Goal: Submit feedback/report problem: Provide input to the site owners about the experience or issues

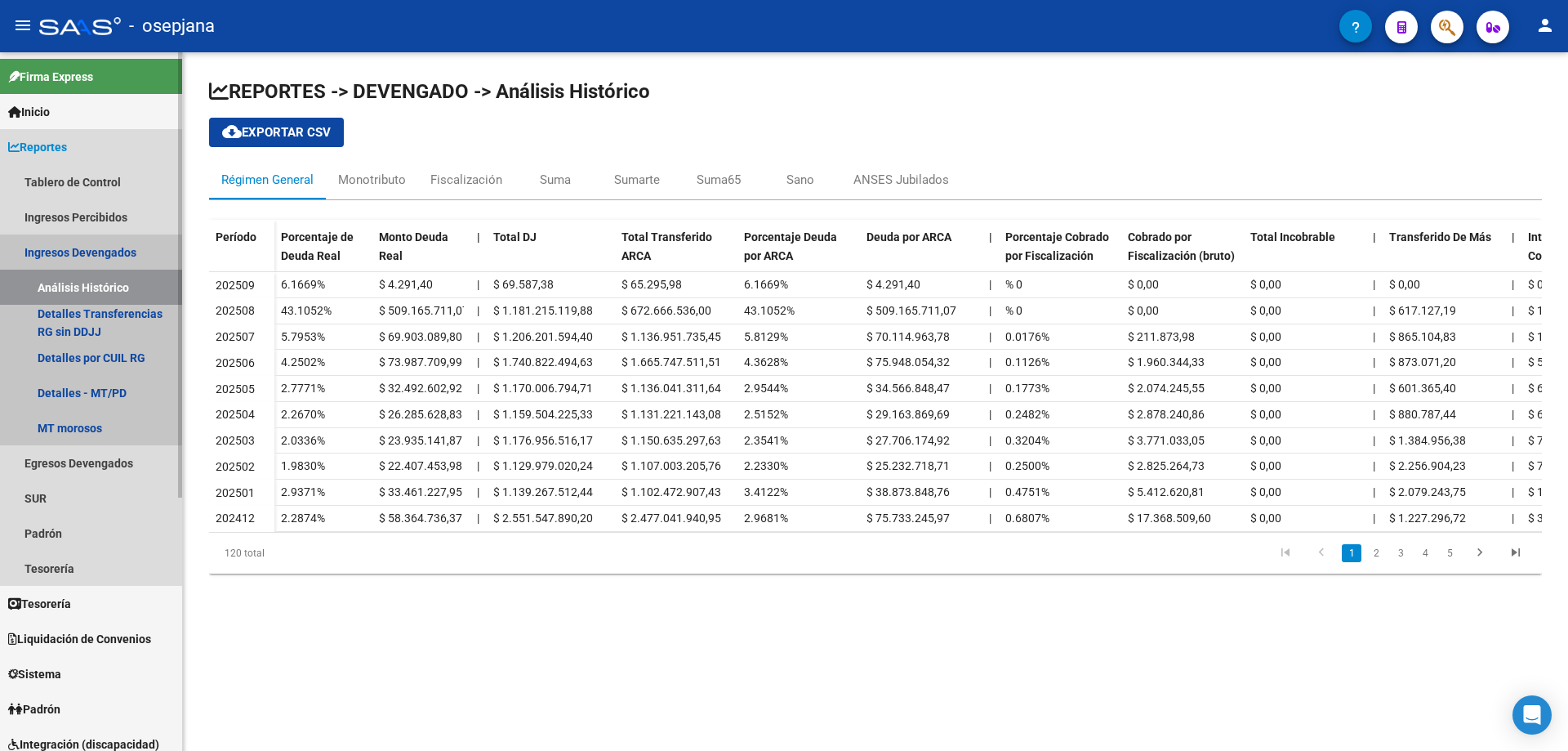
click at [84, 248] on link "Ingresos Devengados" at bounding box center [90, 252] width 182 height 35
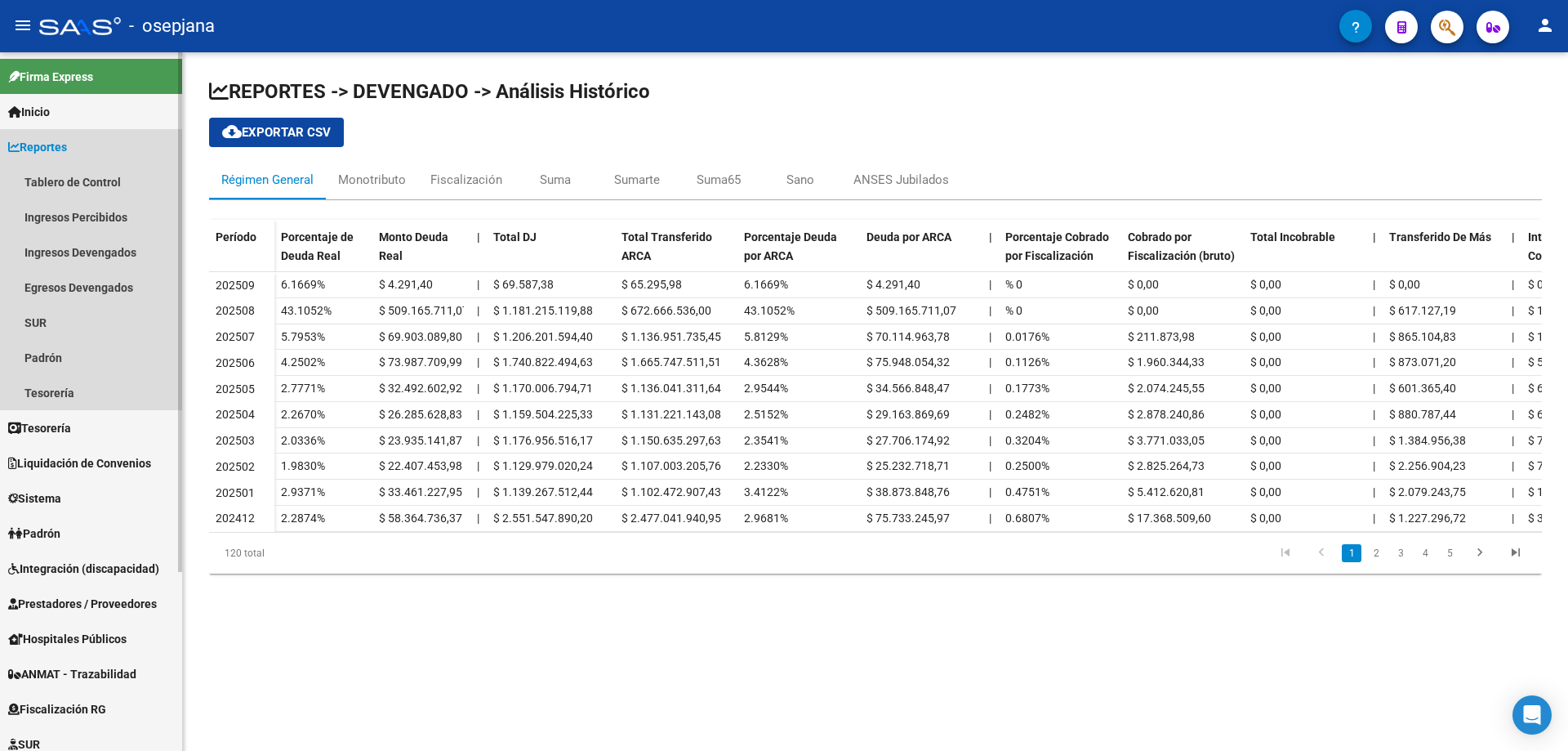
click at [55, 139] on span "Reportes" at bounding box center [37, 147] width 58 height 18
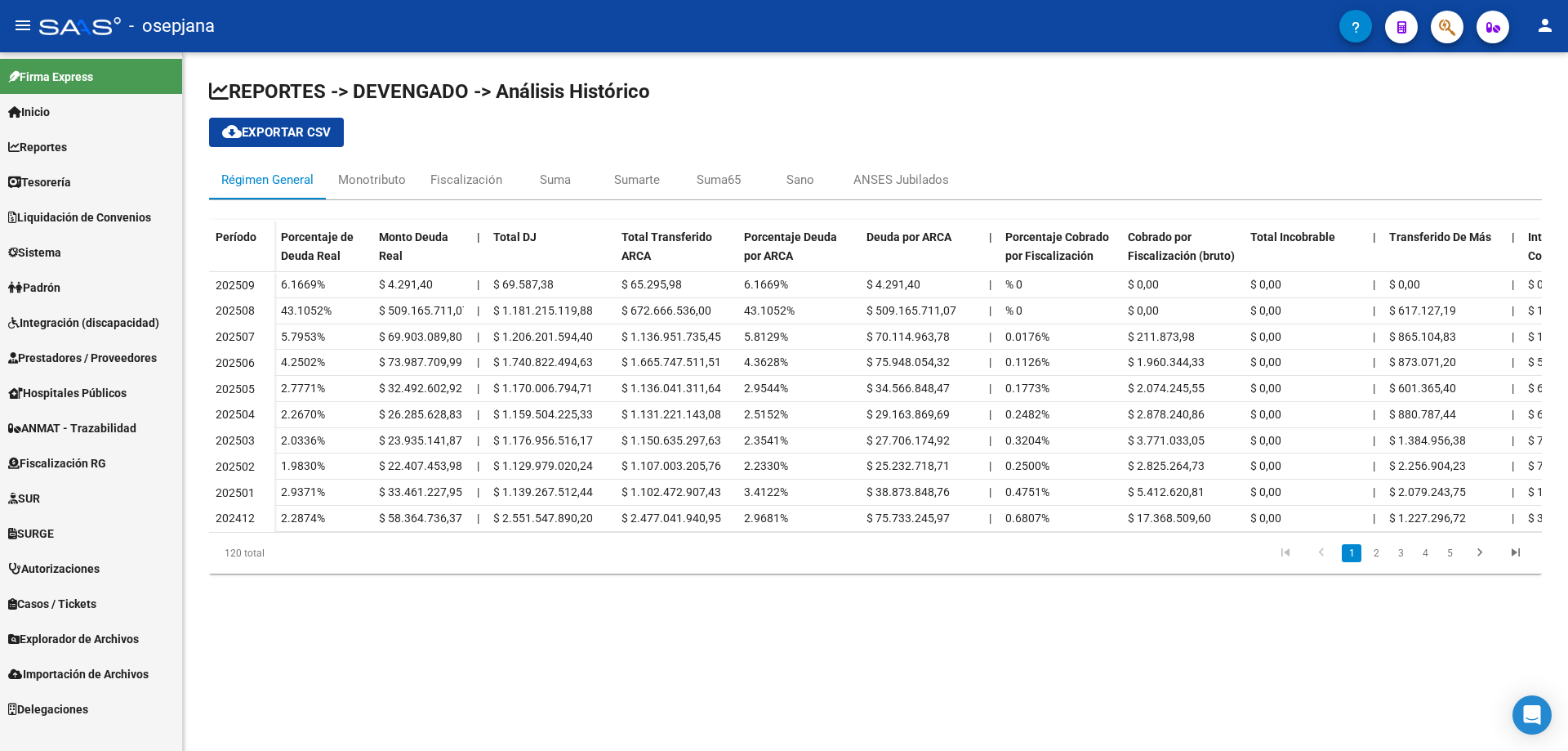
click at [69, 220] on span "Liquidación de Convenios" at bounding box center [79, 217] width 143 height 18
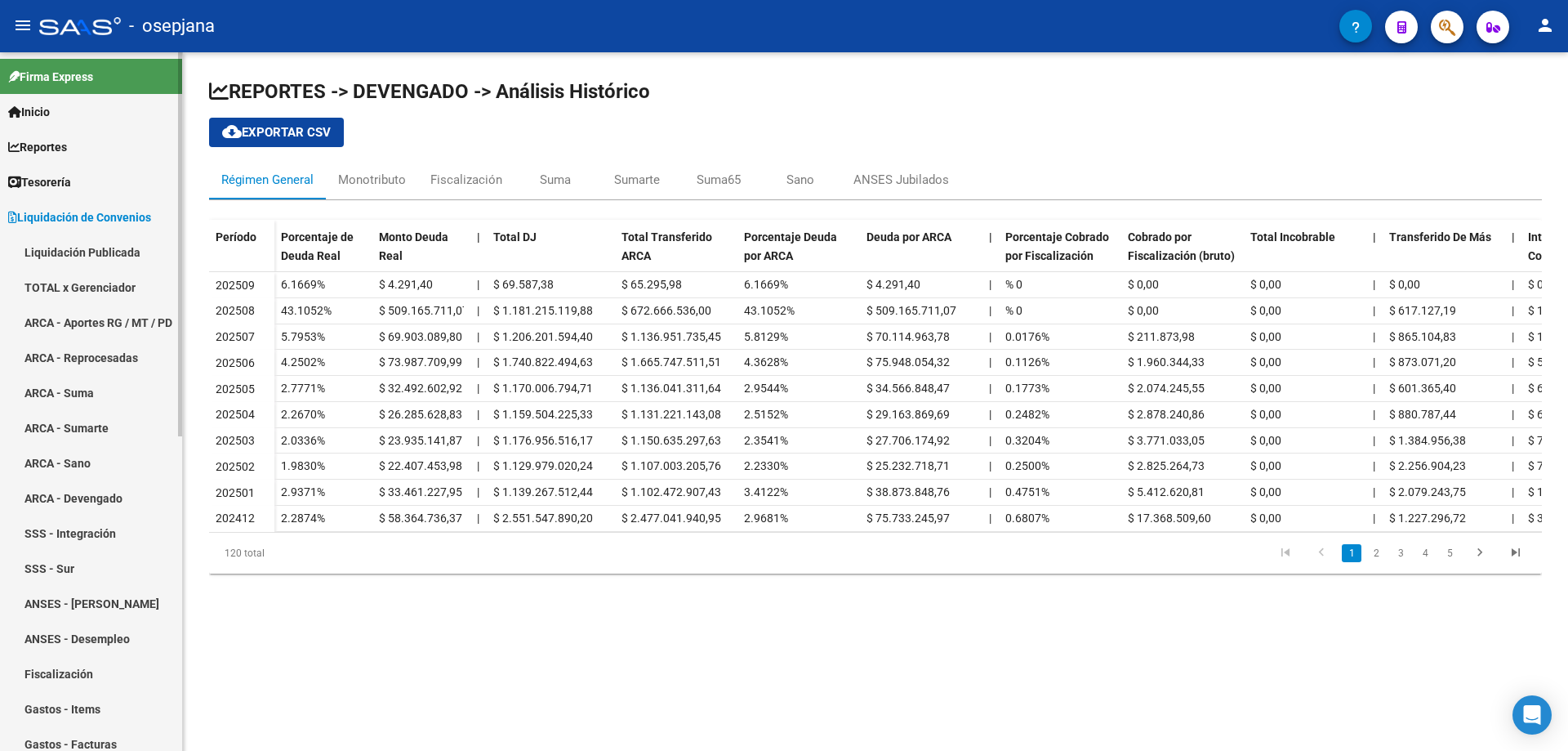
click at [71, 248] on link "Liquidación Publicada" at bounding box center [90, 252] width 182 height 35
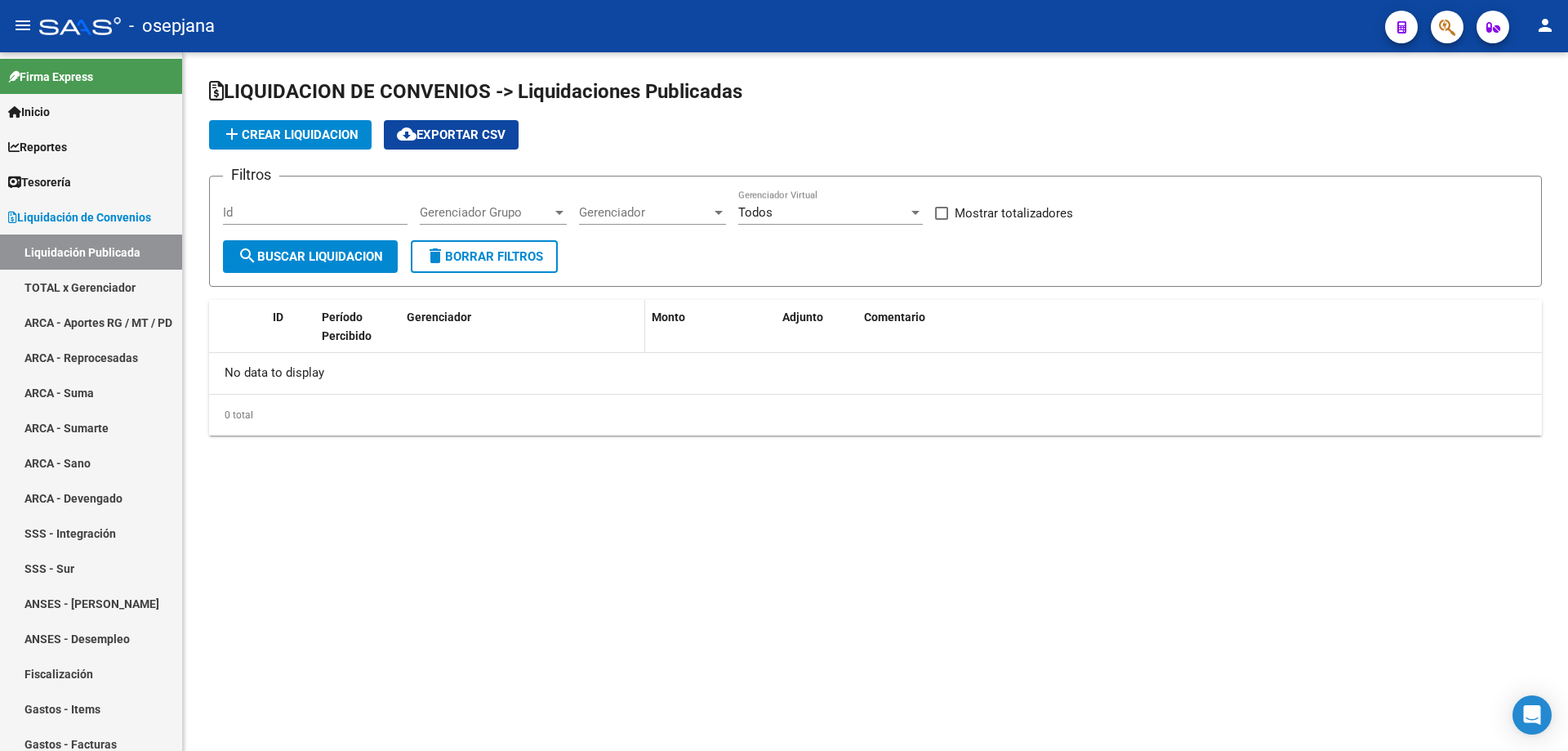
checkbox input "true"
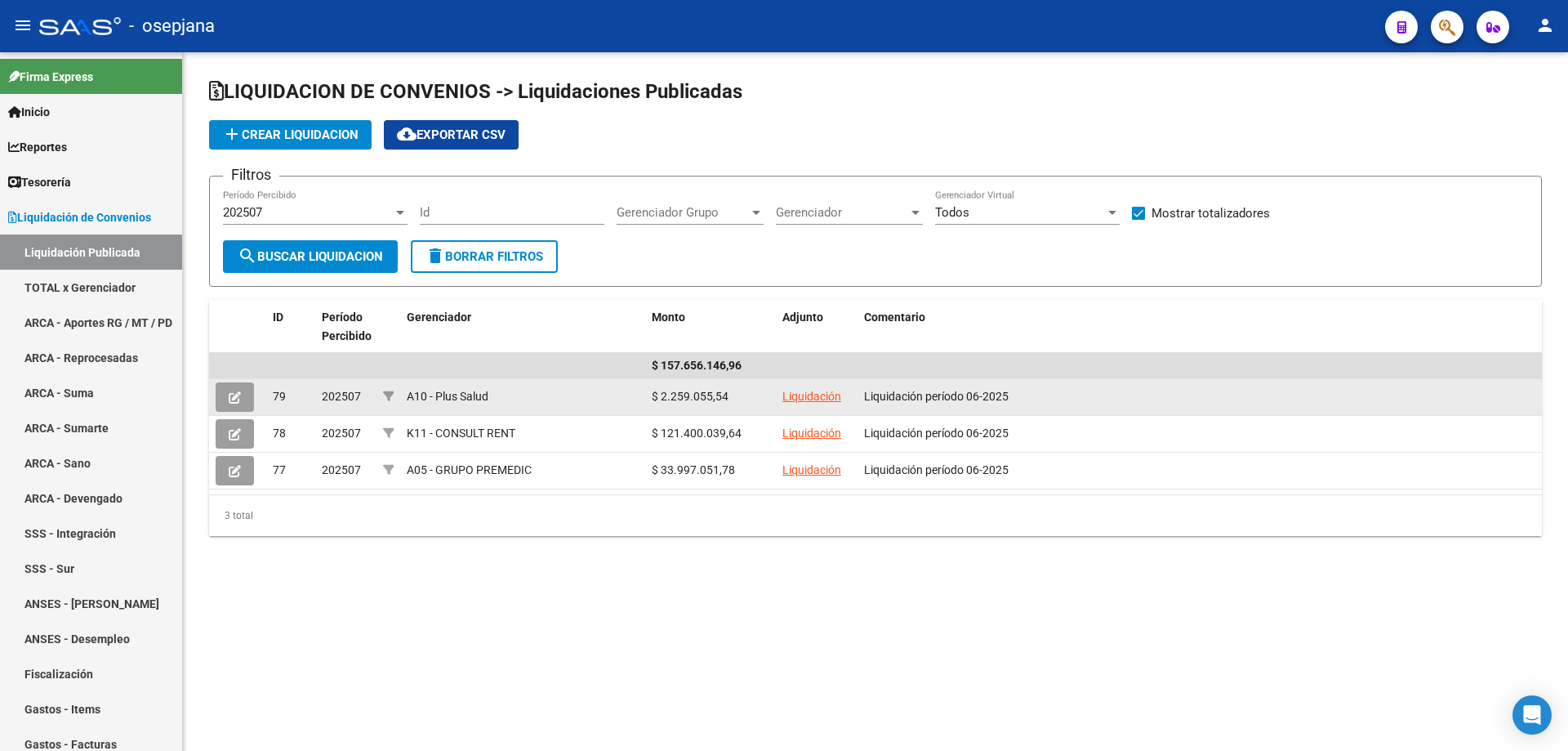
drag, startPoint x: 864, startPoint y: 397, endPoint x: 1052, endPoint y: 404, distance: 188.1
click at [1052, 404] on div "Liquidación período 06-2025" at bounding box center [1199, 396] width 671 height 18
click at [818, 398] on link "Liquidación" at bounding box center [811, 396] width 58 height 13
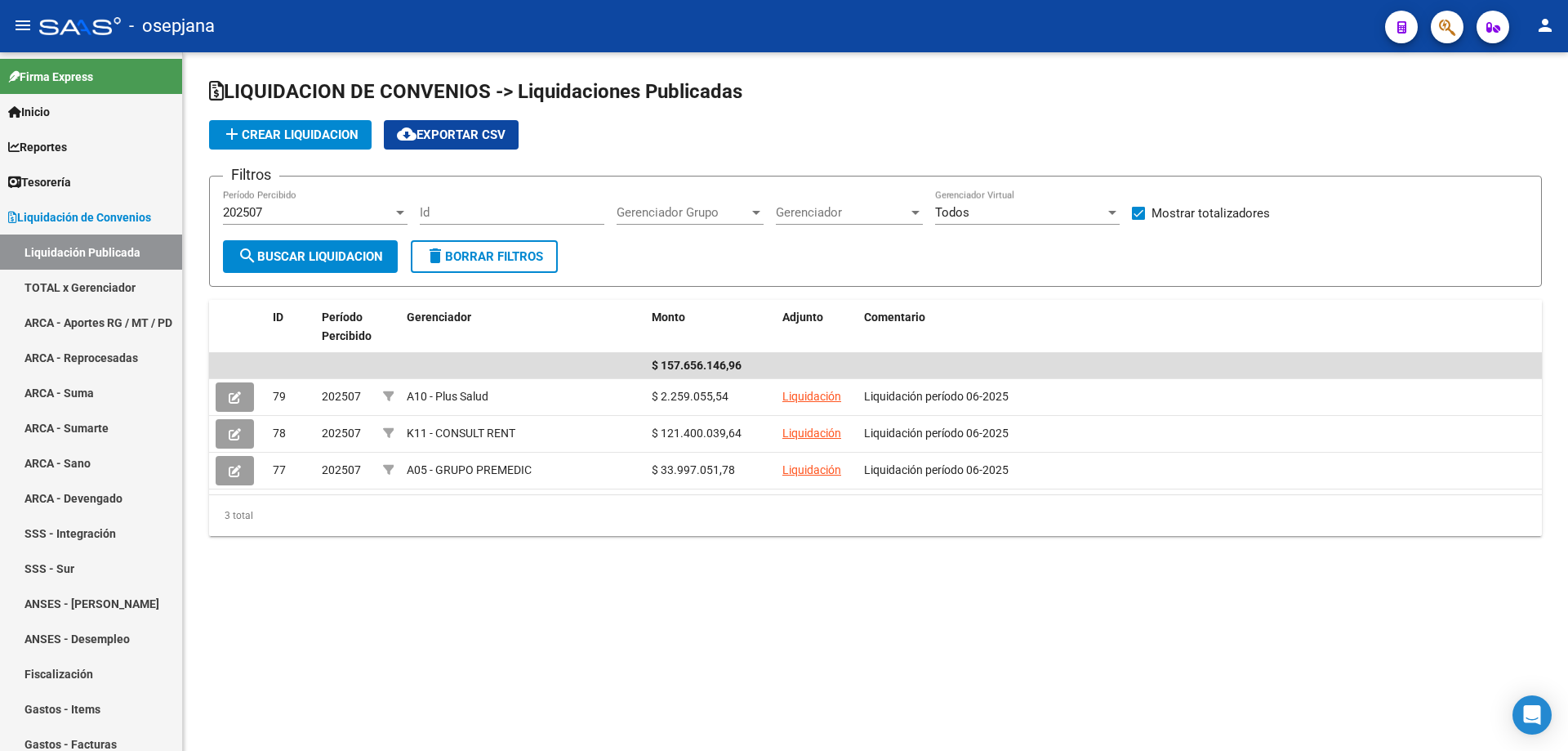
copy span "Liquidación período 06-2025"
click at [311, 125] on button "add Crear Liquidacion" at bounding box center [290, 134] width 162 height 29
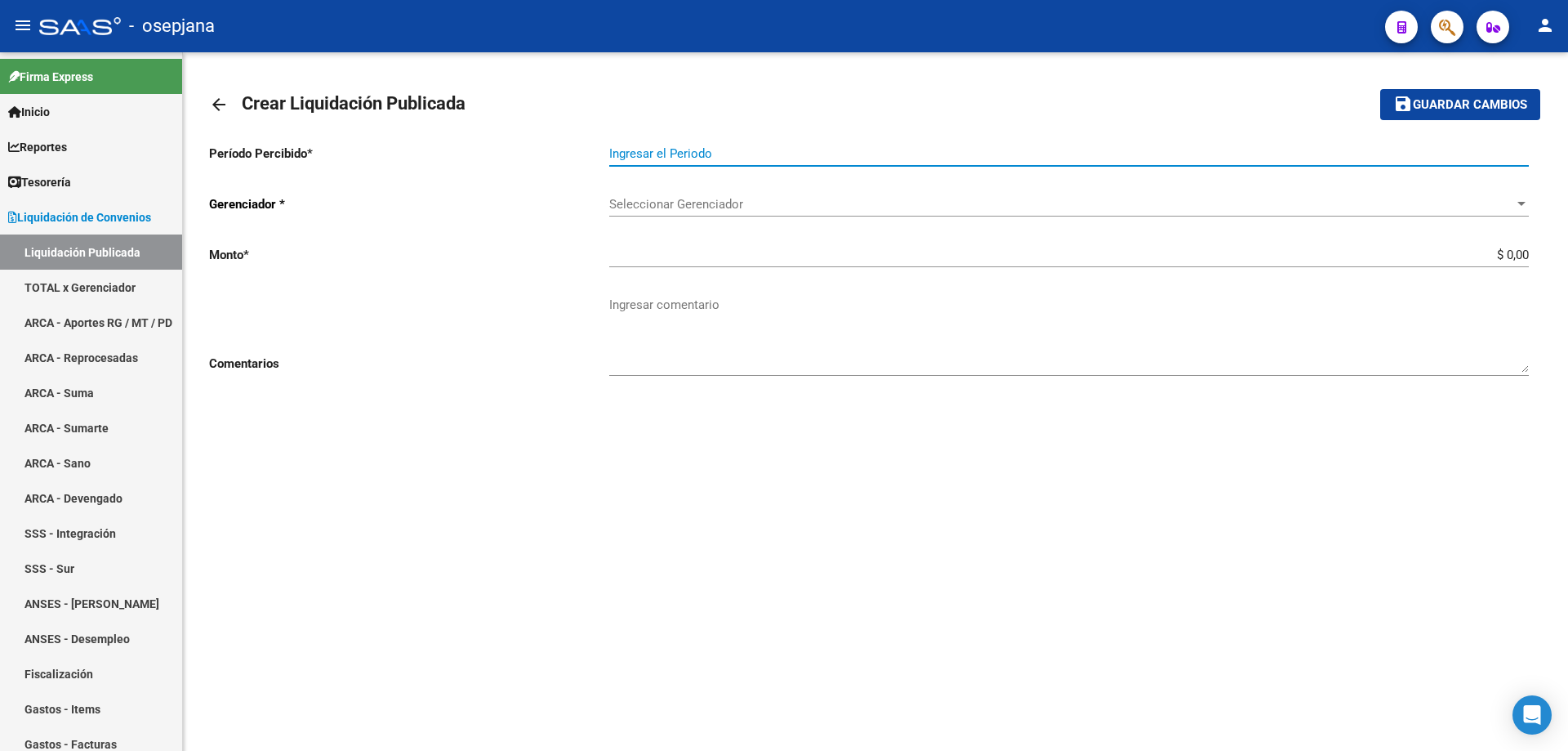
click at [731, 154] on input "Ingresar el Periodo" at bounding box center [1068, 153] width 919 height 15
type input "202508"
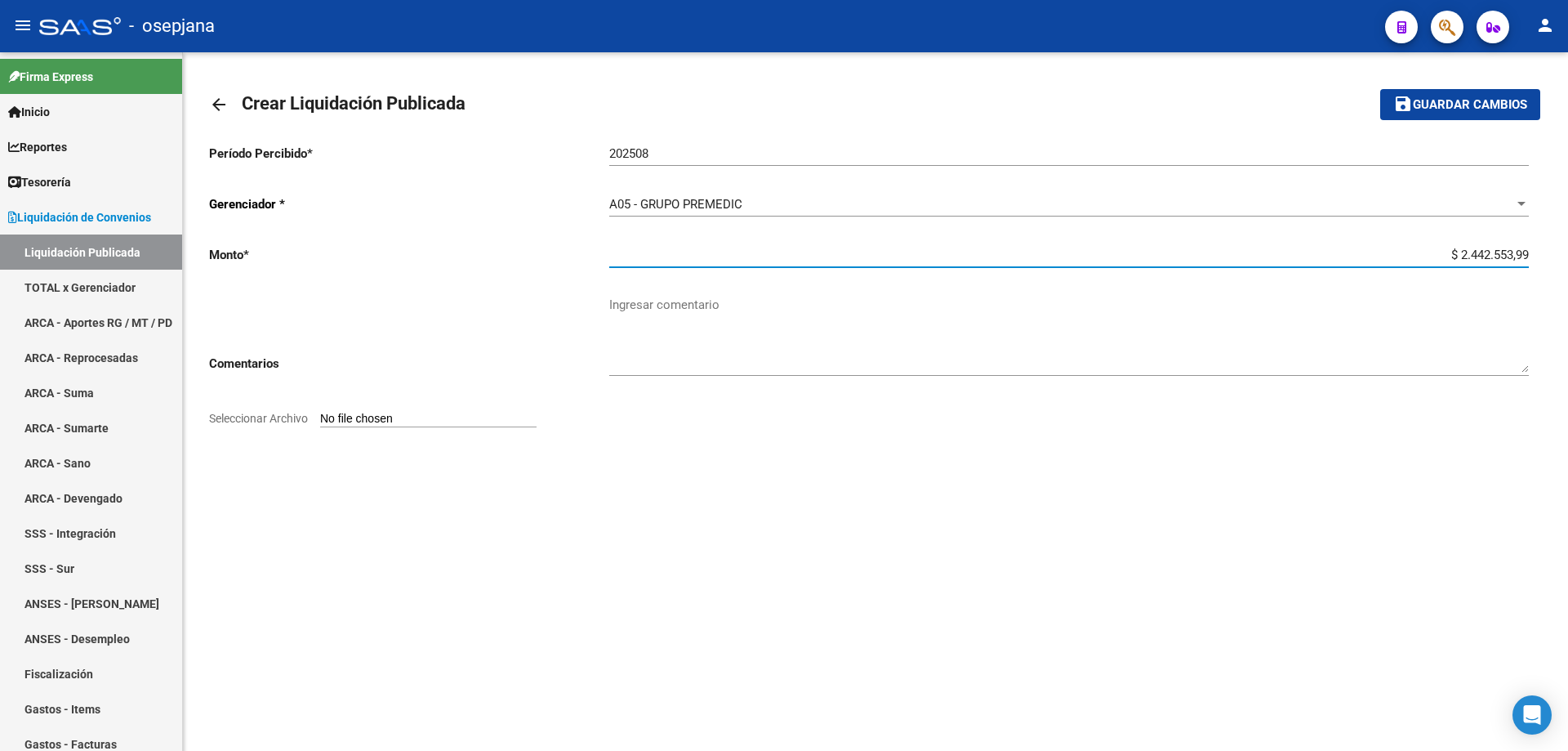
type input "$ 24.425.539,94"
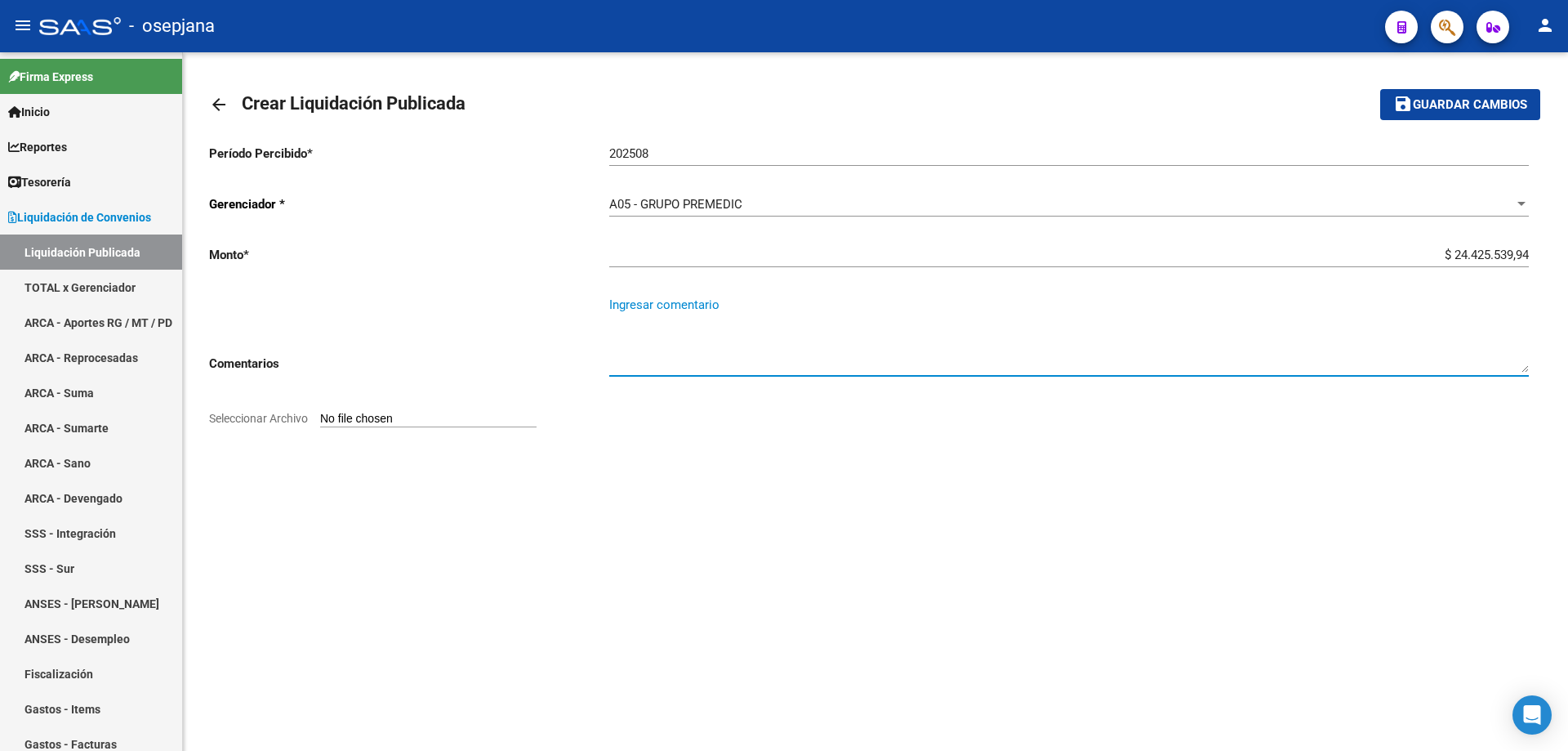
paste textarea "Liquidación período 06-2025"
type textarea "Liquidación período 07-2025"
click at [433, 417] on input "Seleccionar Archivo" at bounding box center [428, 419] width 217 height 16
type input "C:\fakepath\Liquidación PREMEDIC - Período 08-2025.pdf"
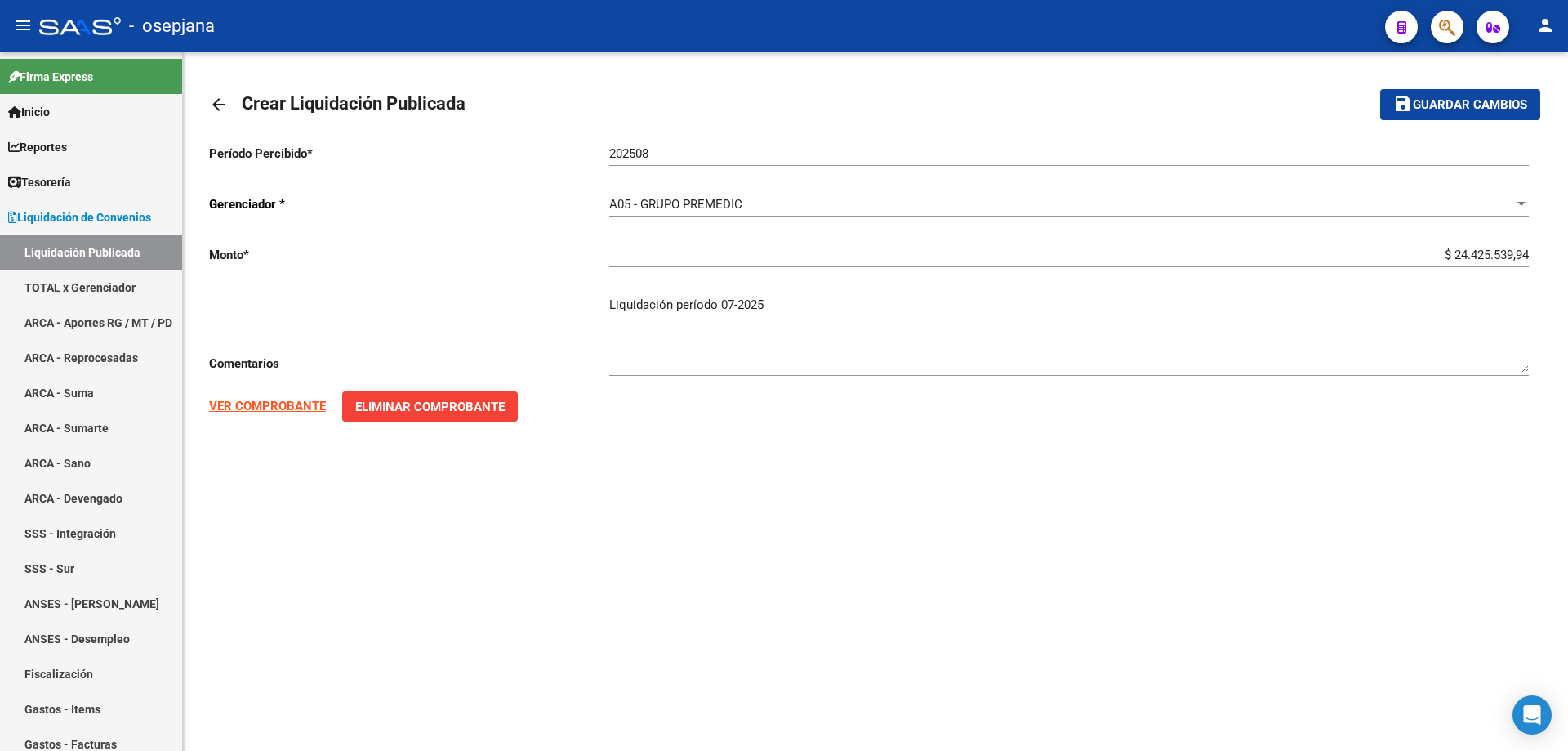
click at [290, 401] on strong "VER COMPROBANTE" at bounding box center [267, 406] width 117 height 15
click at [1439, 99] on span "Guardar cambios" at bounding box center [1471, 105] width 115 height 15
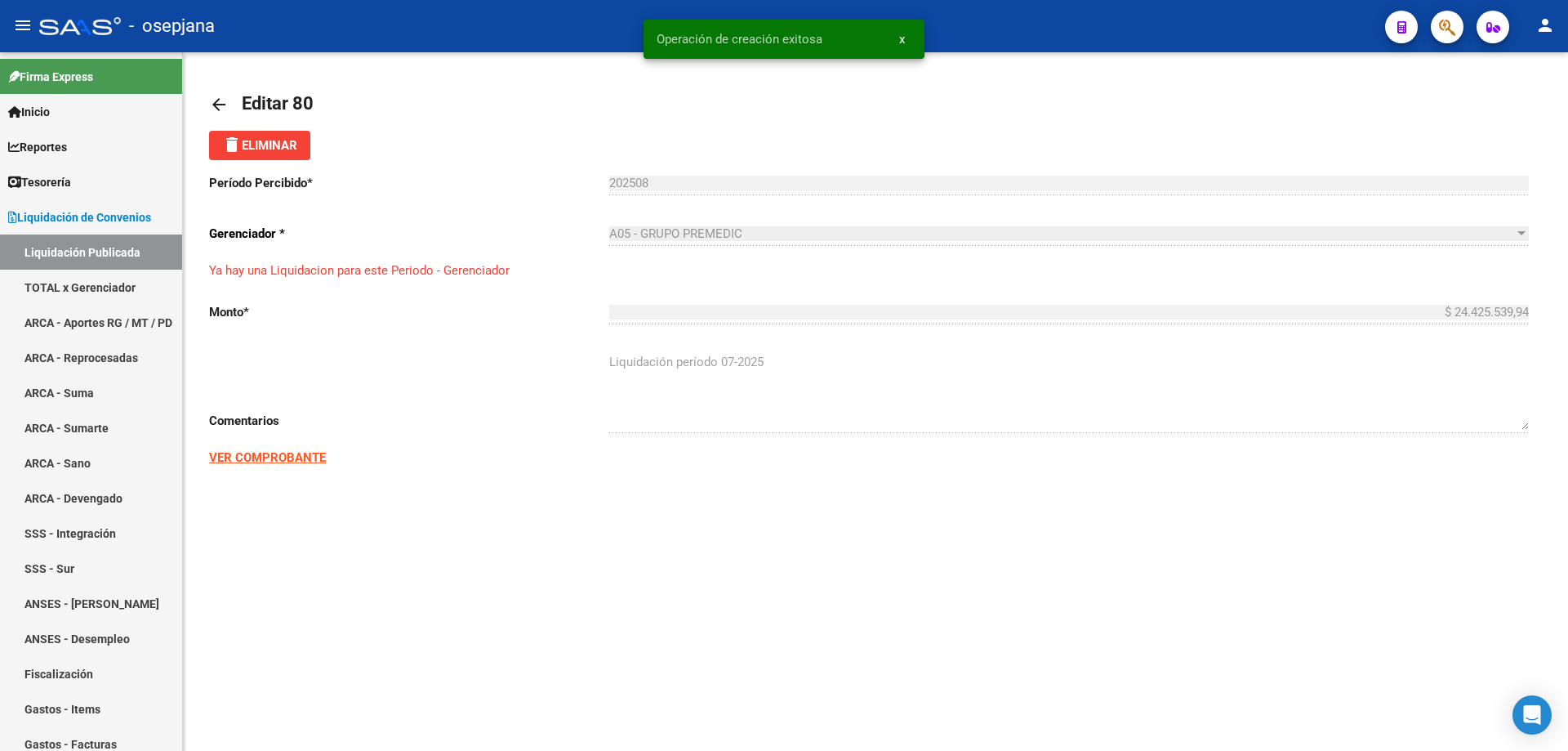
click at [219, 102] on mat-icon "arrow_back" at bounding box center [219, 104] width 19 height 19
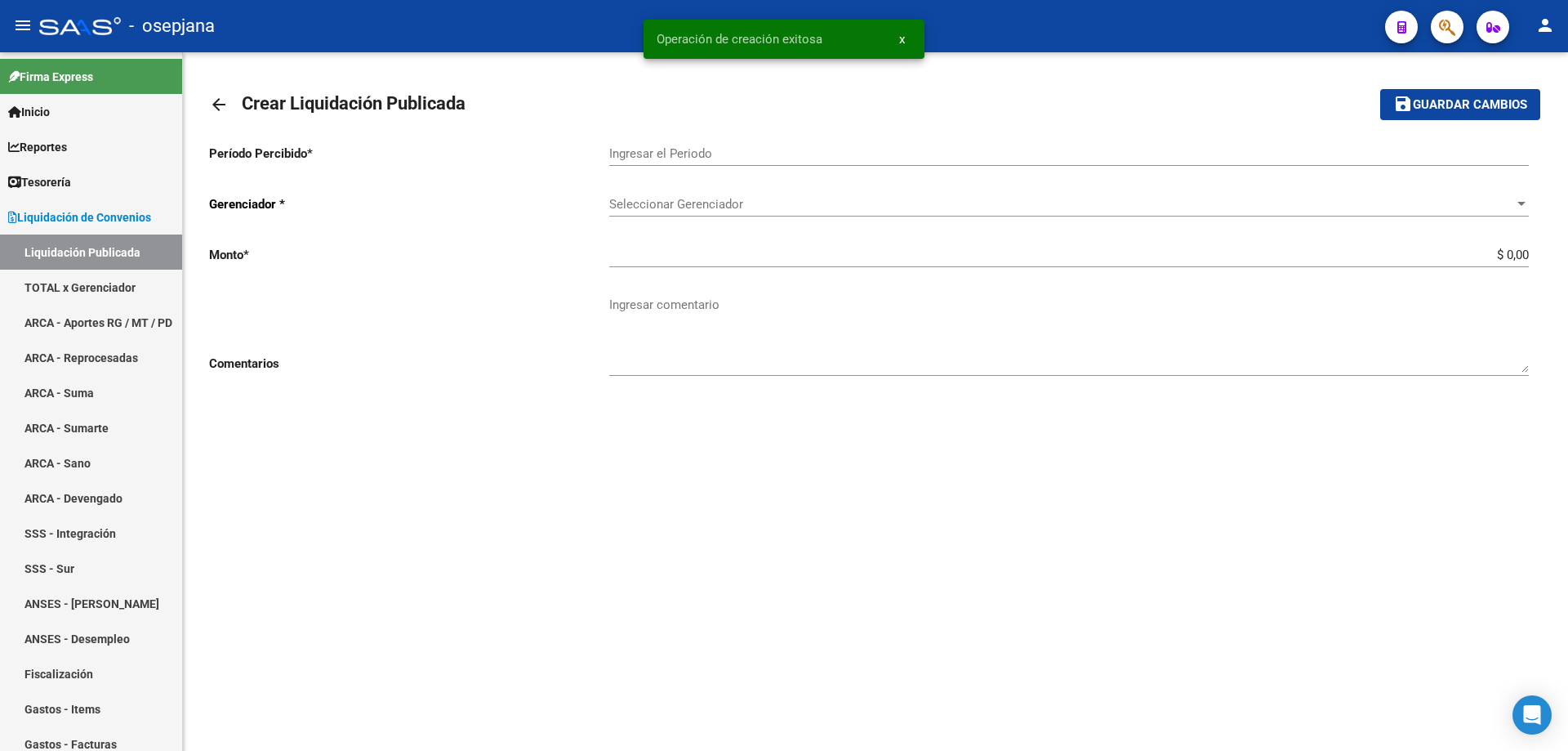
click at [219, 102] on mat-icon "arrow_back" at bounding box center [219, 104] width 19 height 19
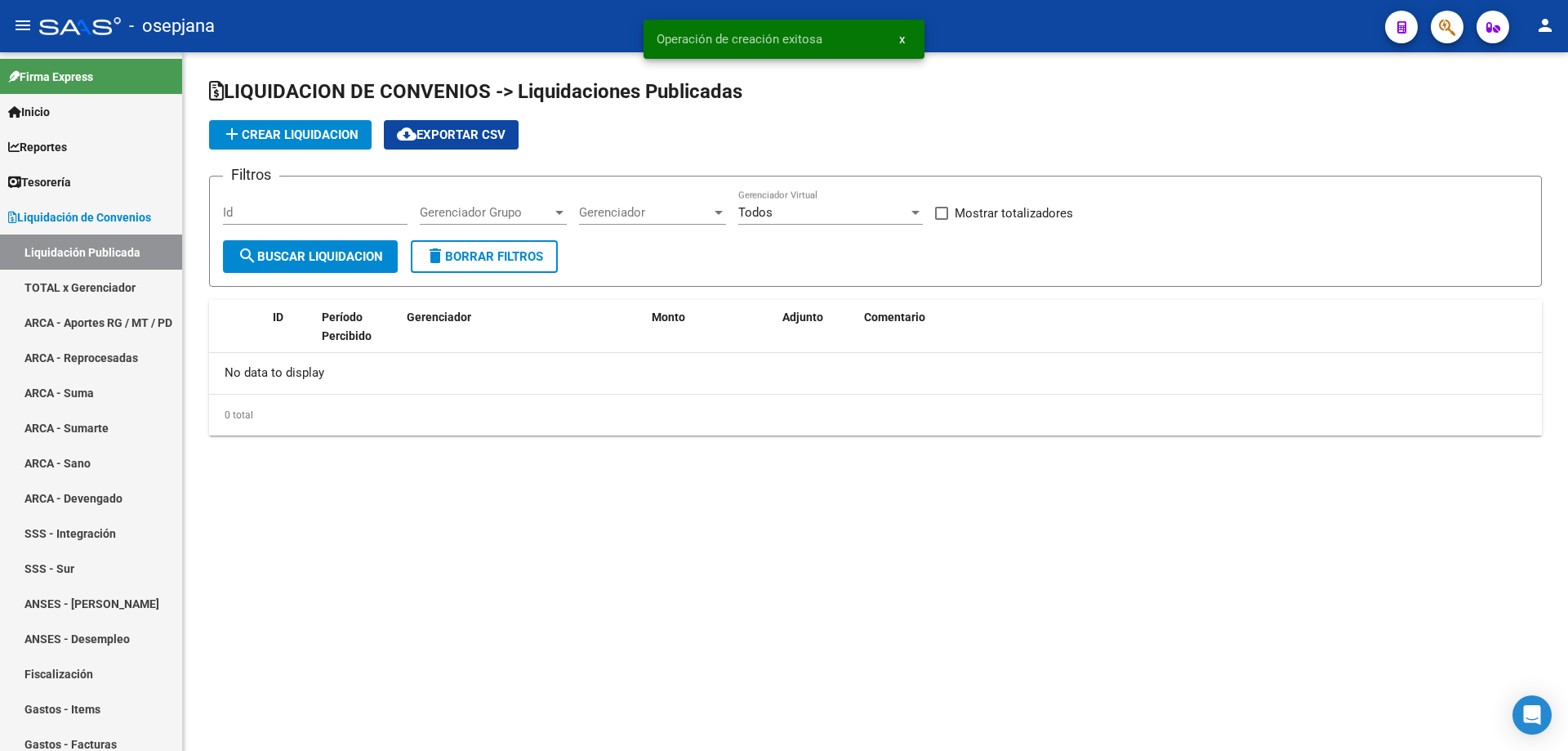
checkbox input "true"
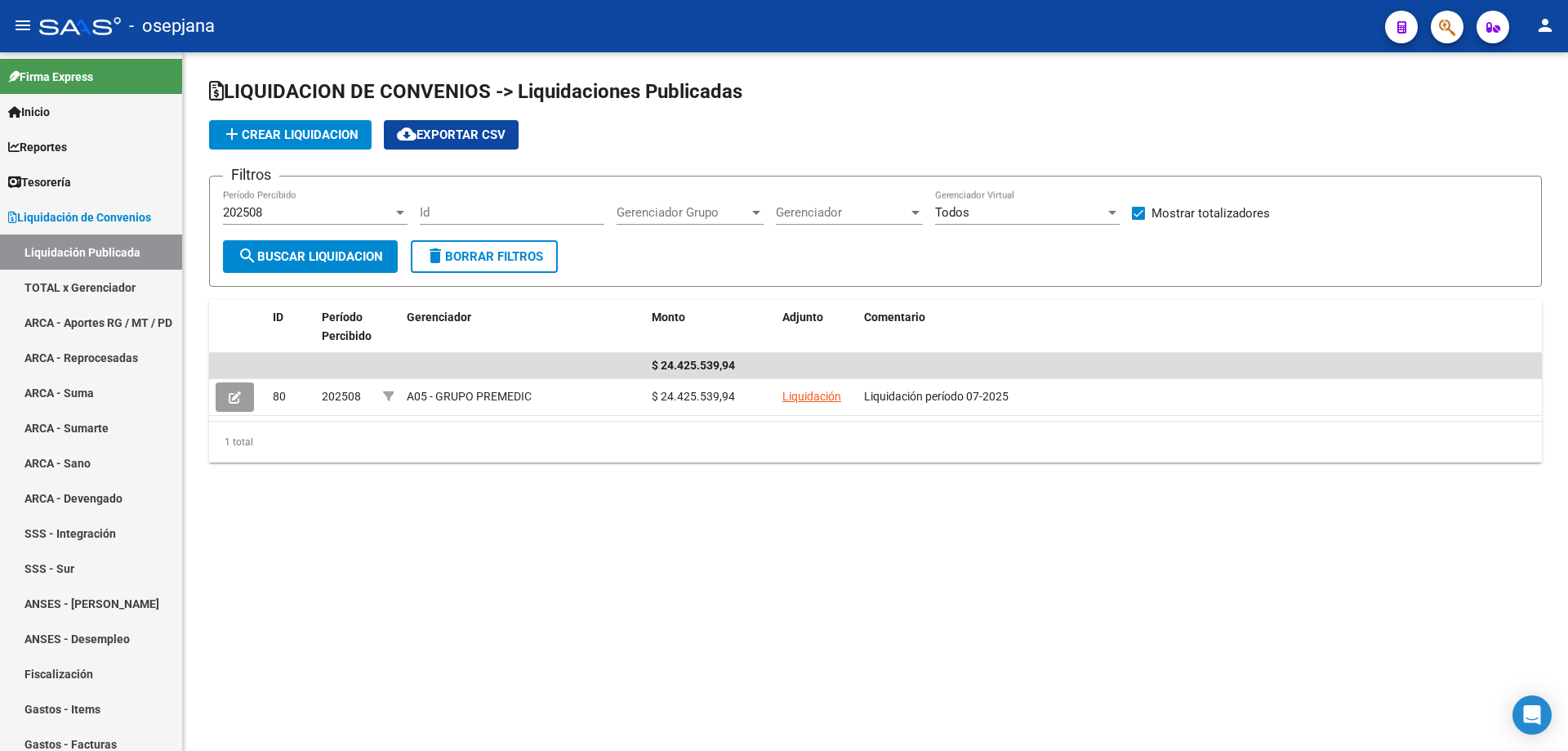
click at [359, 209] on div "202508" at bounding box center [307, 212] width 170 height 15
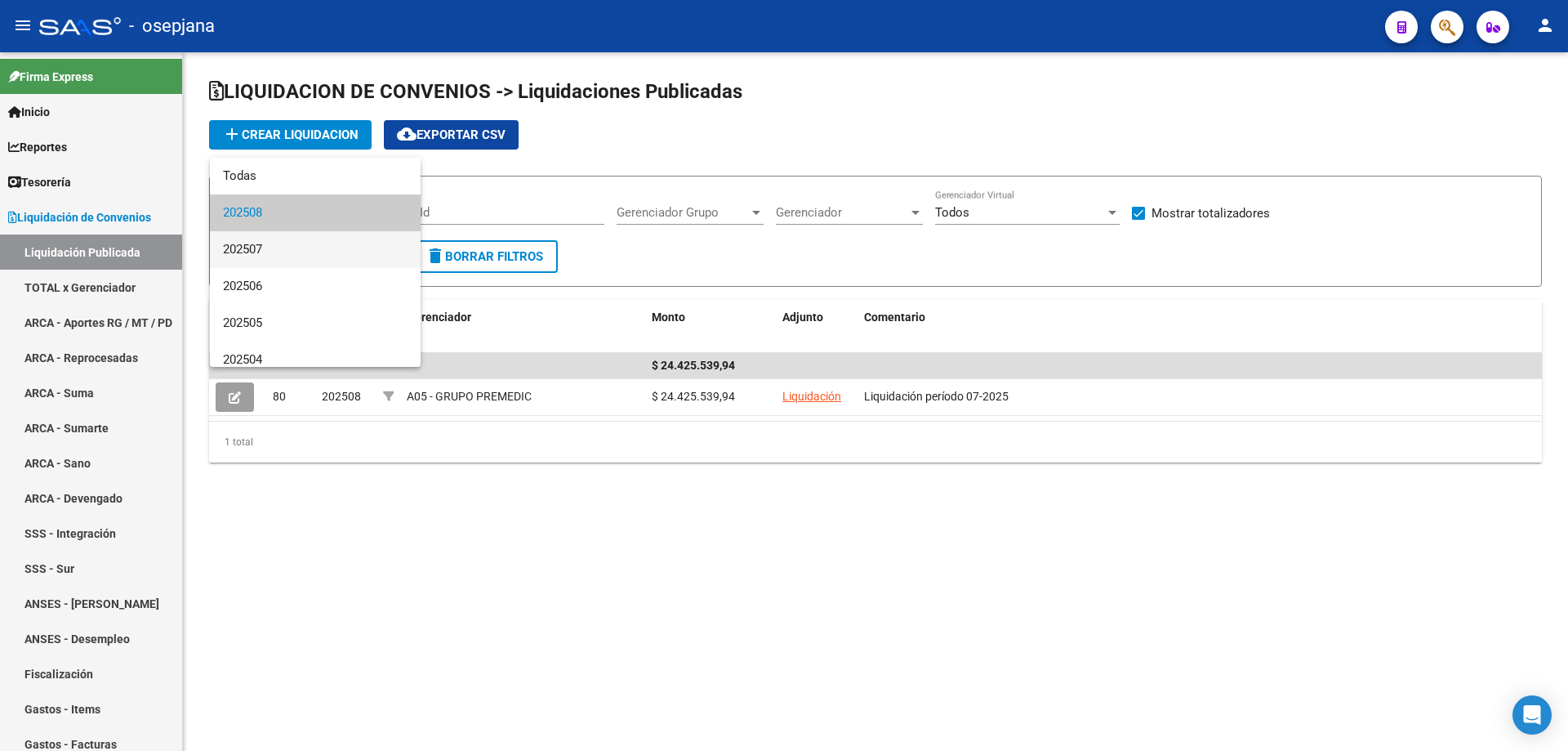
click at [304, 252] on span "202507" at bounding box center [315, 250] width 185 height 37
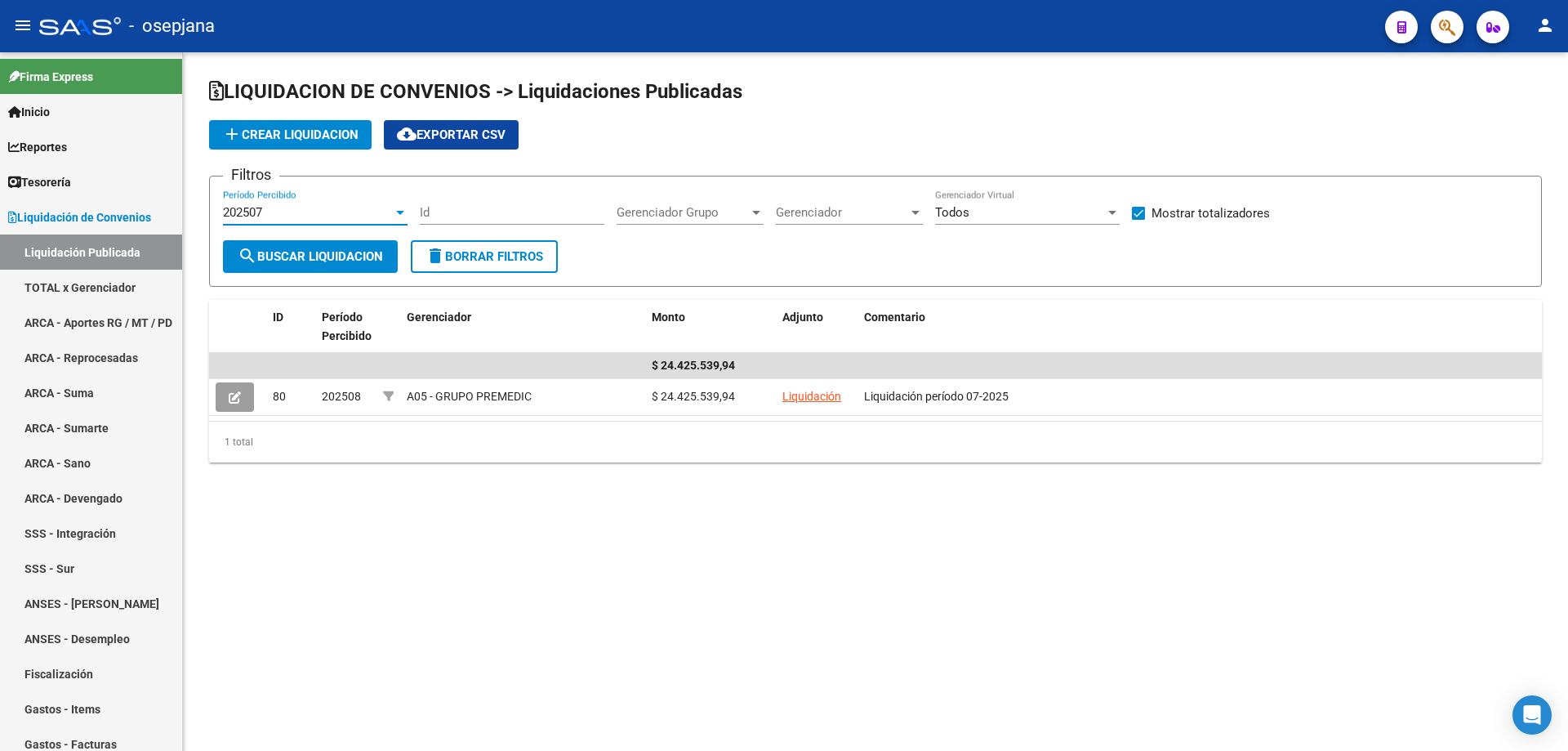
click at [294, 256] on span "search Buscar Liquidacion" at bounding box center [309, 256] width 145 height 15
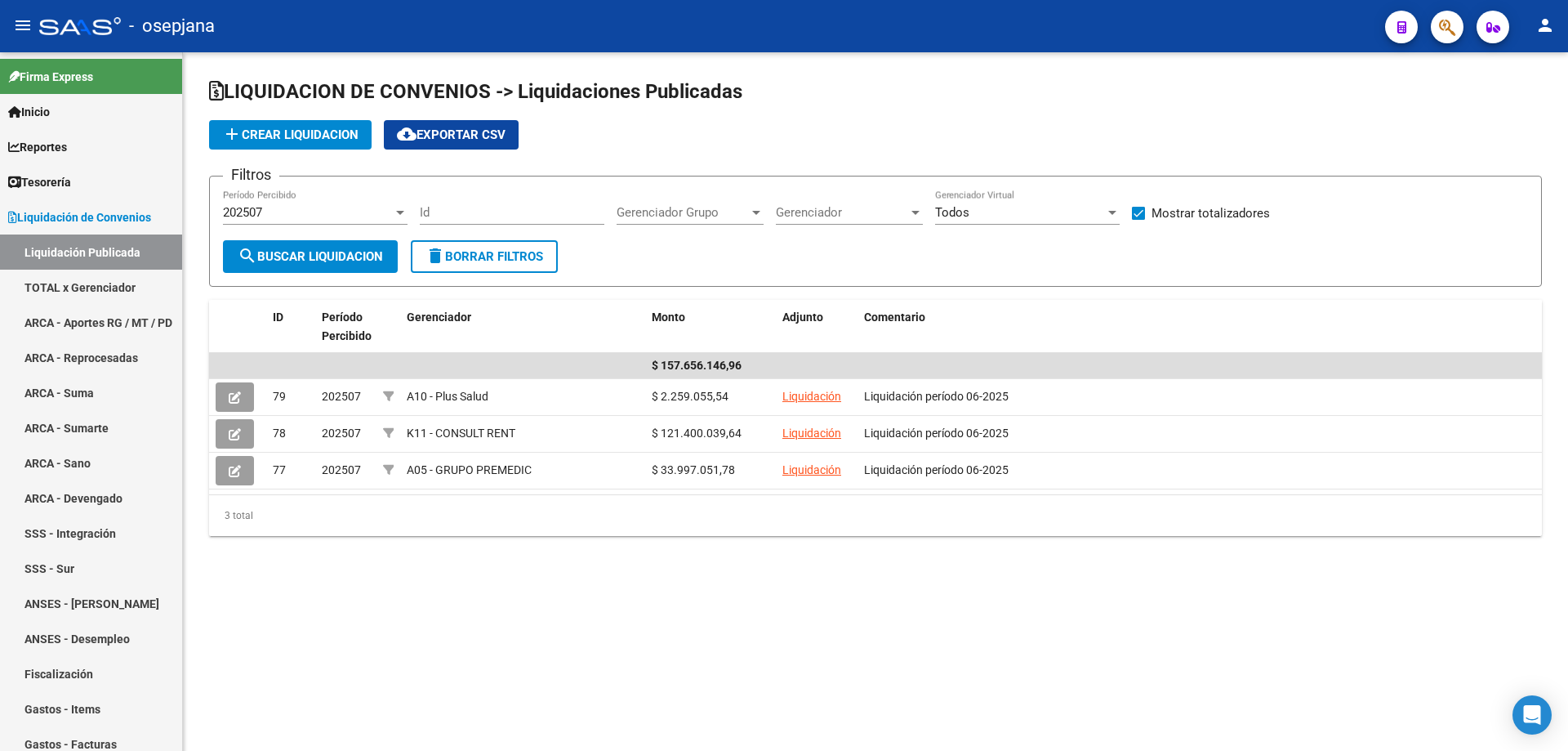
click at [303, 257] on span "search Buscar Liquidacion" at bounding box center [309, 256] width 145 height 15
click at [303, 128] on span "add Crear Liquidacion" at bounding box center [290, 134] width 136 height 15
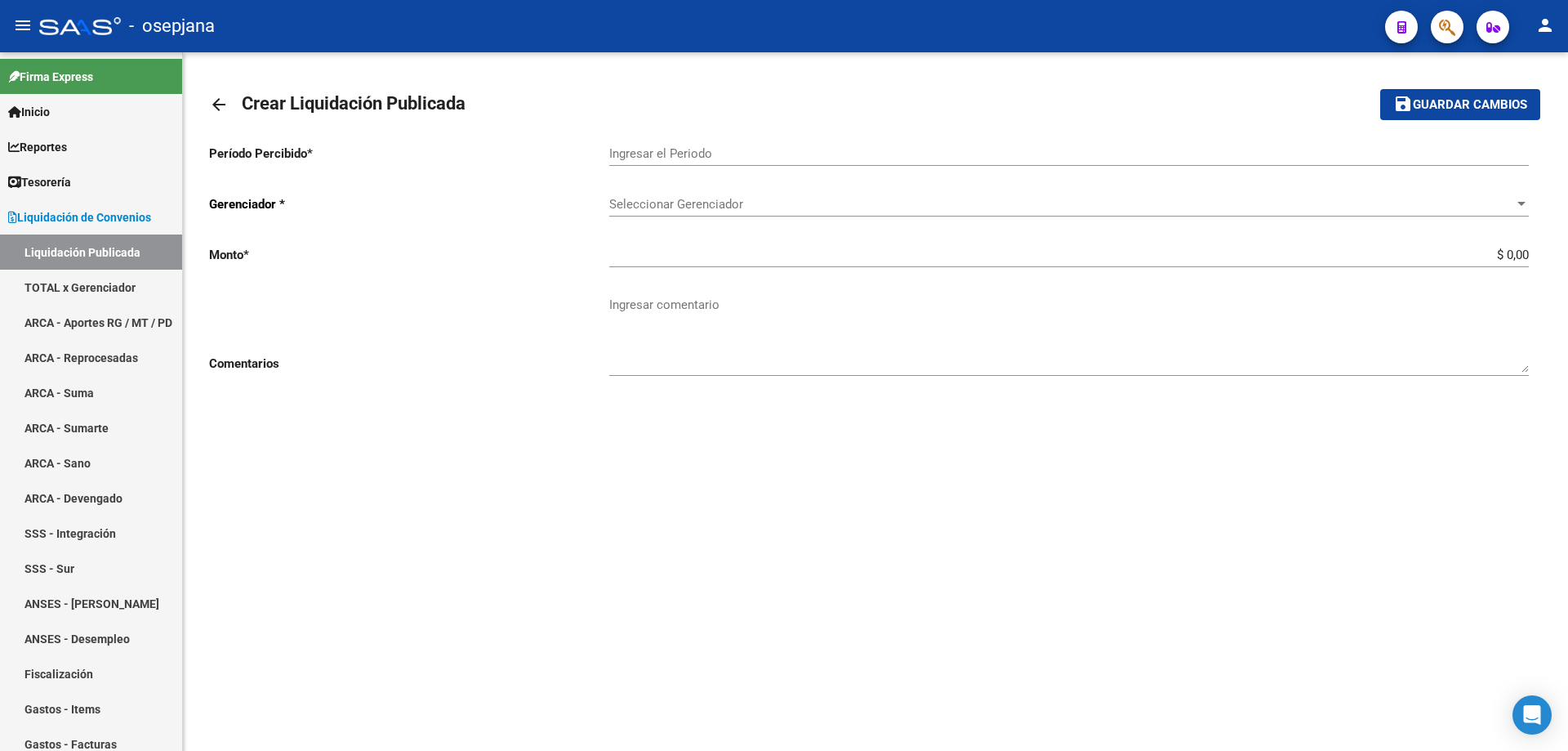
click at [221, 104] on mat-icon "arrow_back" at bounding box center [219, 104] width 19 height 19
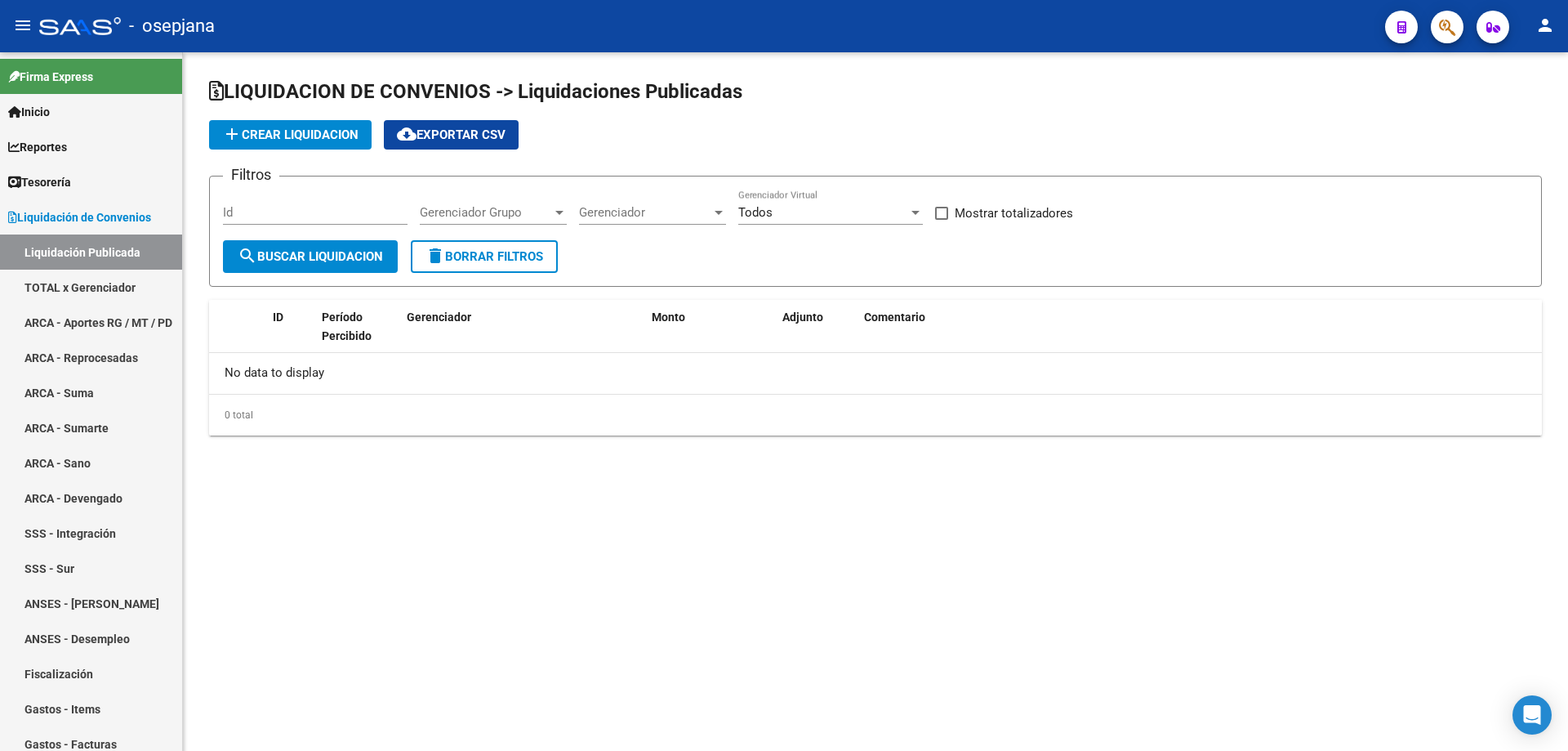
checkbox input "true"
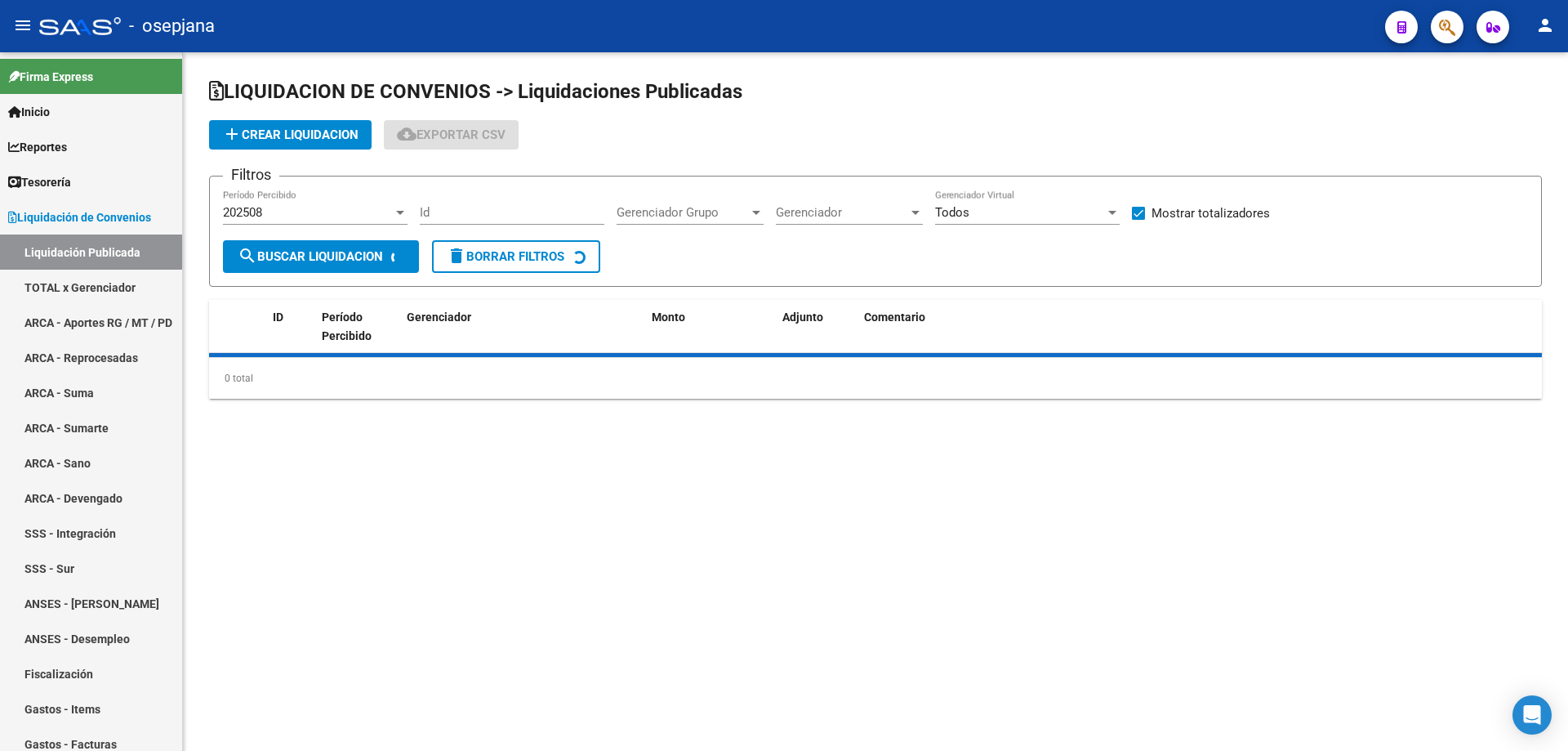
click at [316, 206] on div "202508" at bounding box center [307, 212] width 170 height 15
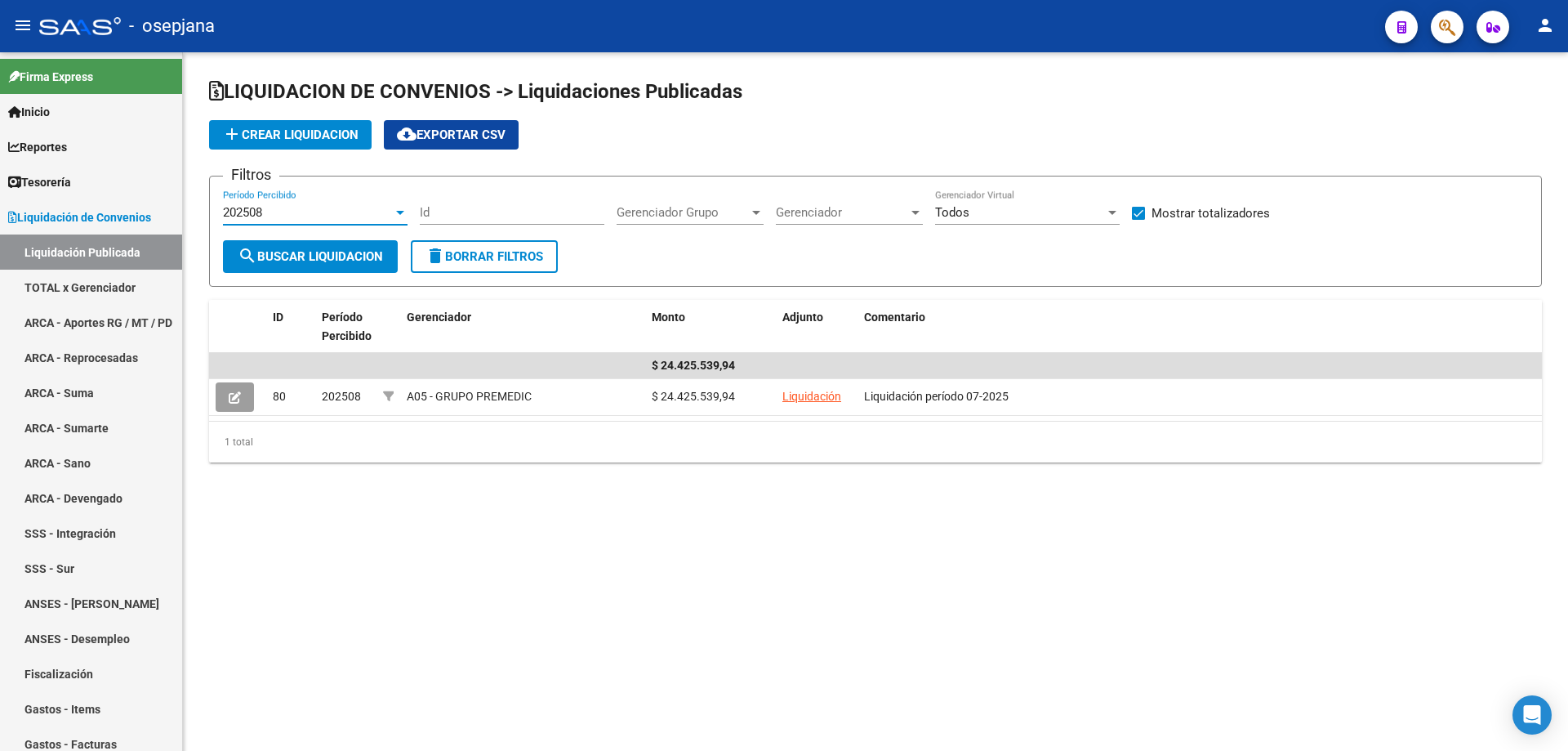
click at [292, 253] on span "search Buscar Liquidacion" at bounding box center [309, 256] width 145 height 15
click at [303, 140] on span "add Crear Liquidacion" at bounding box center [290, 134] width 136 height 15
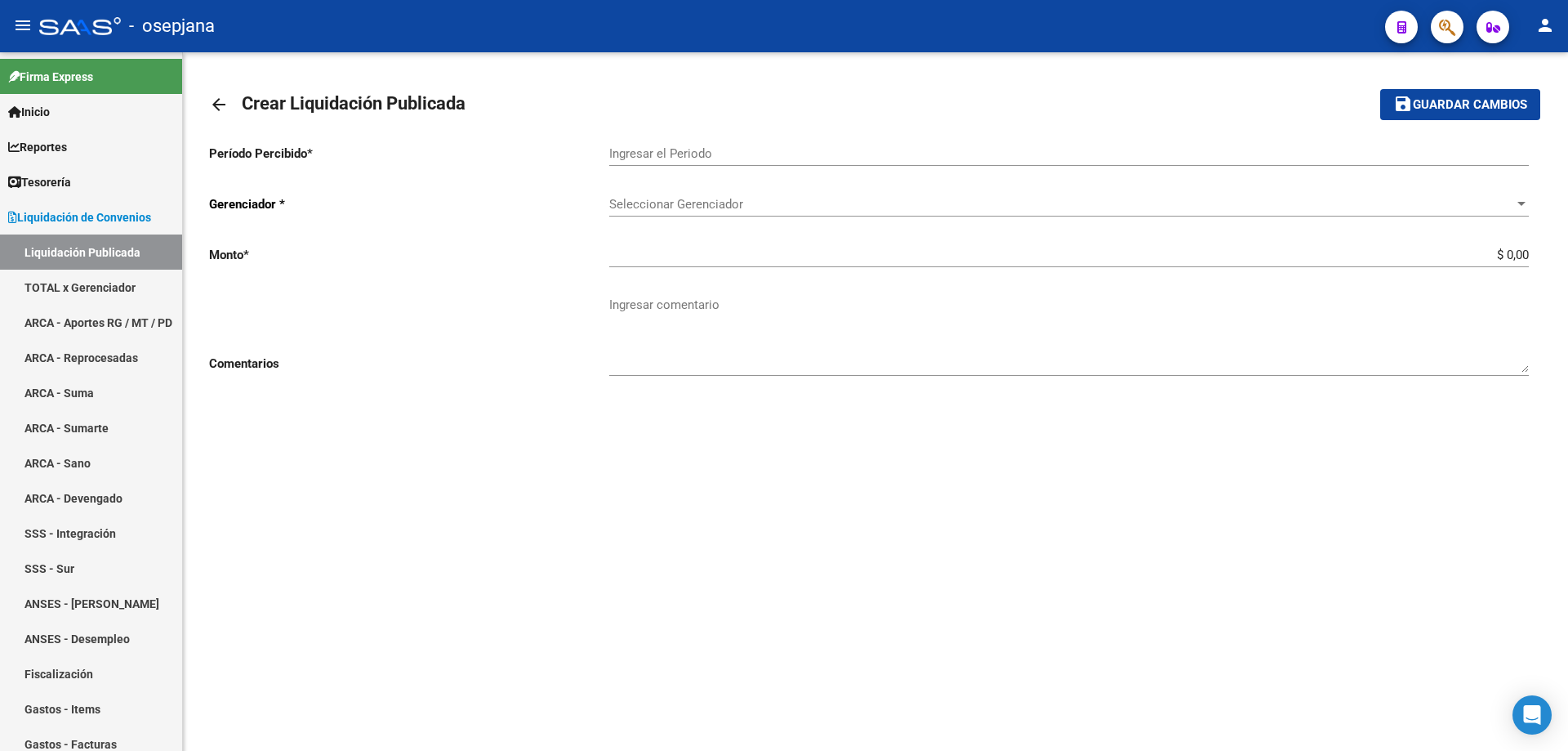
click at [213, 104] on mat-icon "arrow_back" at bounding box center [219, 104] width 19 height 19
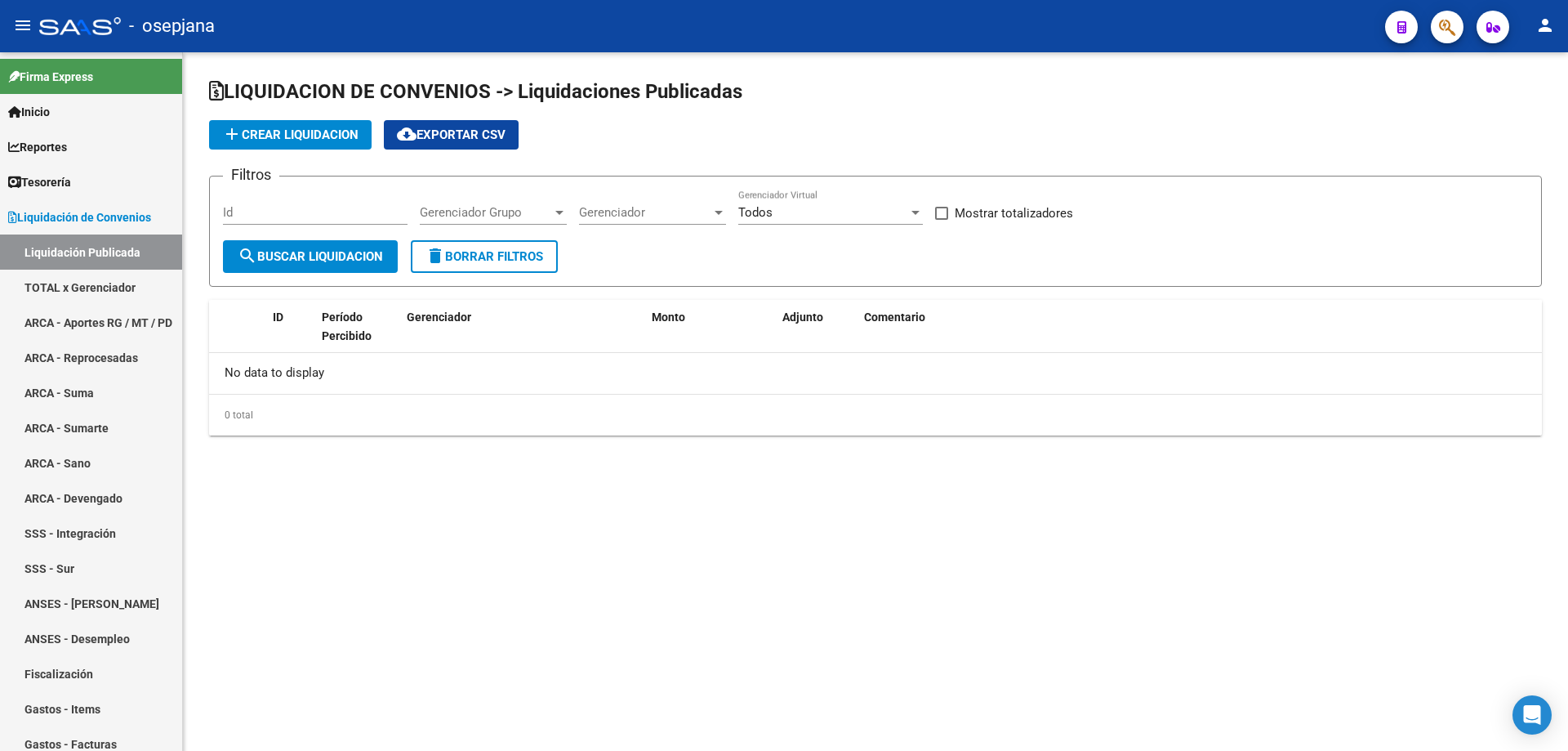
checkbox input "true"
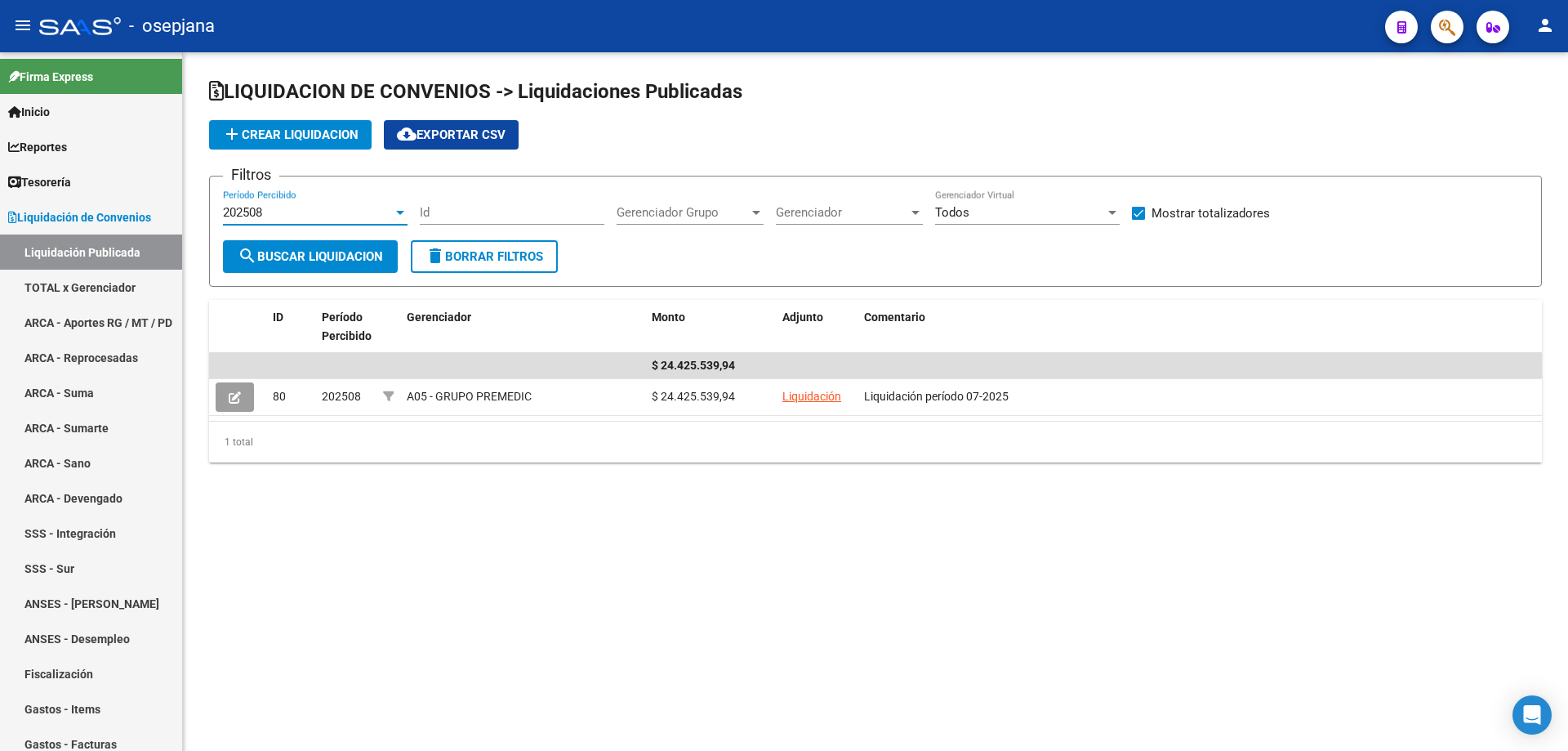
click at [352, 206] on div "202508" at bounding box center [307, 212] width 170 height 15
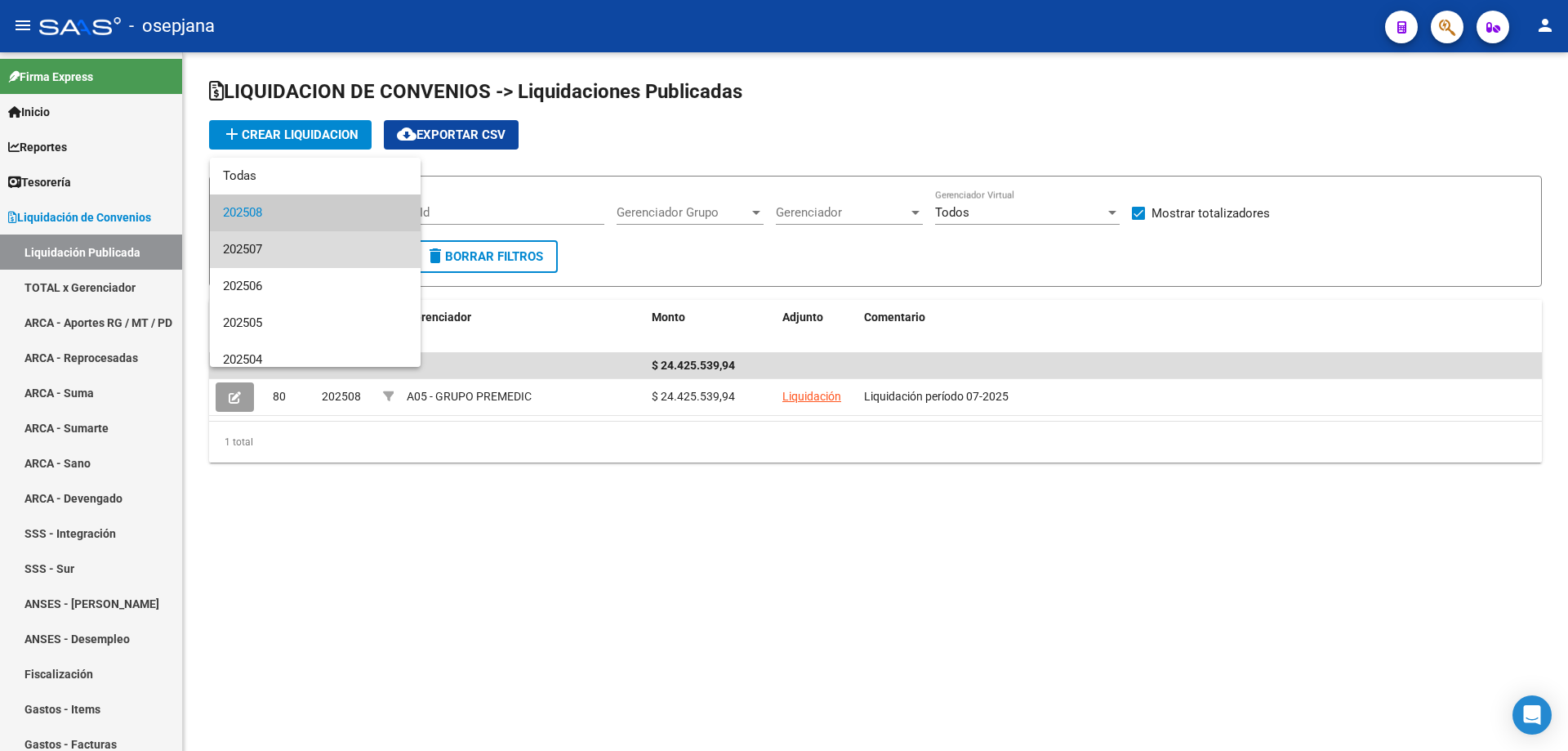
click at [326, 242] on span "202507" at bounding box center [315, 250] width 185 height 37
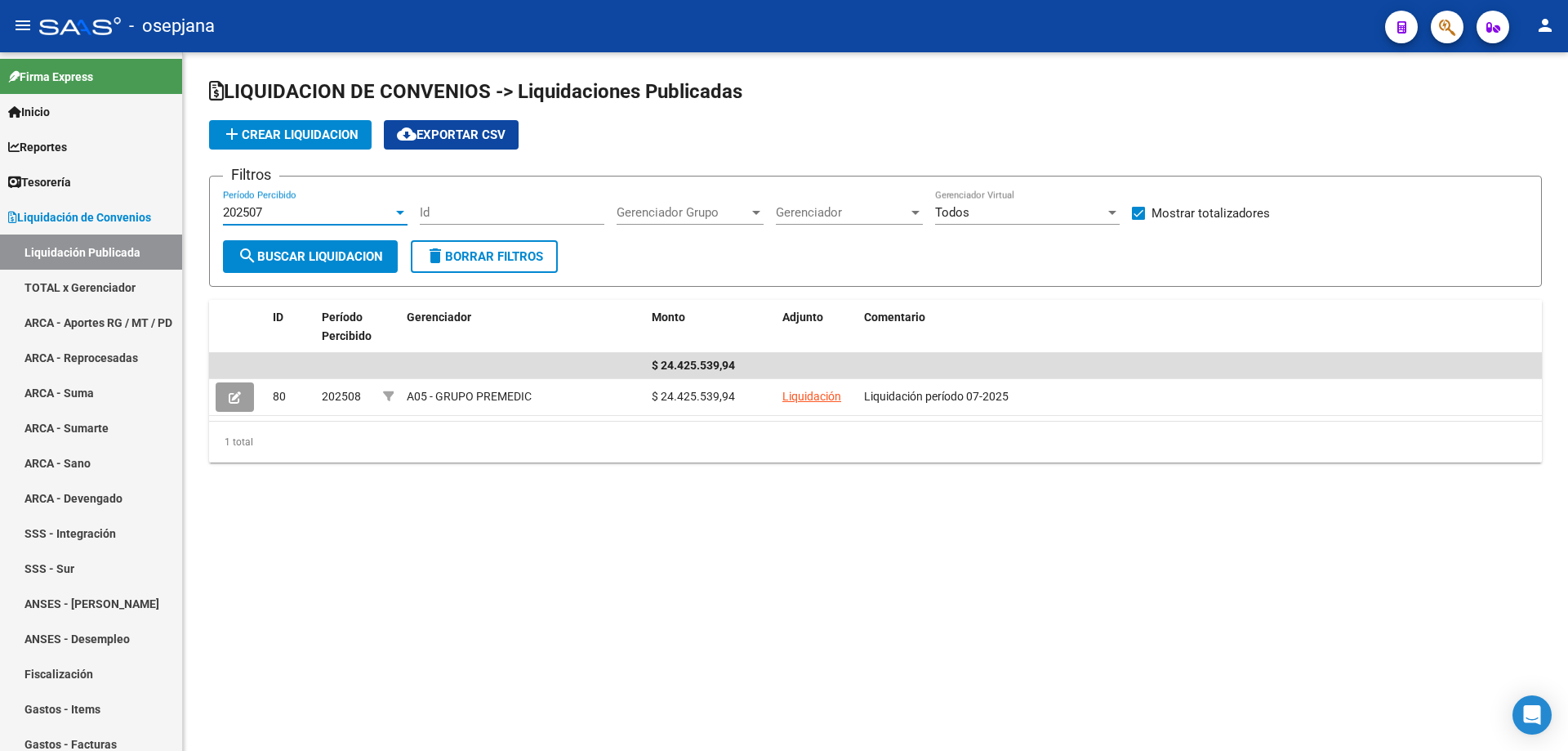
click at [298, 255] on span "search Buscar Liquidacion" at bounding box center [309, 256] width 145 height 15
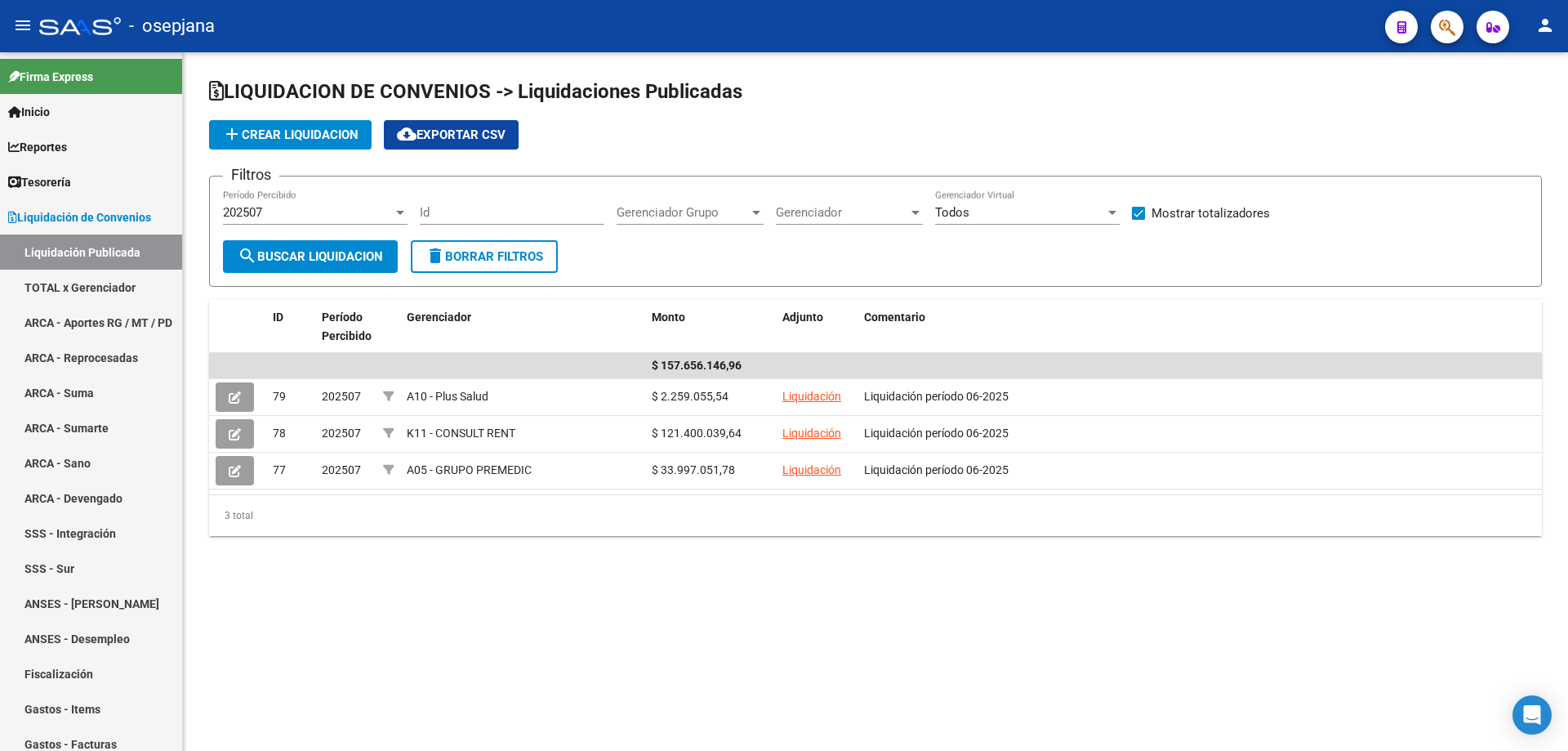
click at [313, 209] on div "202507" at bounding box center [307, 212] width 170 height 15
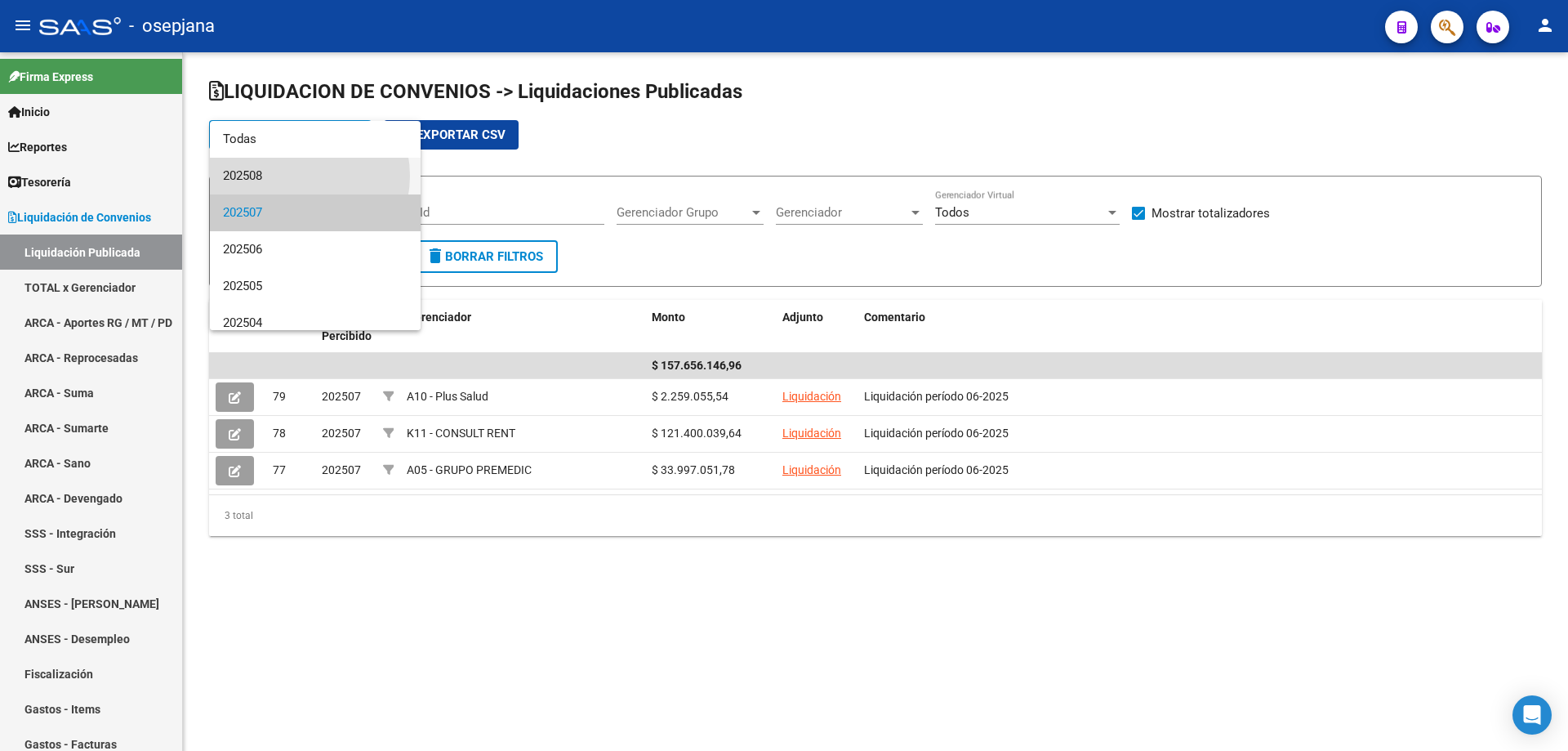
click at [294, 176] on span "202508" at bounding box center [315, 176] width 185 height 37
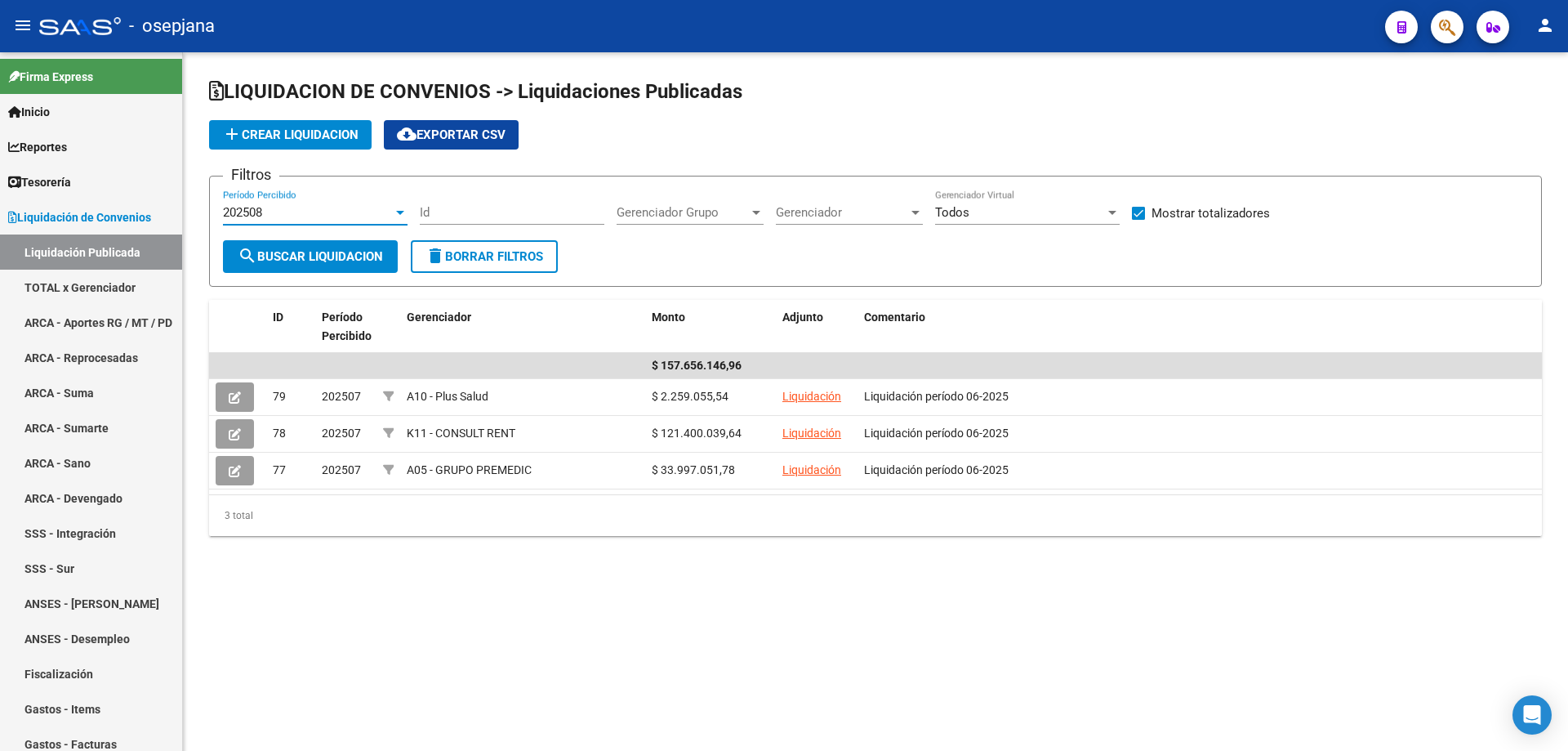
click at [303, 258] on span "search Buscar Liquidacion" at bounding box center [309, 256] width 145 height 15
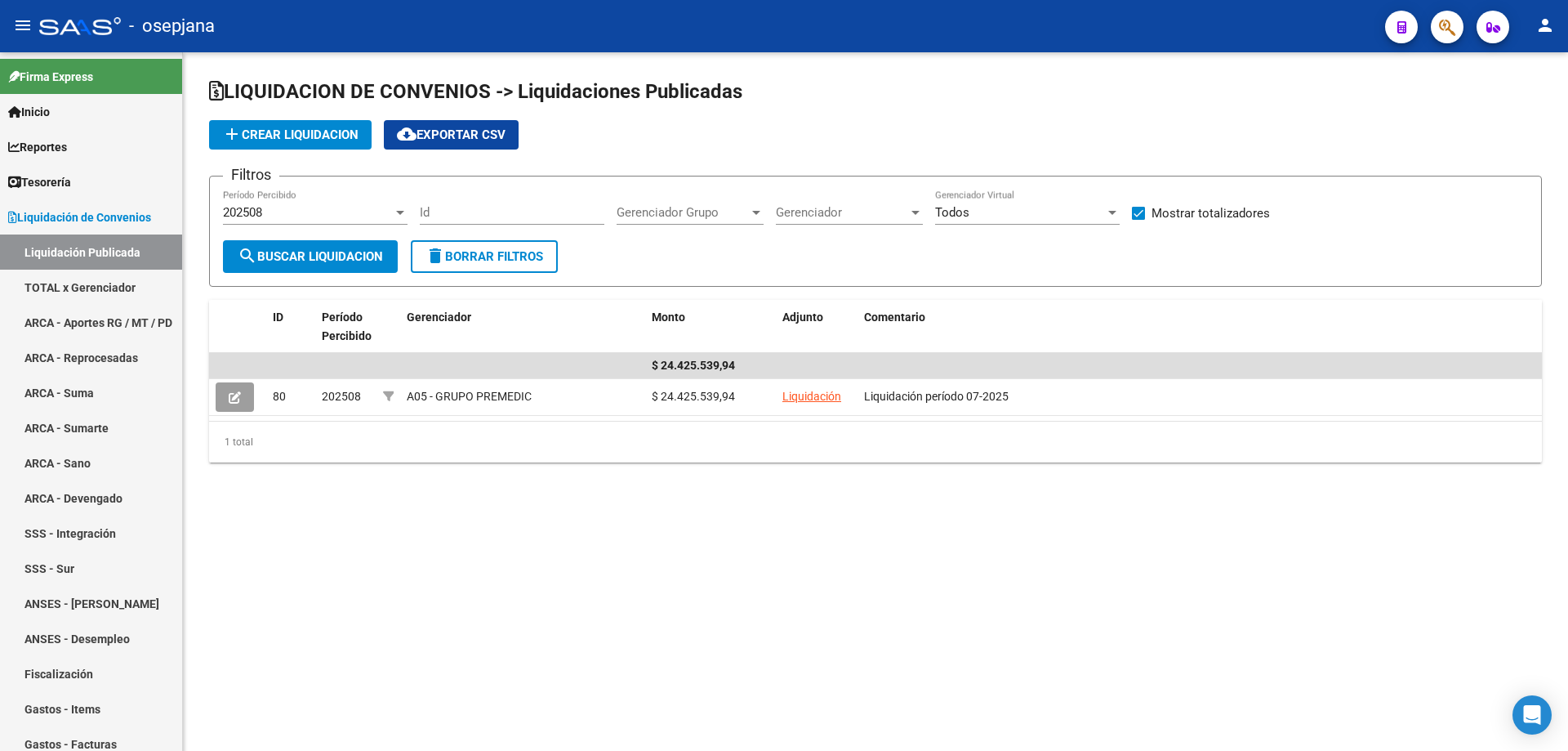
click at [321, 121] on button "add Crear Liquidacion" at bounding box center [290, 134] width 162 height 29
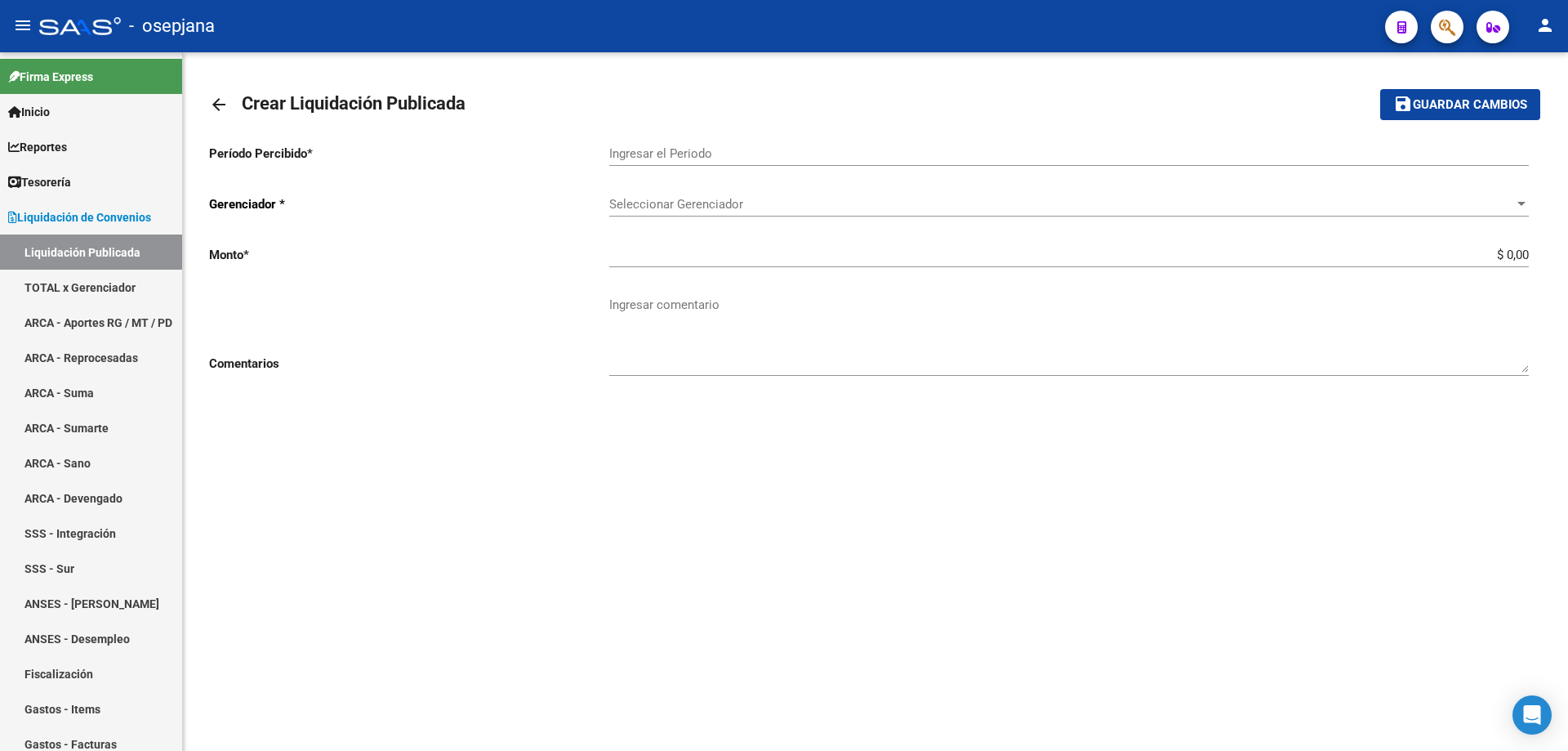
click at [629, 149] on input "Ingresar el Periodo" at bounding box center [1068, 153] width 919 height 15
type input "202508"
click at [209, 102] on mat-icon "arrow_back" at bounding box center [219, 104] width 19 height 19
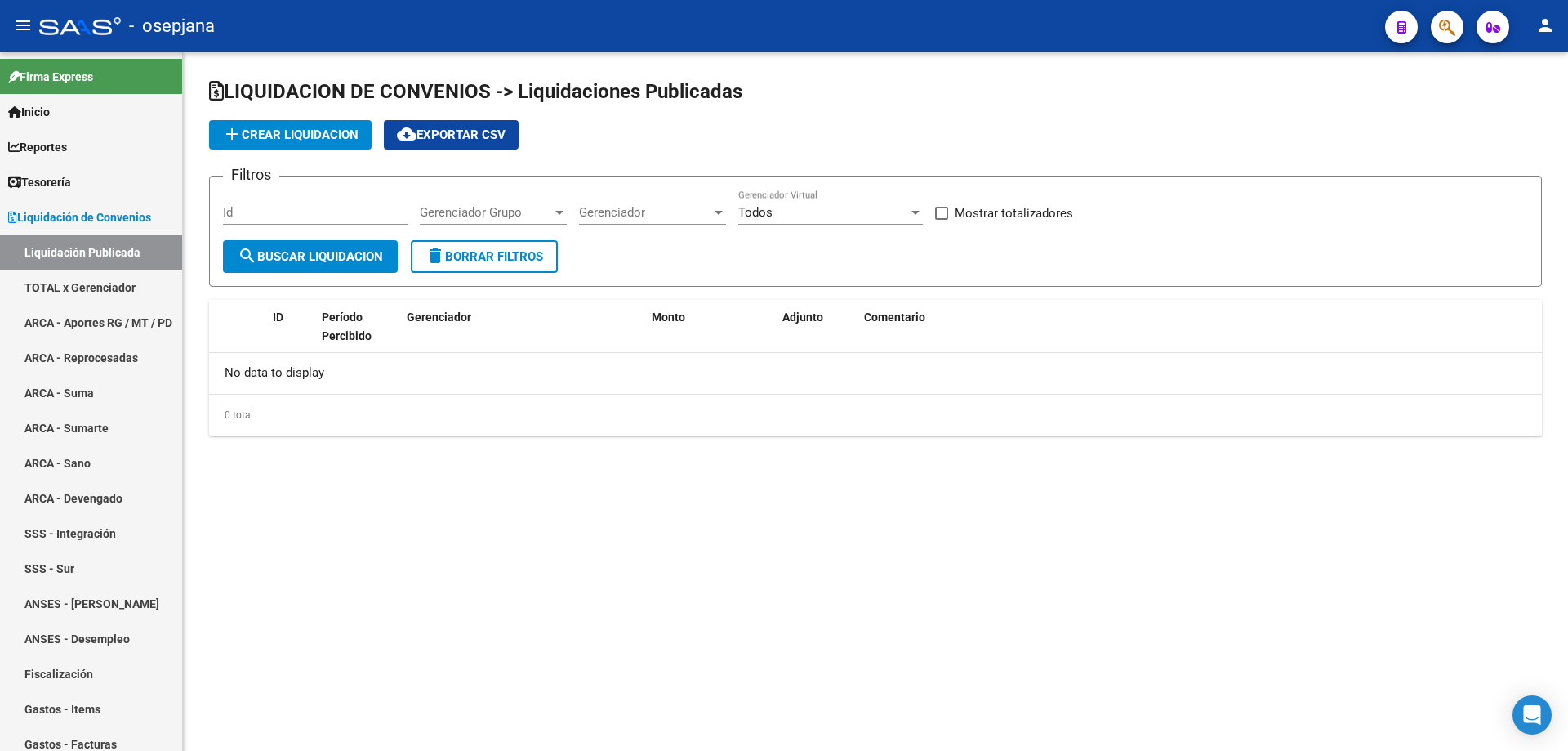
checkbox input "true"
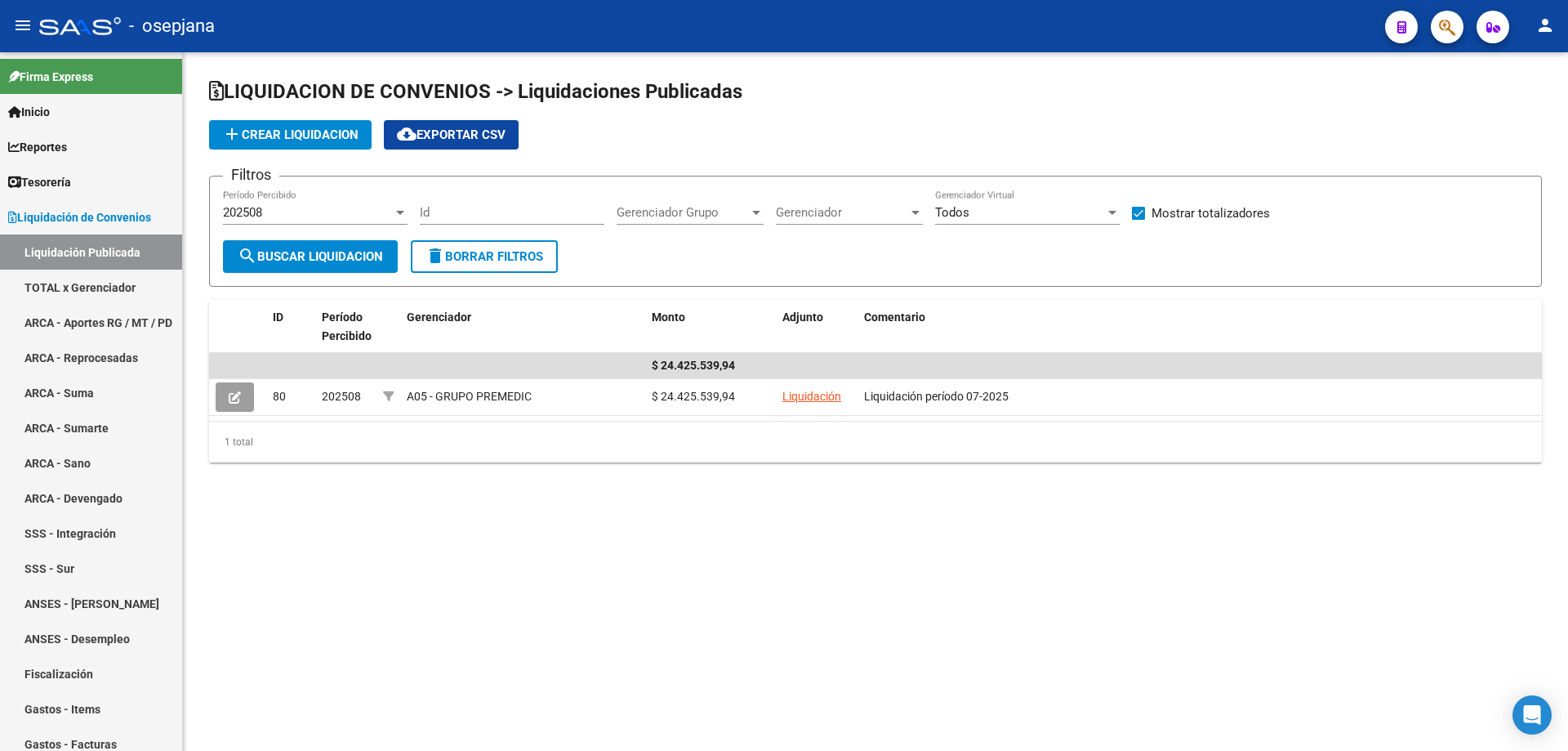
click at [284, 220] on div "202508 Período Percibido" at bounding box center [315, 207] width 185 height 35
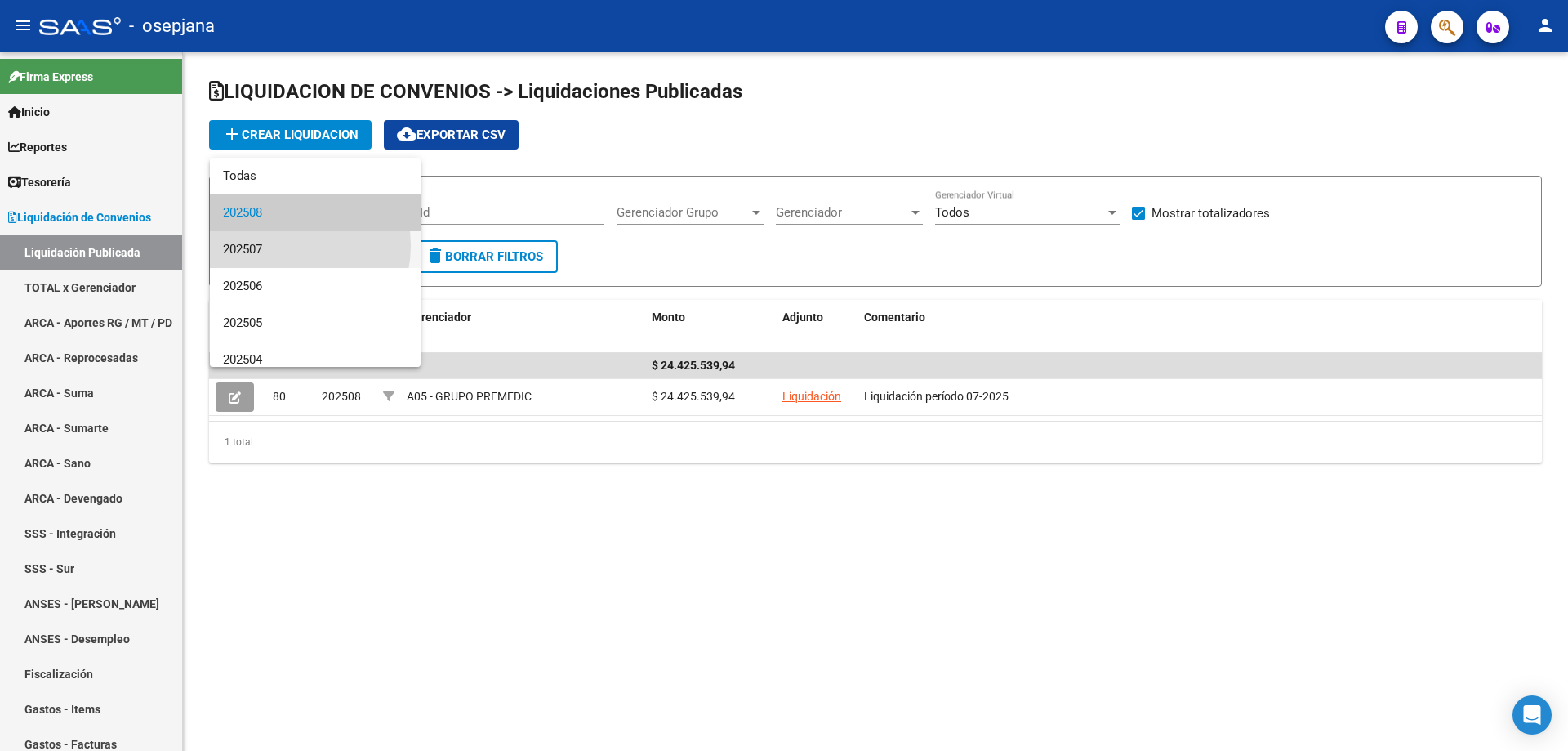
click at [283, 245] on span "202507" at bounding box center [315, 250] width 185 height 37
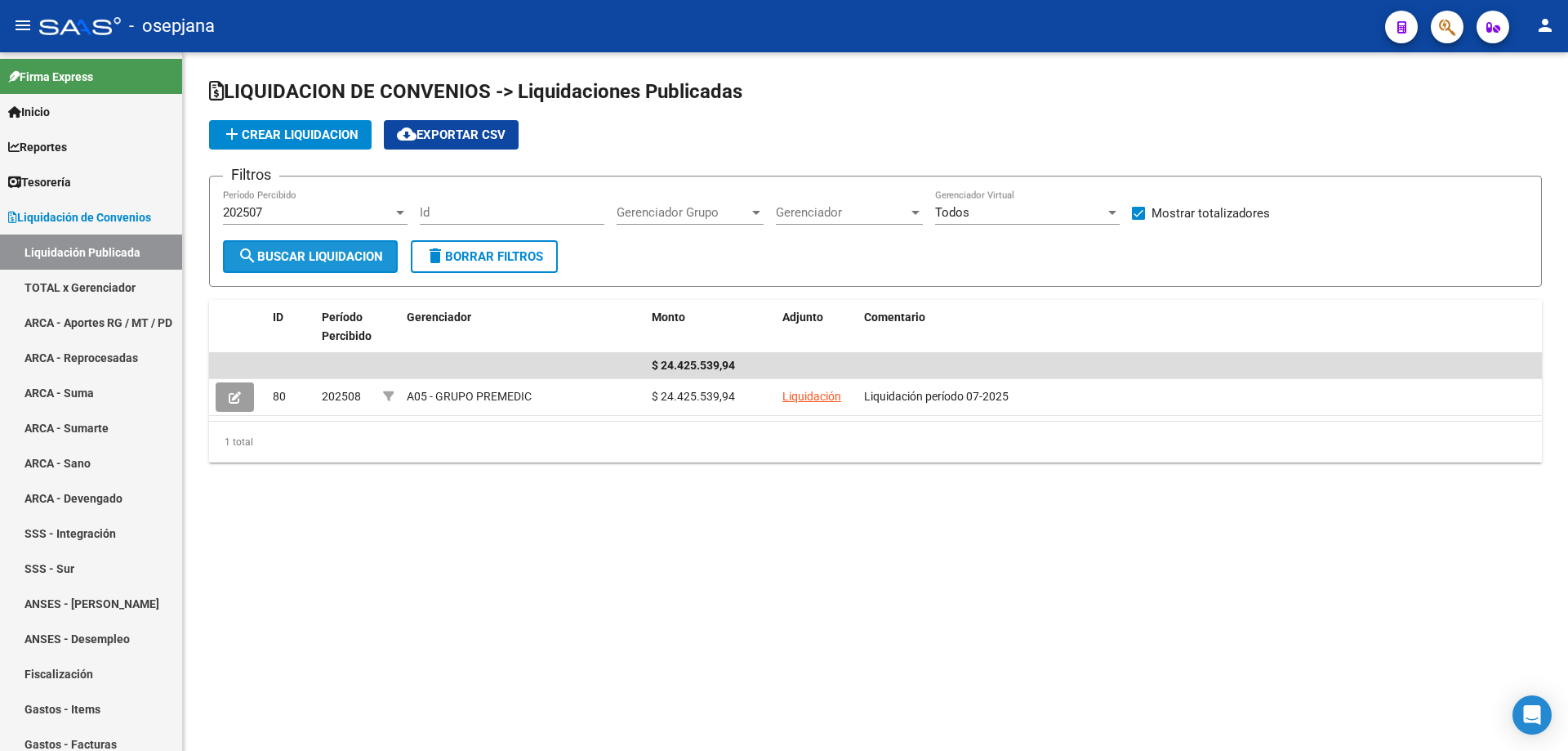
click at [281, 257] on span "search Buscar Liquidacion" at bounding box center [309, 256] width 145 height 15
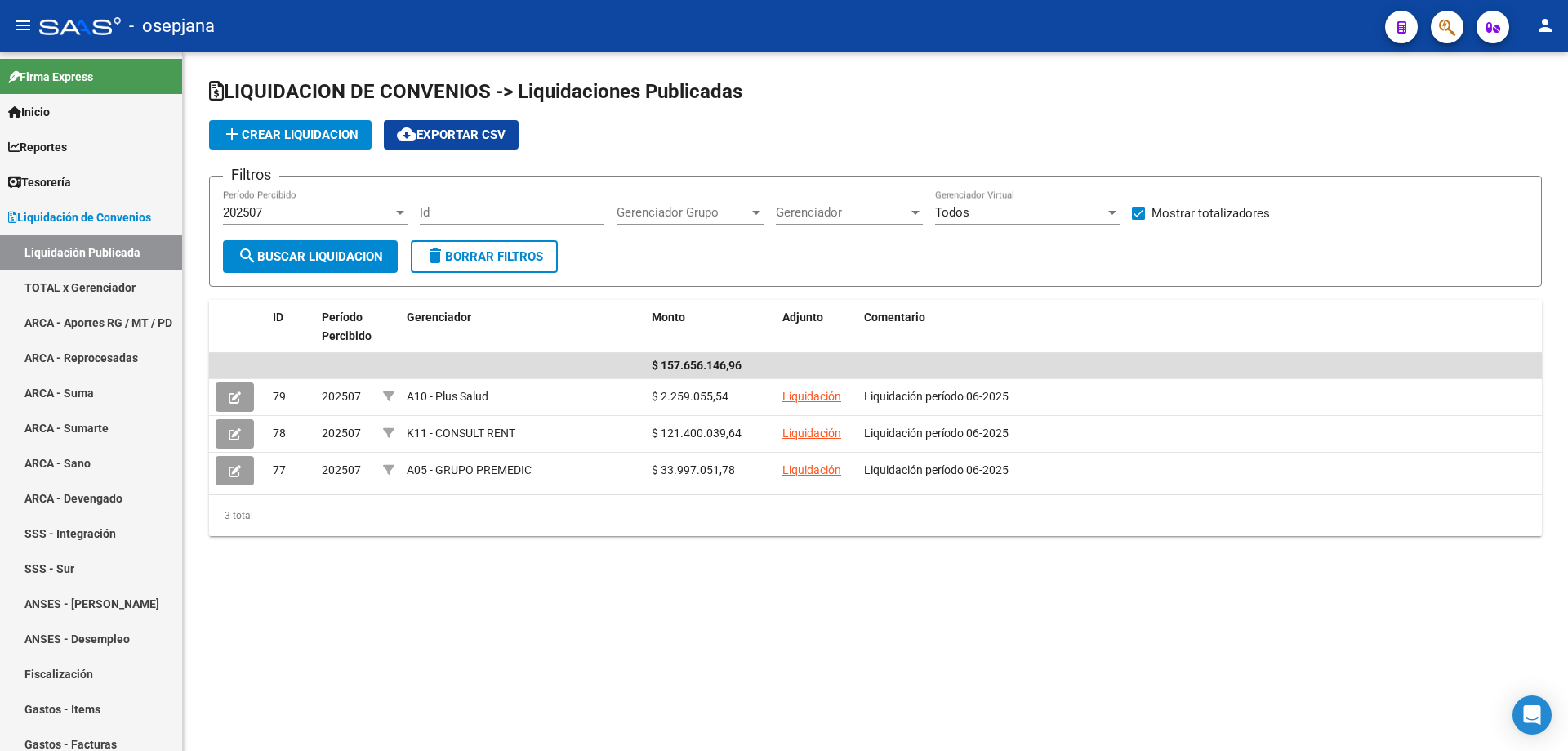
click at [290, 214] on div "202507" at bounding box center [307, 212] width 170 height 15
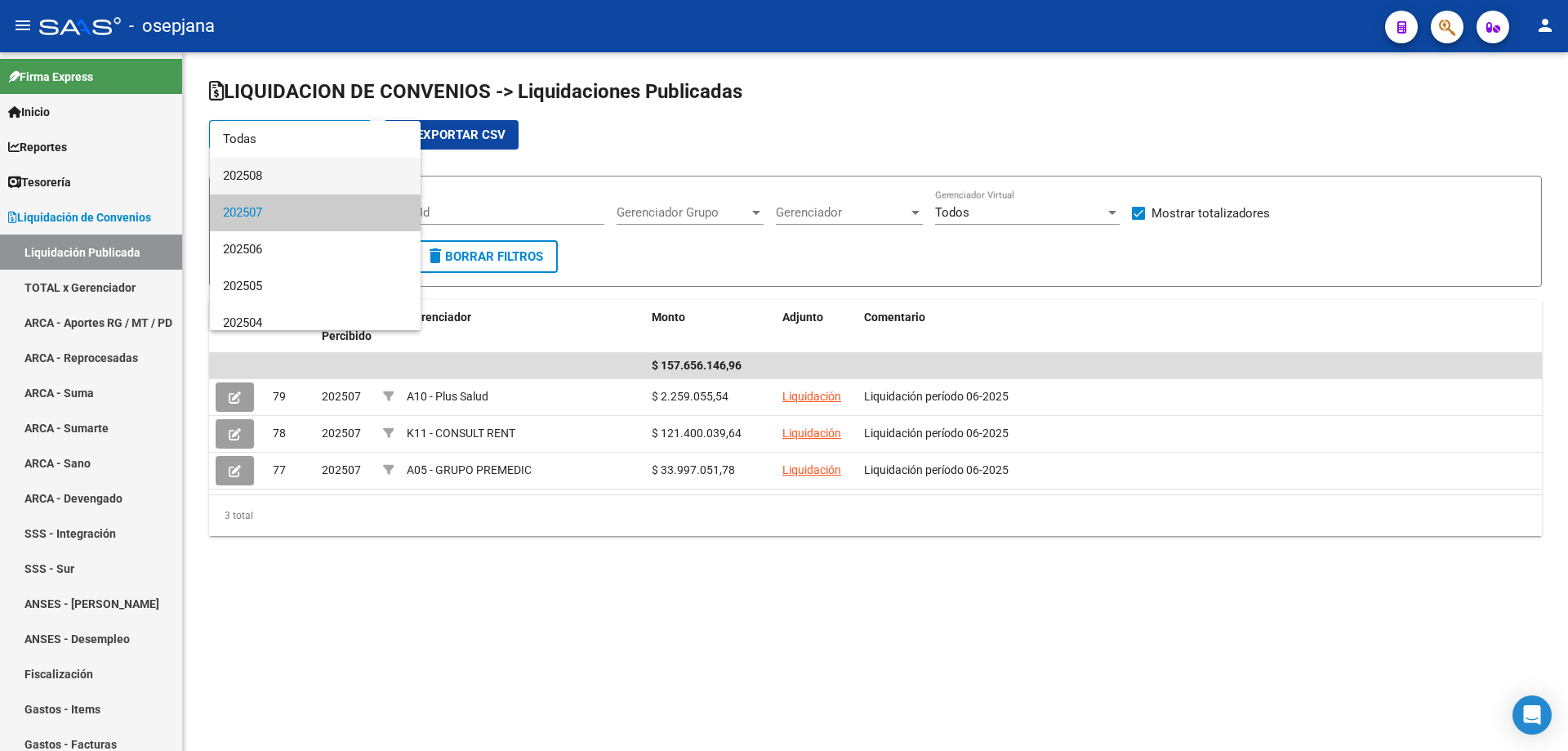
click at [277, 175] on span "202508" at bounding box center [315, 176] width 185 height 37
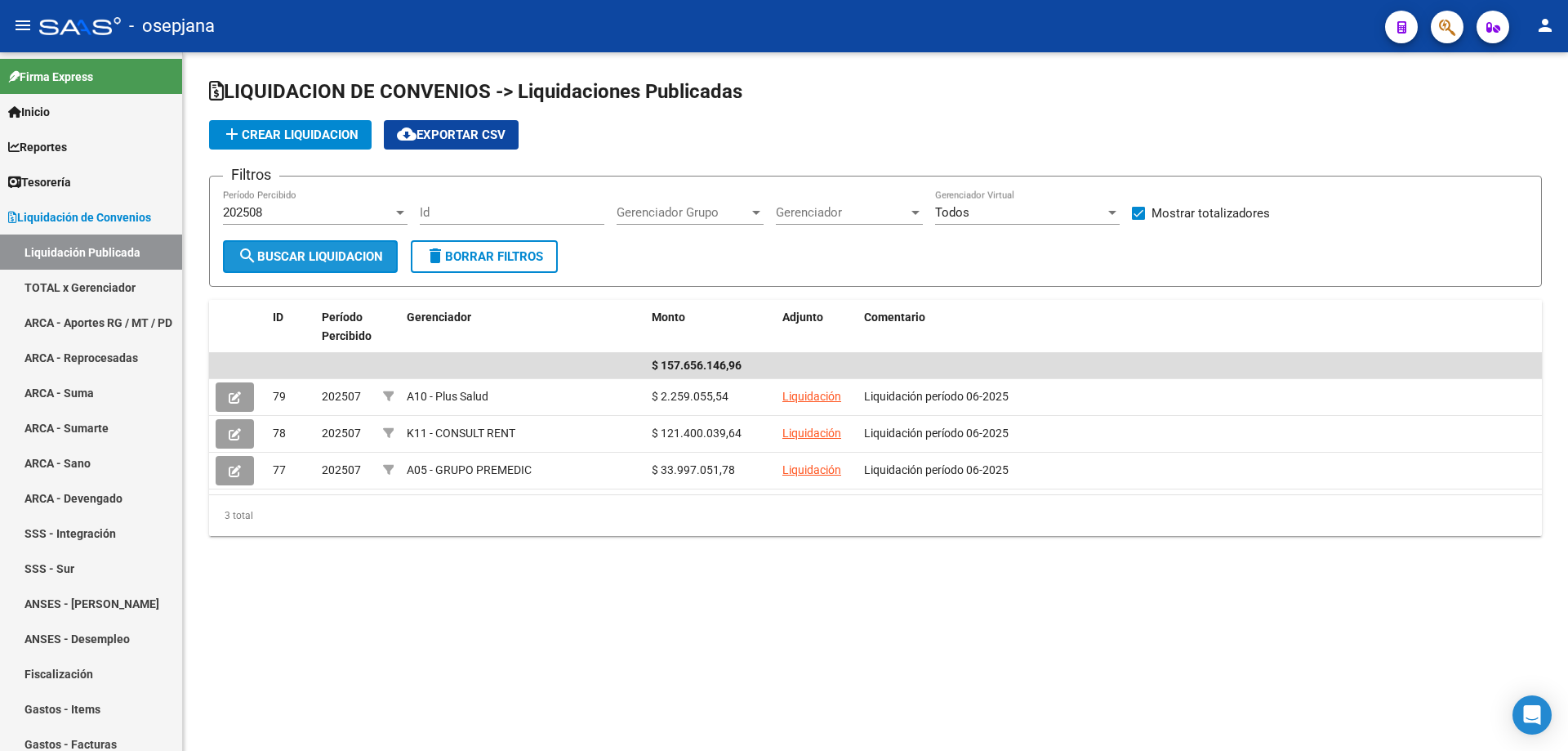
click at [308, 249] on button "search Buscar Liquidacion" at bounding box center [310, 257] width 175 height 33
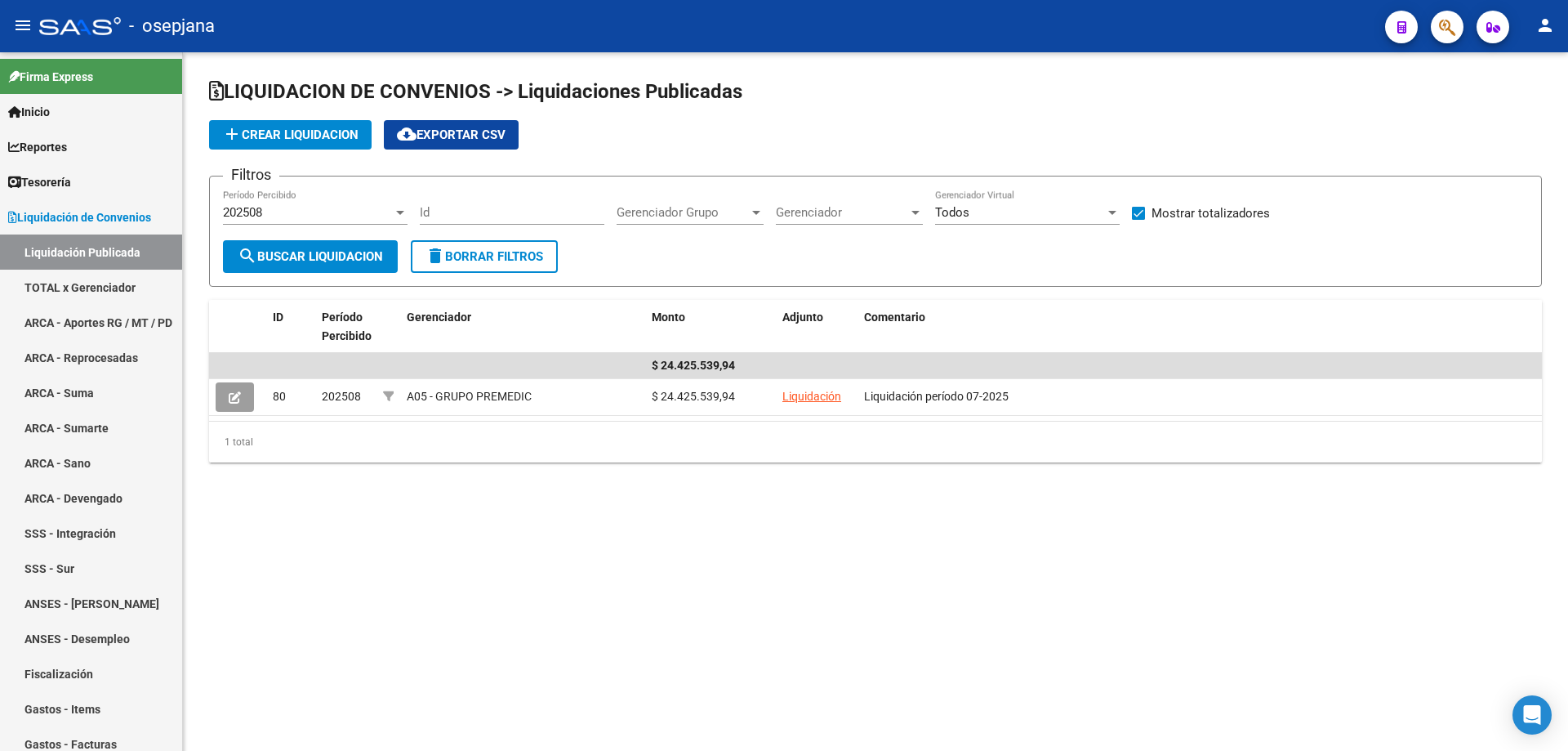
click at [313, 130] on span "add Crear Liquidacion" at bounding box center [290, 134] width 136 height 15
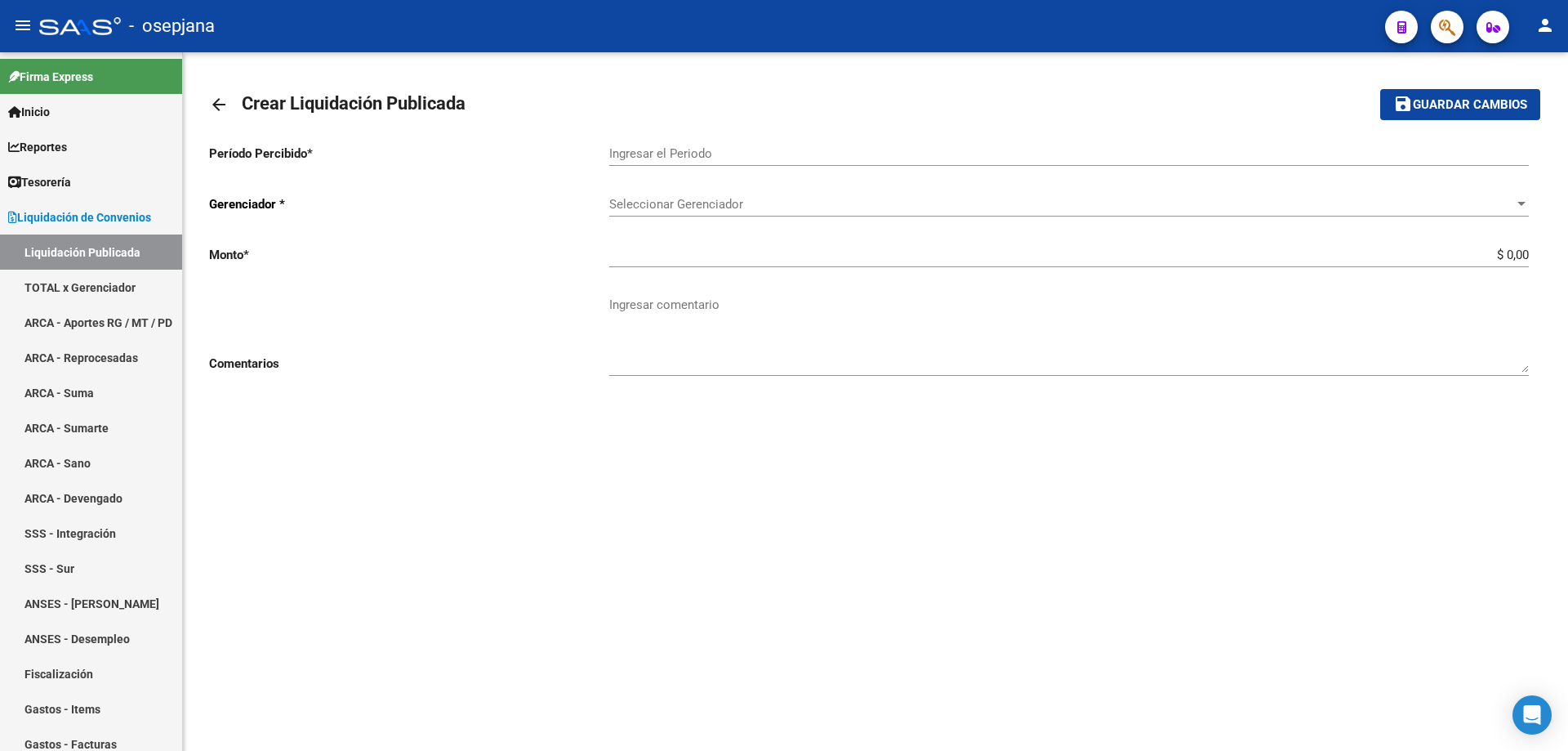
click at [656, 151] on input "Ingresar el Periodo" at bounding box center [1068, 153] width 919 height 15
type input "202508"
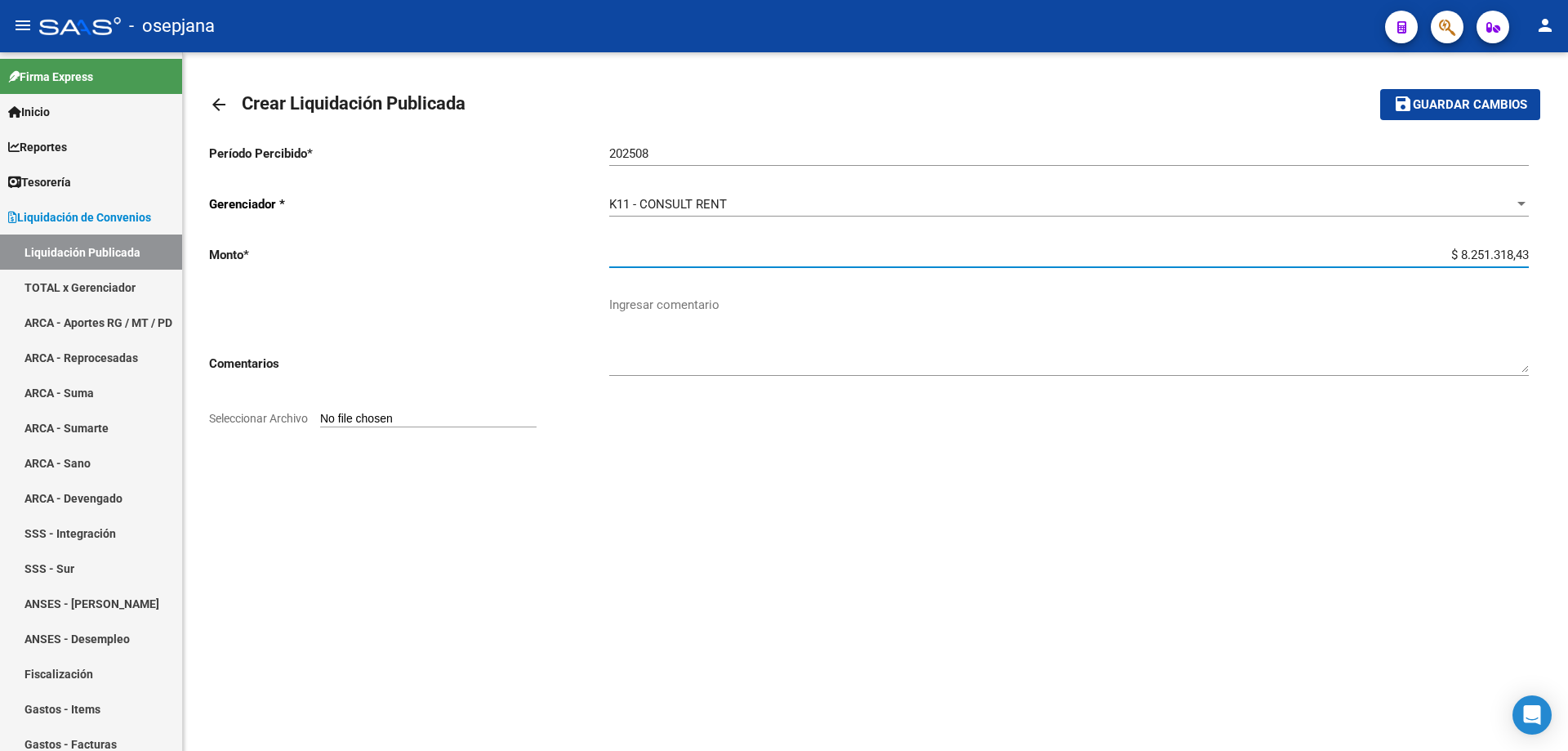
type input "$ 82.513.184,39"
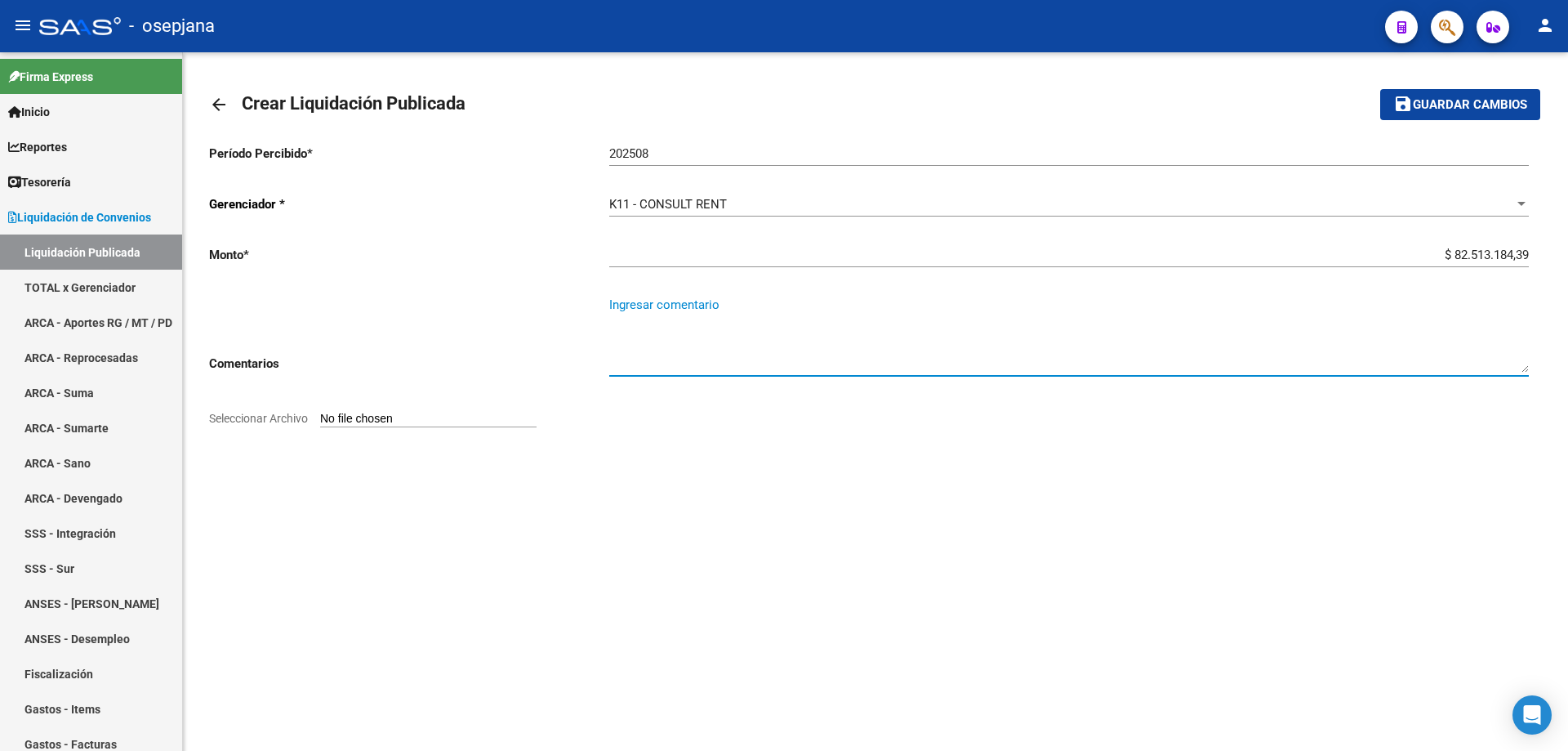
paste textarea "Liquidación período 06-2025"
type textarea "Liquidación período 07-2025"
click at [376, 418] on input "Seleccionar Archivo" at bounding box center [428, 419] width 217 height 16
type input "C:\fakepath\Liquidación ASS - Período 08-2025.pdf"
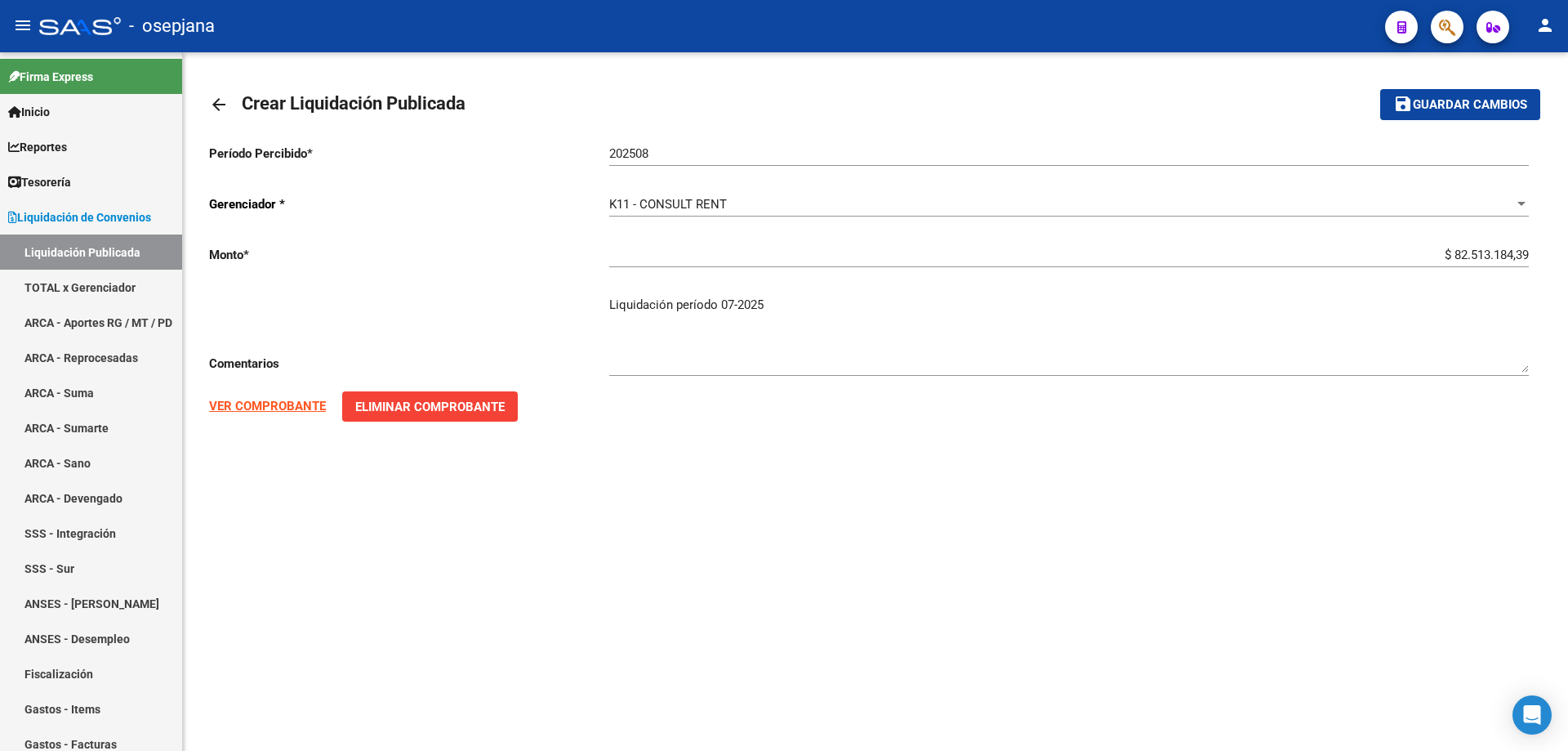
click at [296, 407] on strong "VER COMPROBANTE" at bounding box center [267, 406] width 117 height 15
click at [1443, 98] on span "Guardar cambios" at bounding box center [1471, 105] width 115 height 15
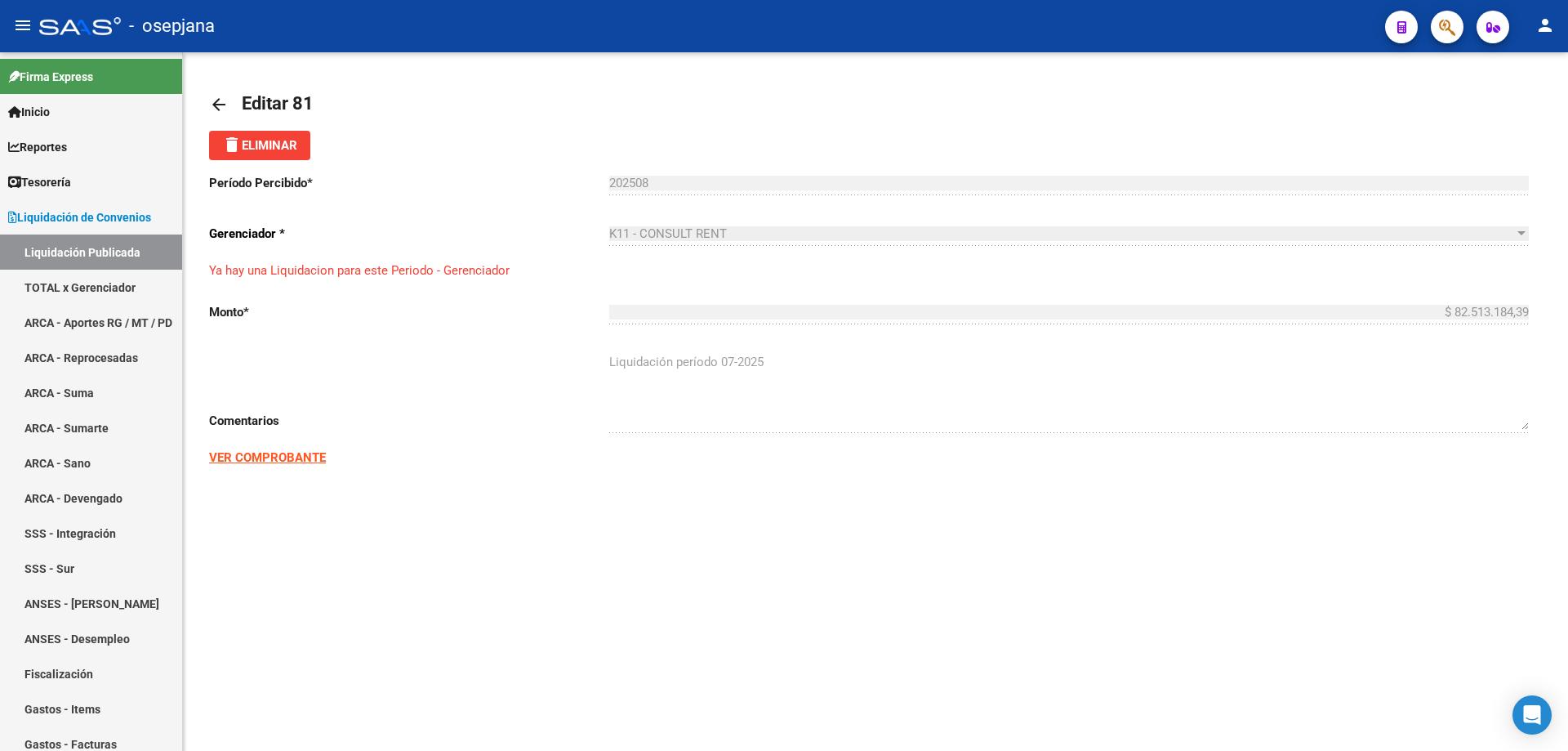
click at [211, 103] on mat-icon "arrow_back" at bounding box center [219, 104] width 19 height 19
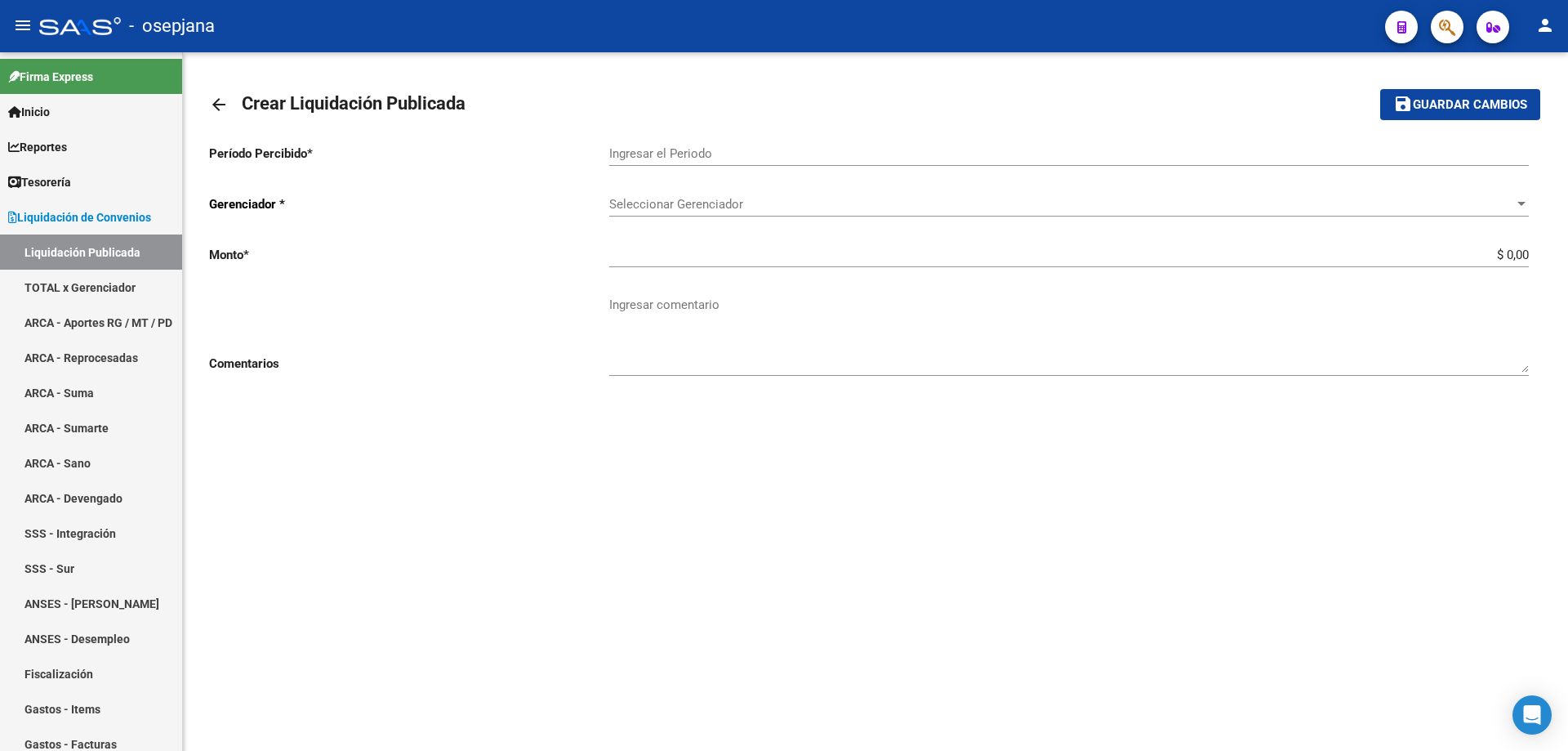
click at [211, 103] on mat-icon "arrow_back" at bounding box center [219, 104] width 19 height 19
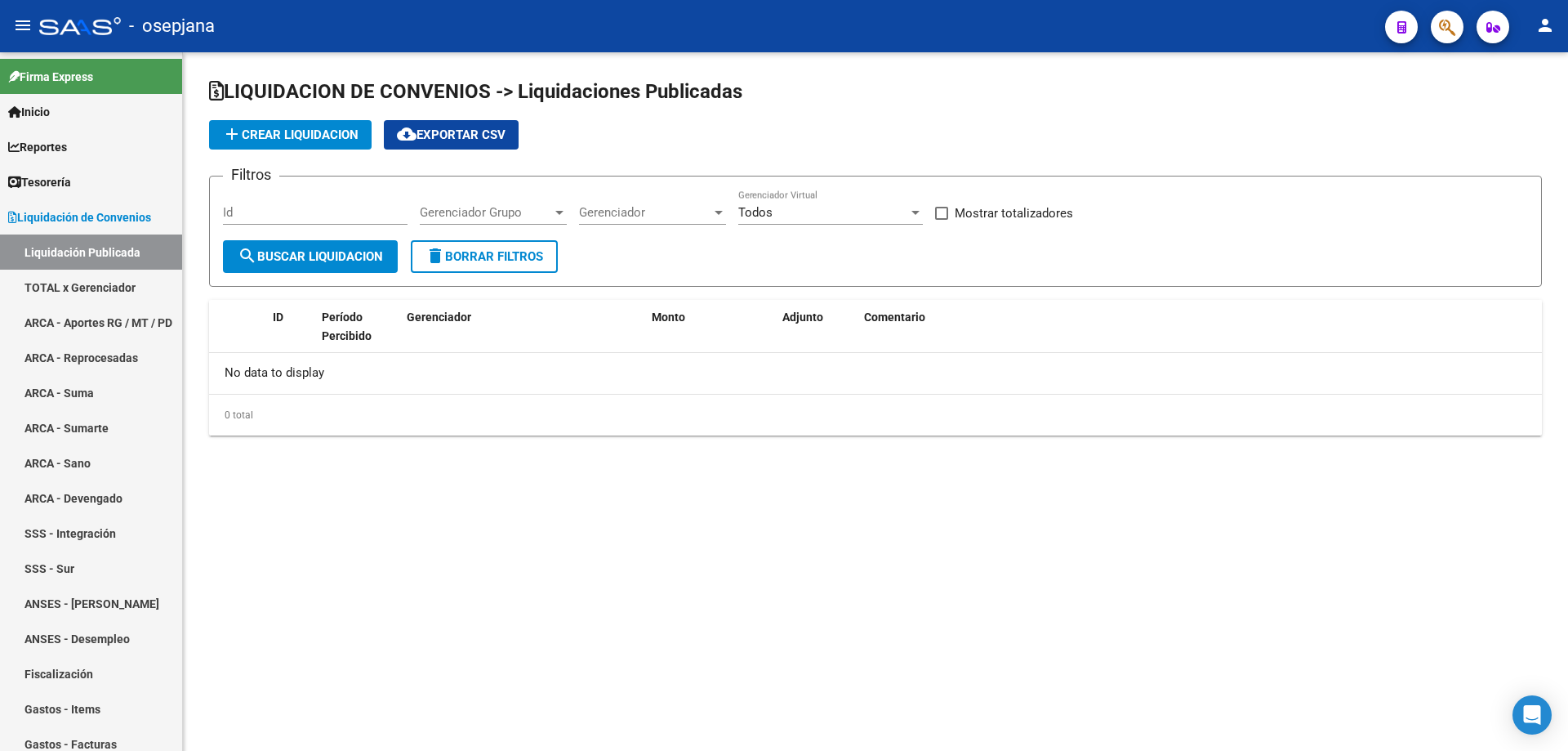
checkbox input "true"
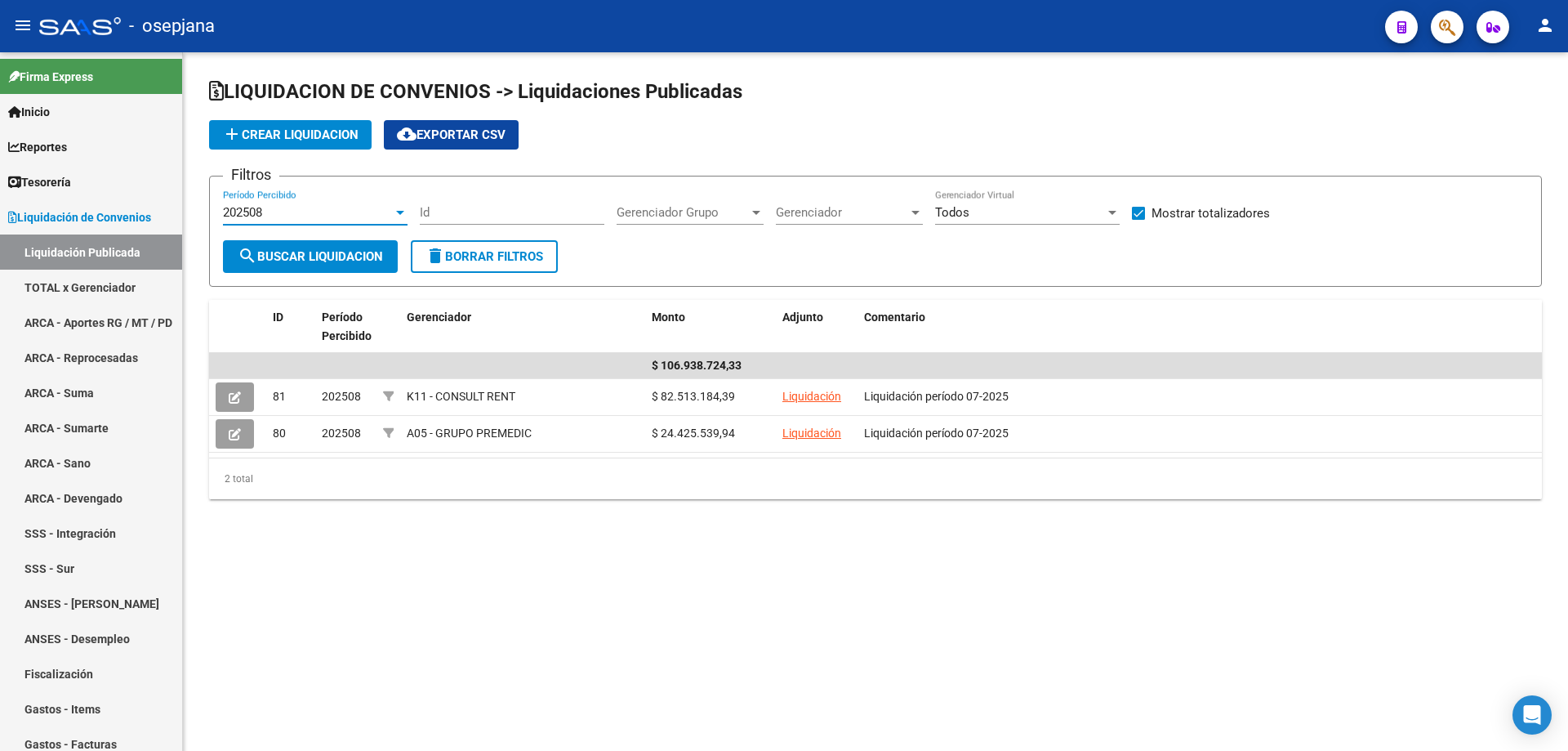
click at [309, 211] on div "202508" at bounding box center [307, 212] width 170 height 15
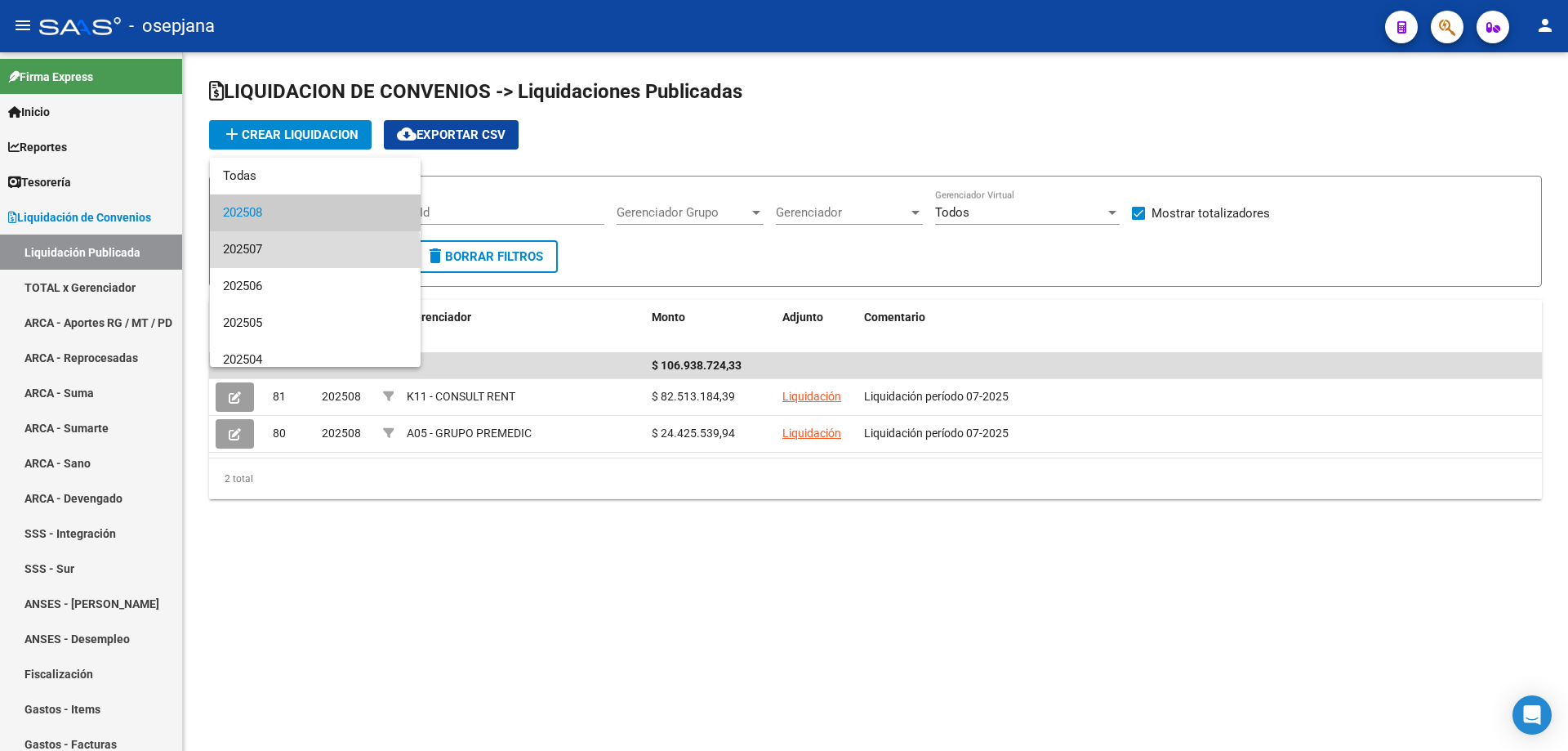
click at [314, 253] on span "202507" at bounding box center [315, 250] width 185 height 37
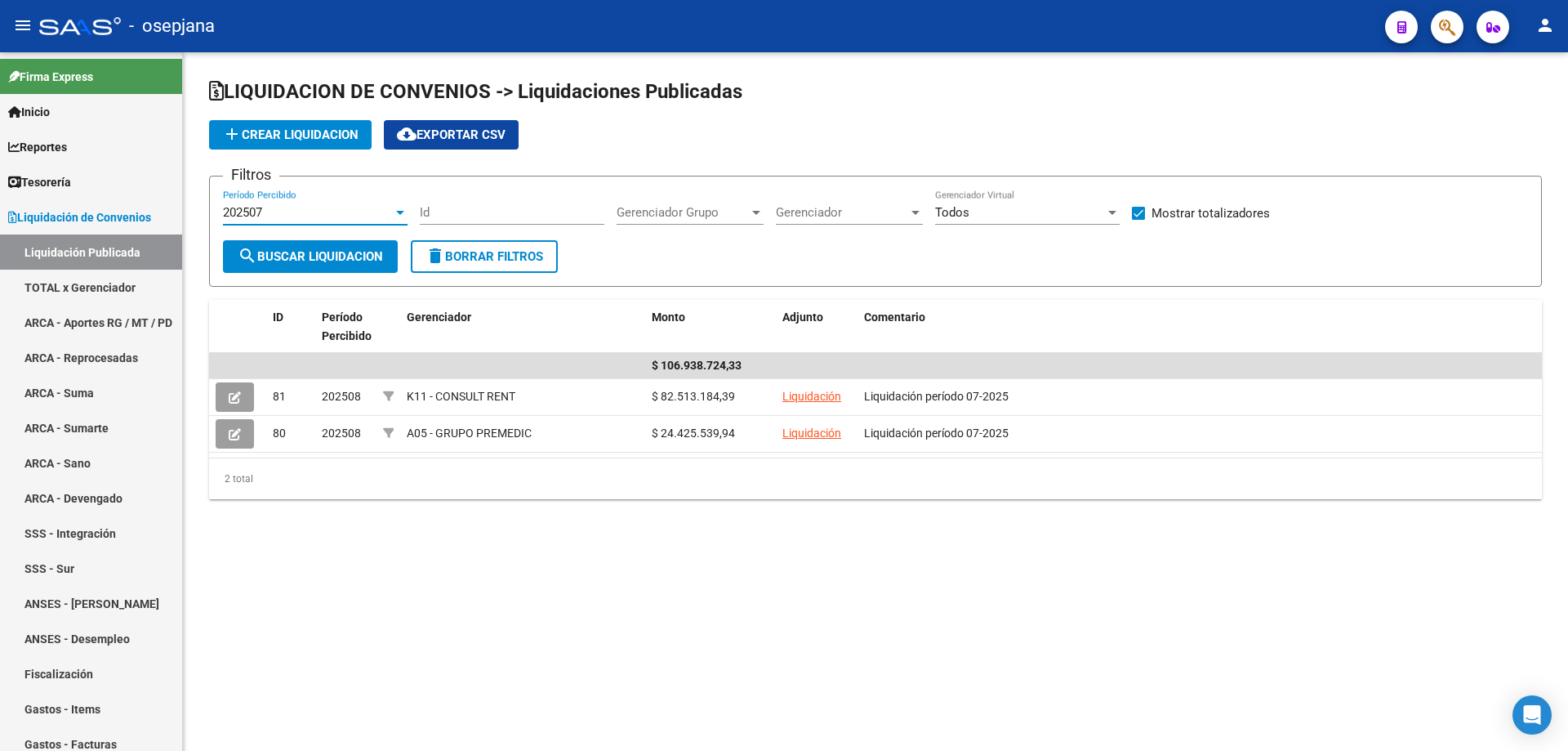
click at [309, 257] on span "search Buscar Liquidacion" at bounding box center [309, 256] width 145 height 15
click at [314, 211] on div "202507" at bounding box center [307, 212] width 170 height 15
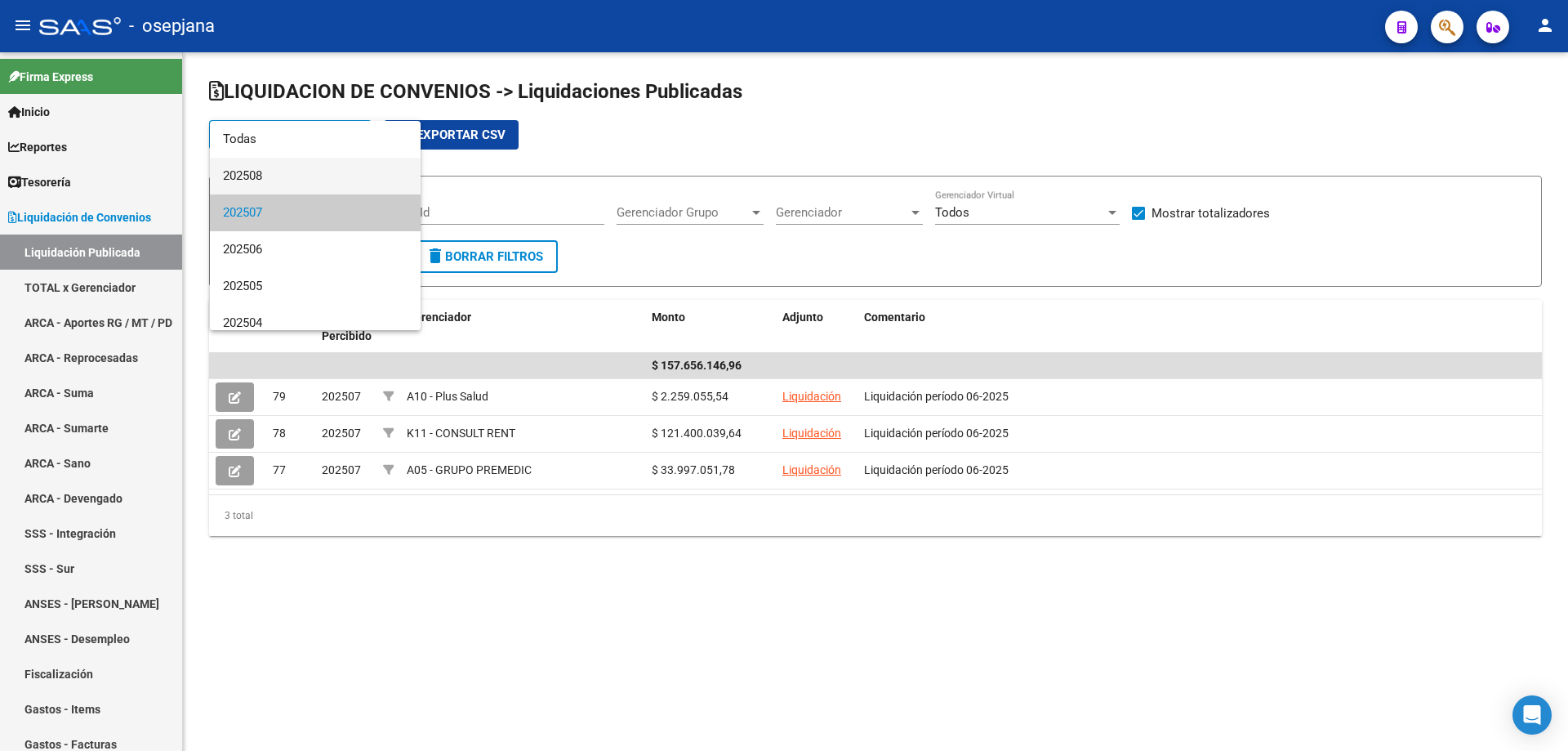
click at [313, 181] on span "202508" at bounding box center [315, 176] width 185 height 37
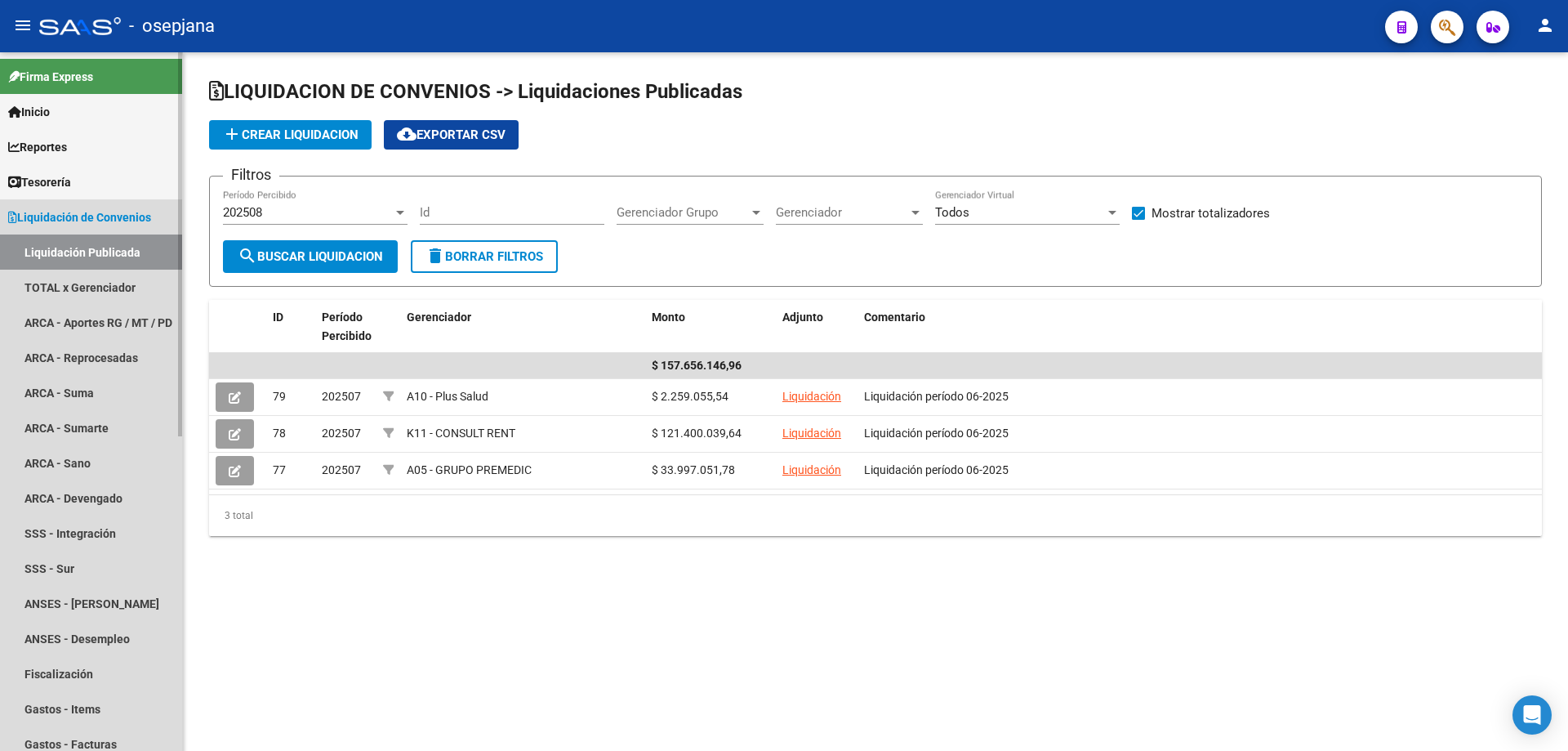
click at [92, 220] on span "Liquidación de Convenios" at bounding box center [79, 217] width 143 height 18
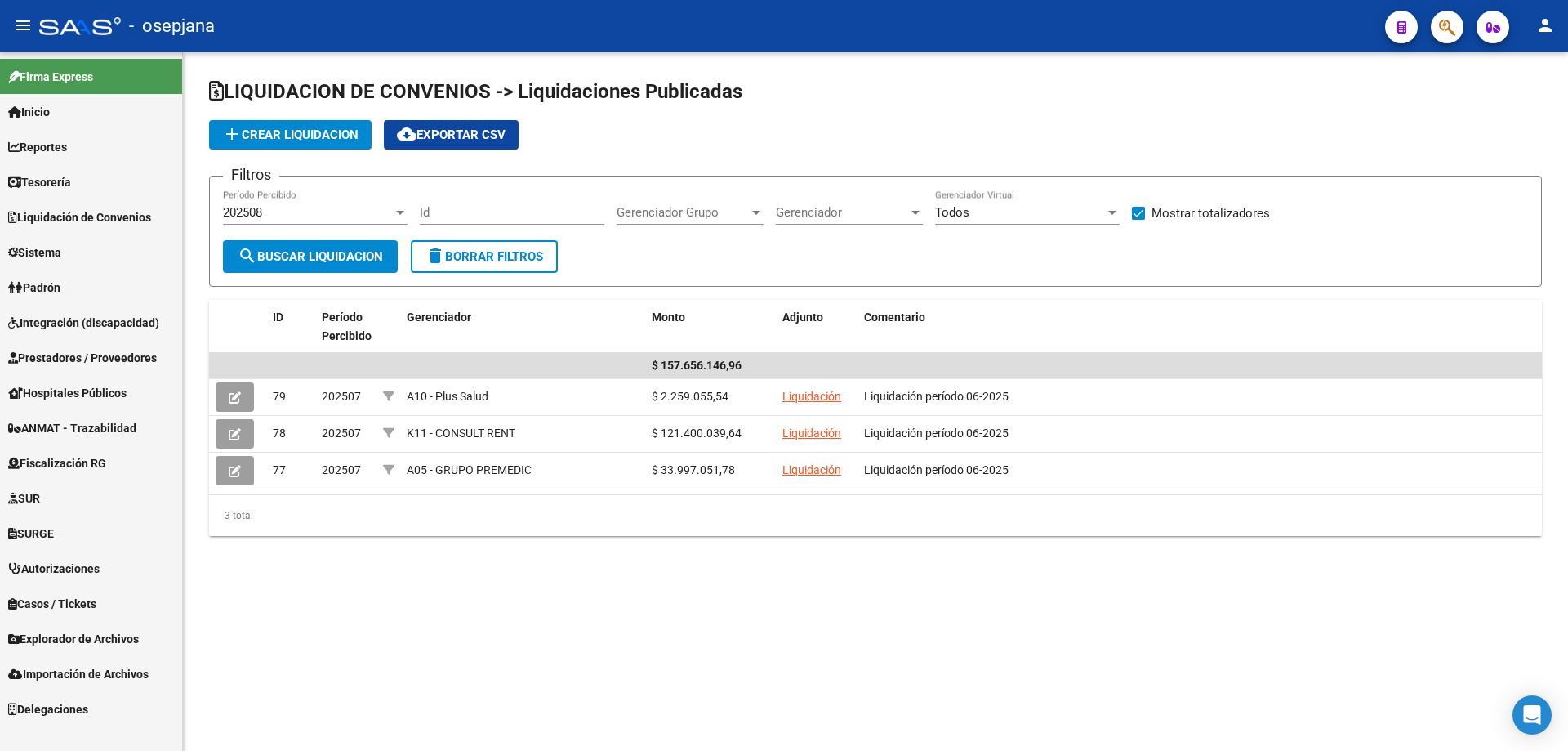
click at [49, 216] on span "Liquidación de Convenios" at bounding box center [79, 217] width 143 height 18
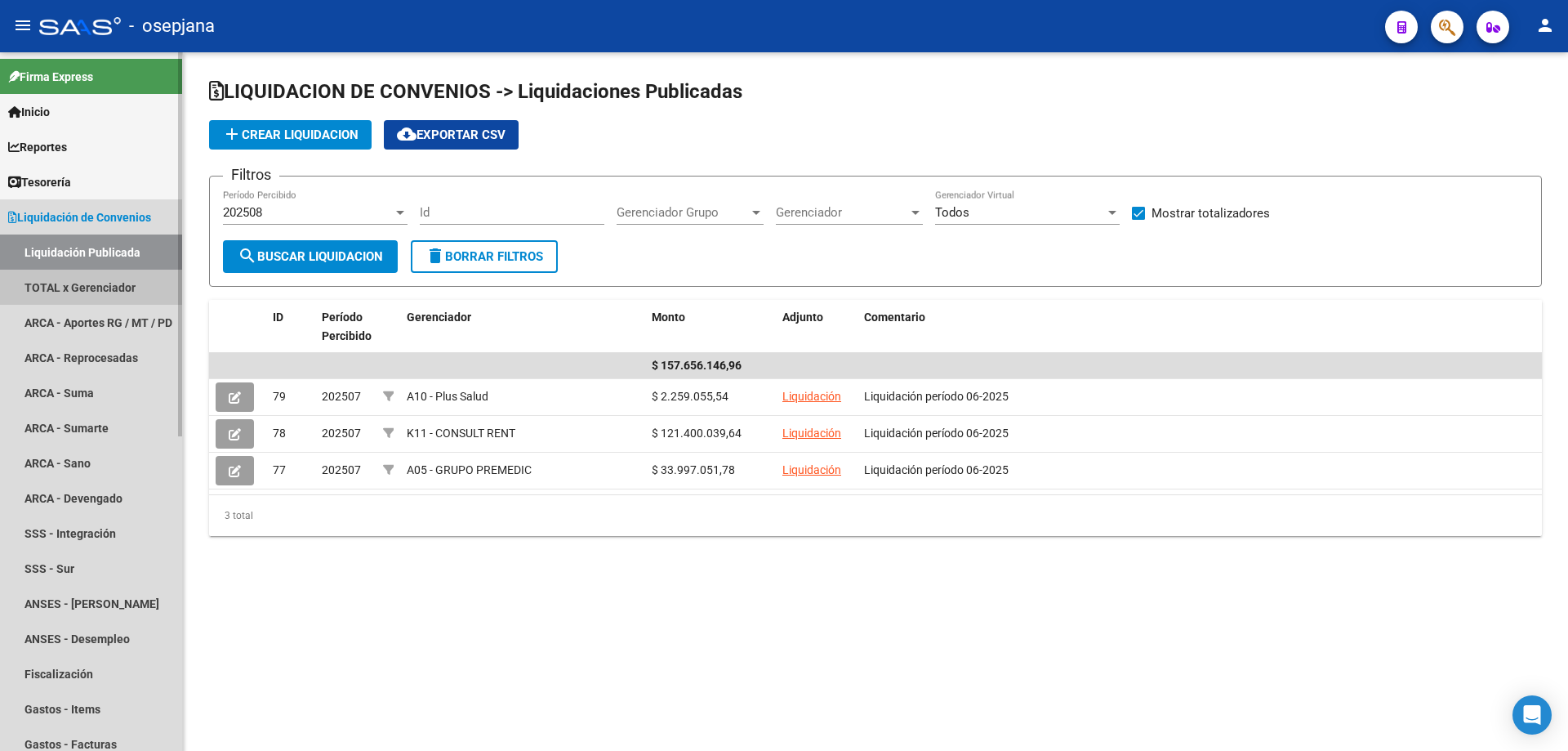
click at [53, 285] on link "TOTAL x Gerenciador" at bounding box center [90, 287] width 182 height 35
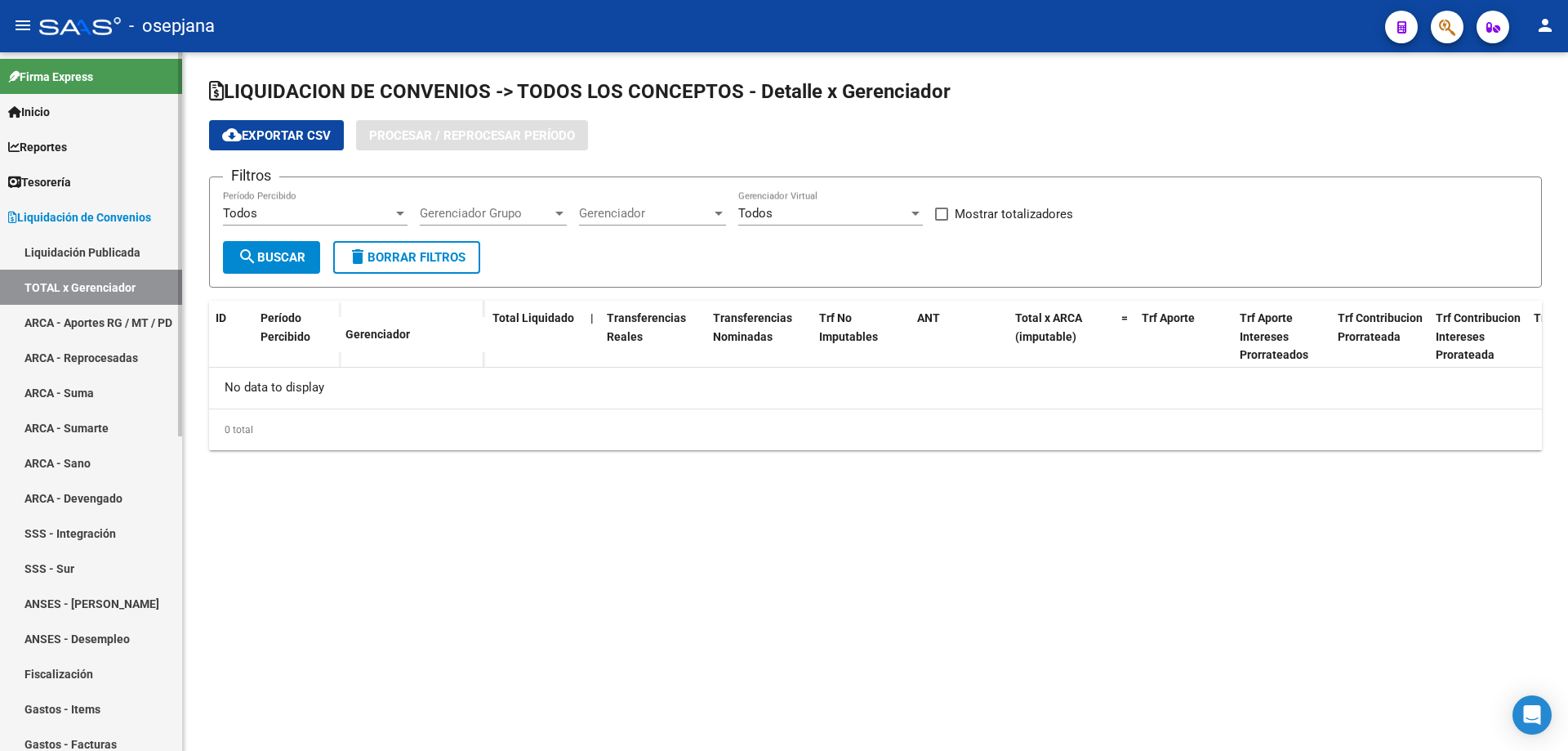
checkbox input "true"
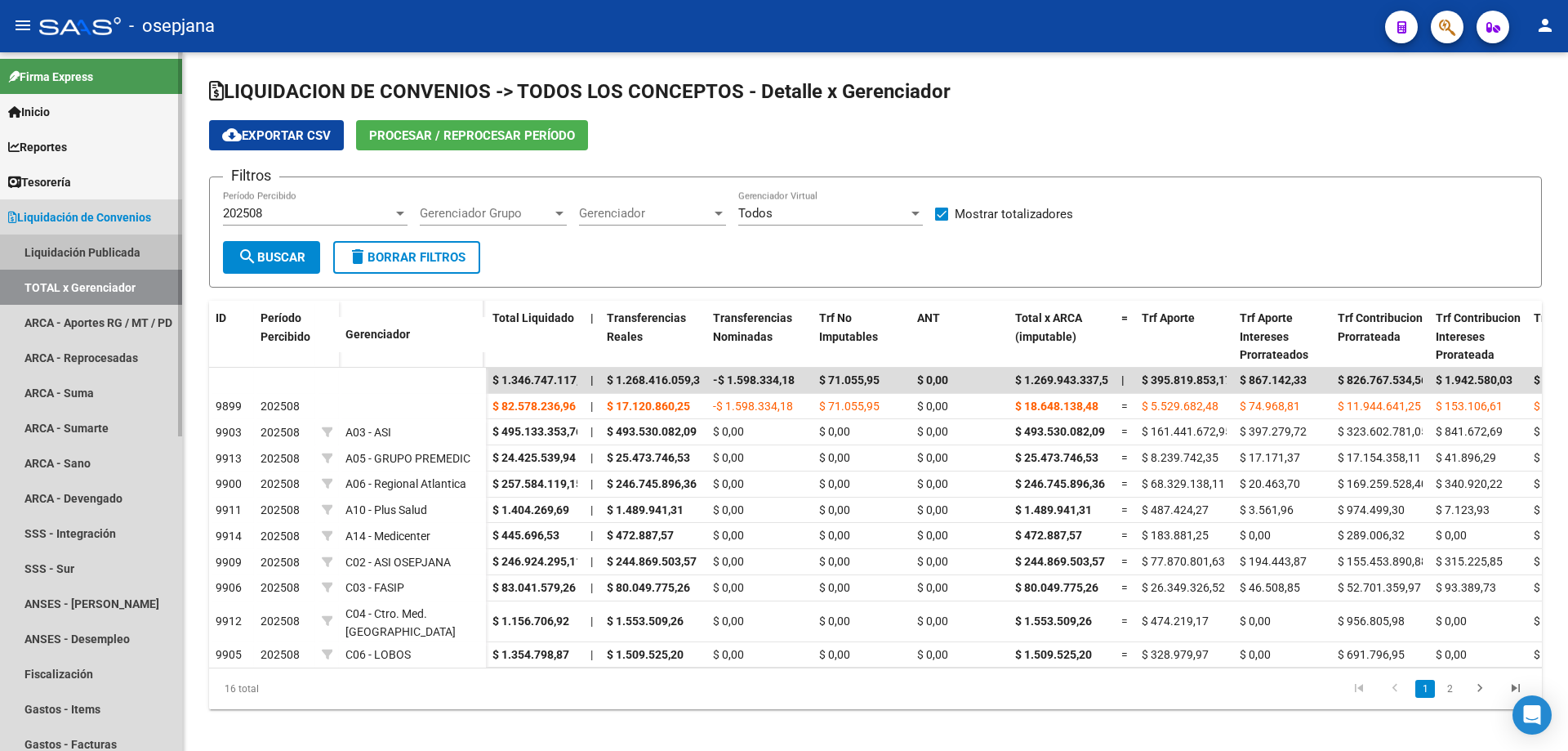
click at [80, 239] on link "Liquidación Publicada" at bounding box center [90, 252] width 182 height 35
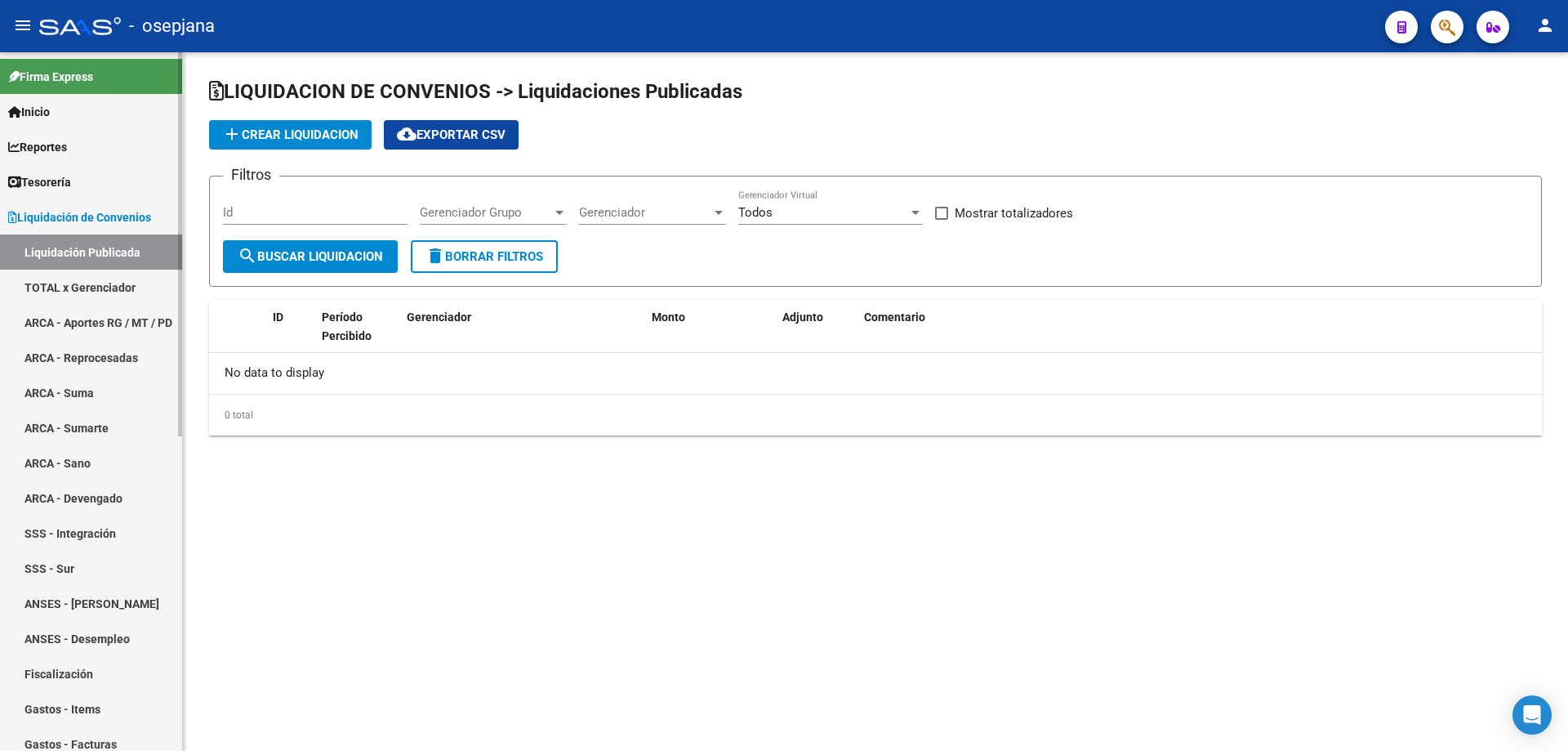
checkbox input "true"
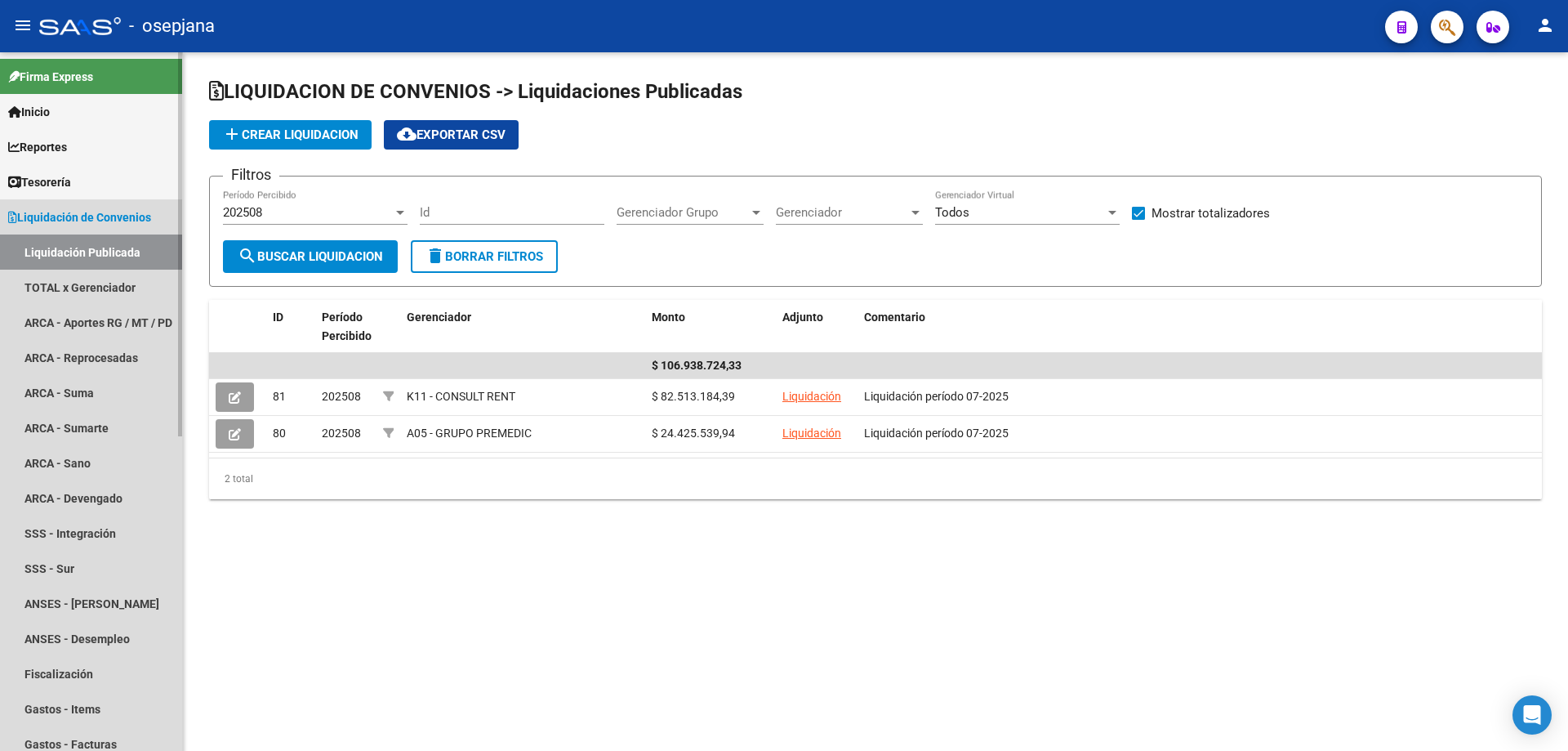
click at [82, 211] on span "Liquidación de Convenios" at bounding box center [79, 217] width 143 height 18
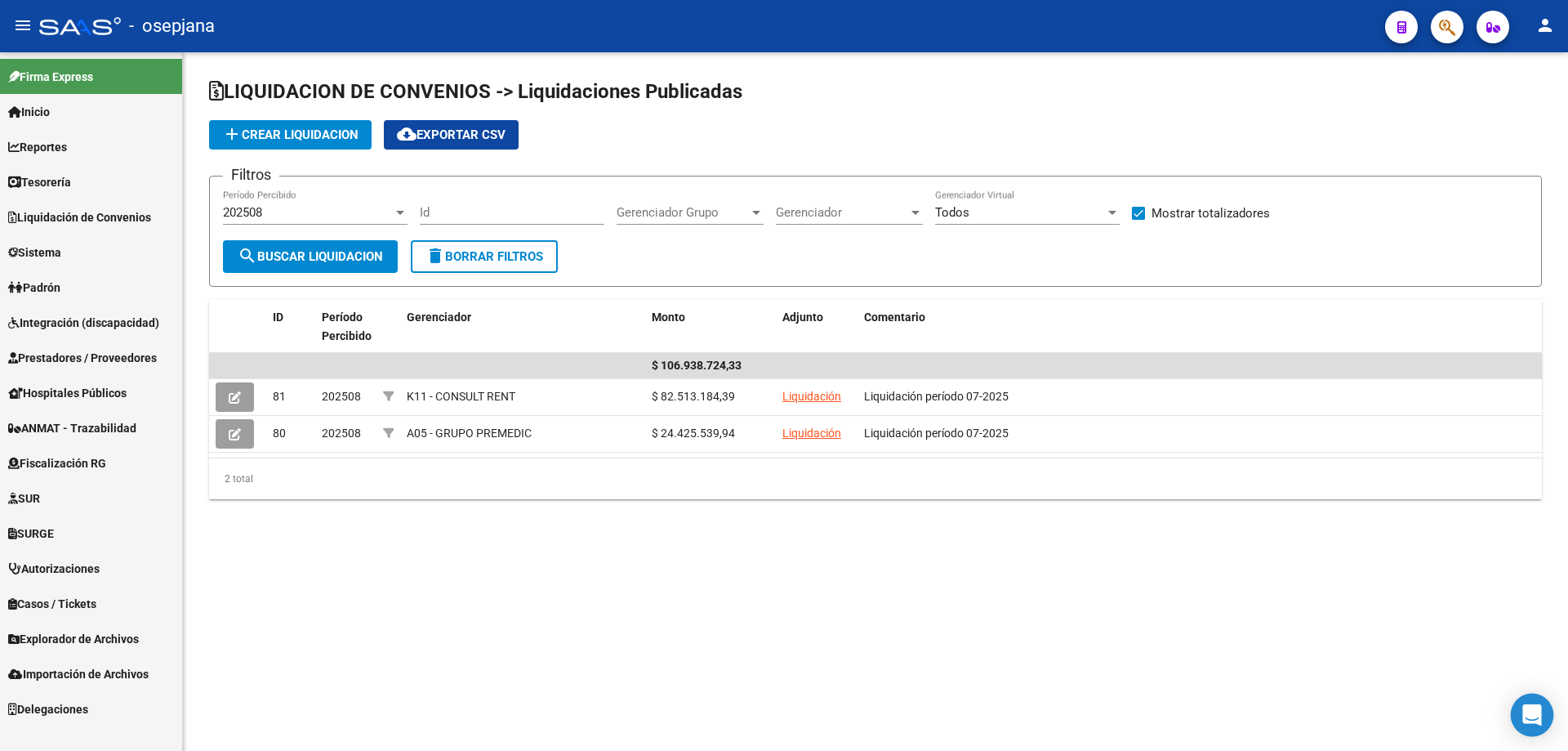
click at [1529, 716] on icon "Open Intercom Messenger" at bounding box center [1531, 715] width 18 height 21
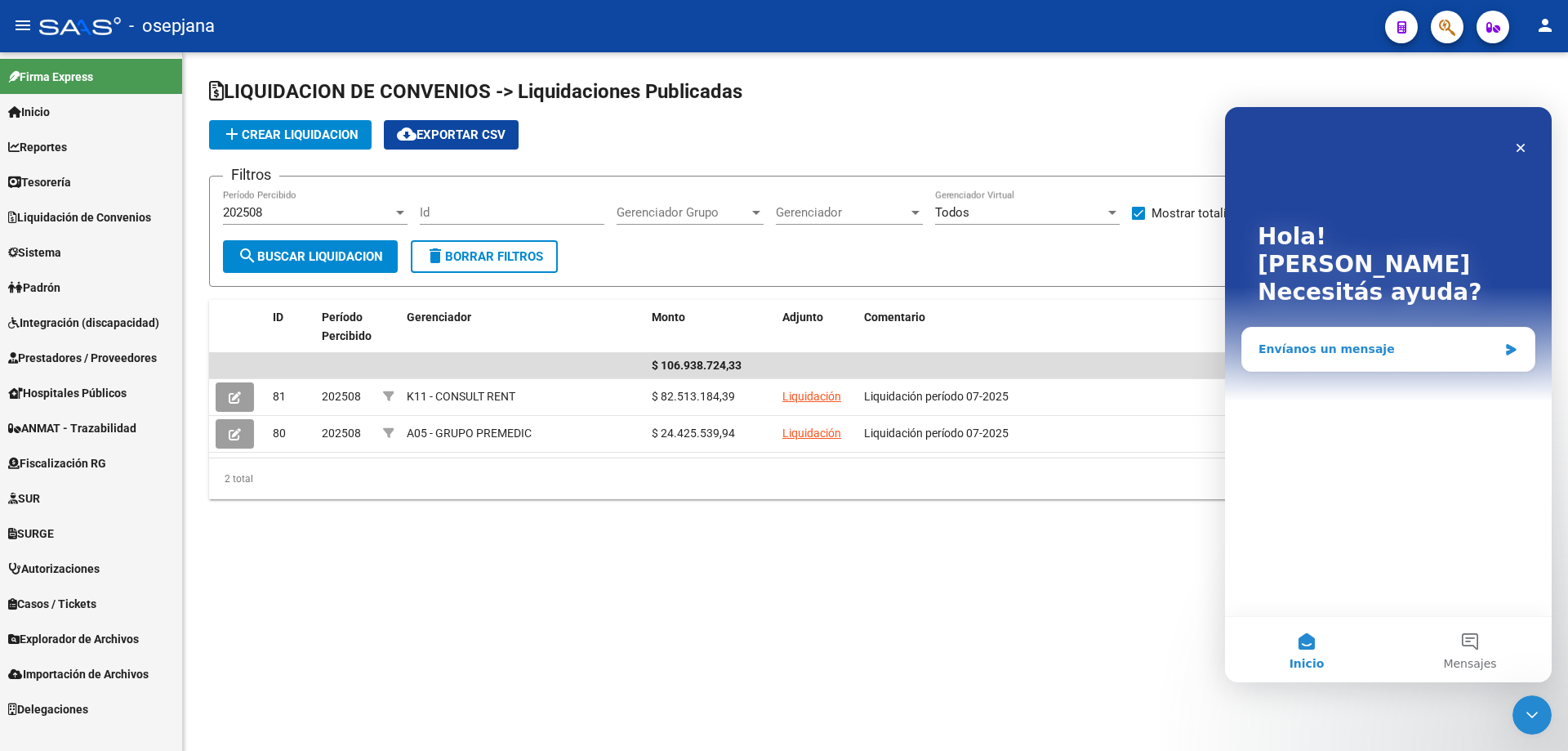
click at [1336, 340] on div "Envíanos un mensaje" at bounding box center [1378, 349] width 239 height 18
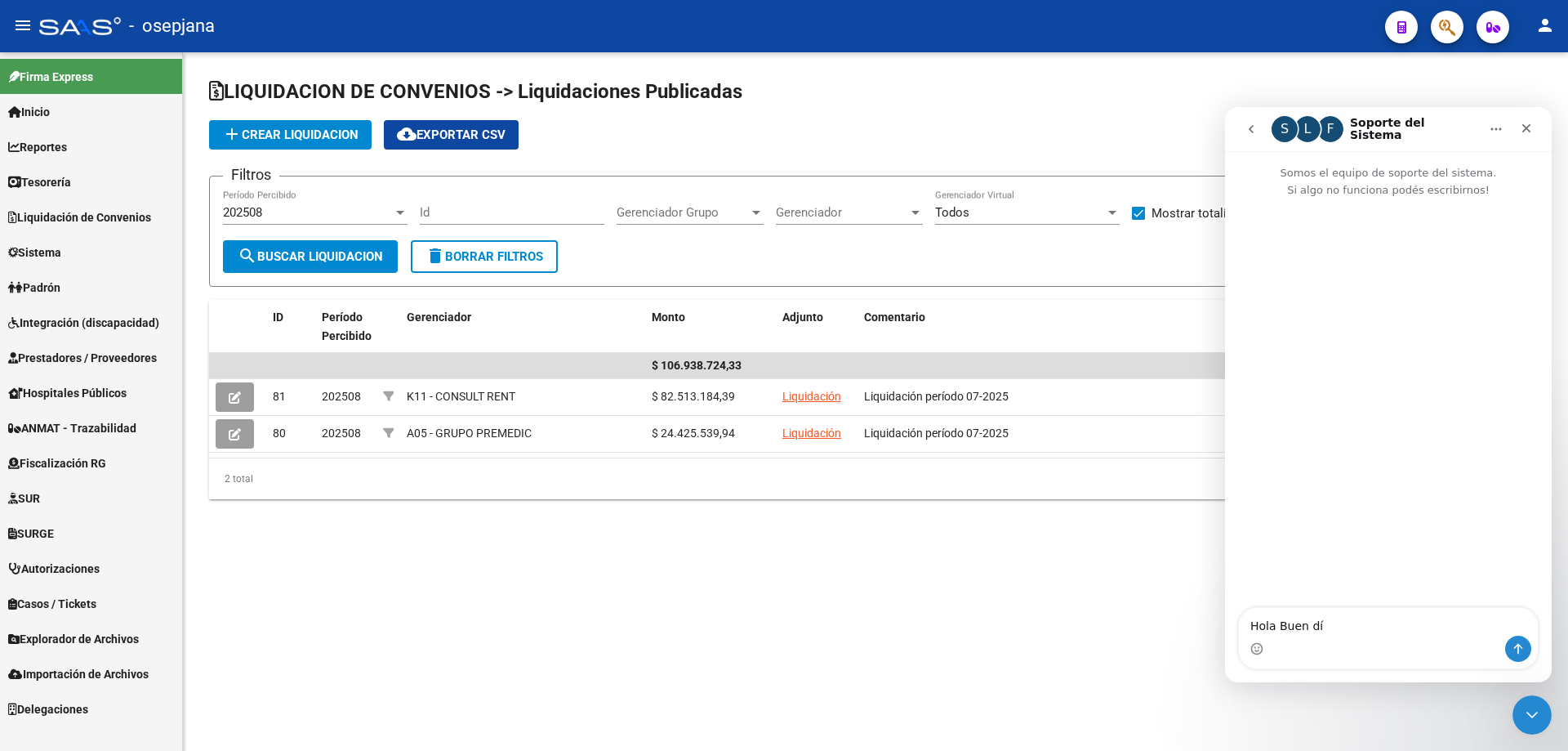
type textarea "Hola Buen día"
type textarea "Necesito si me pueden ayudar con un tema"
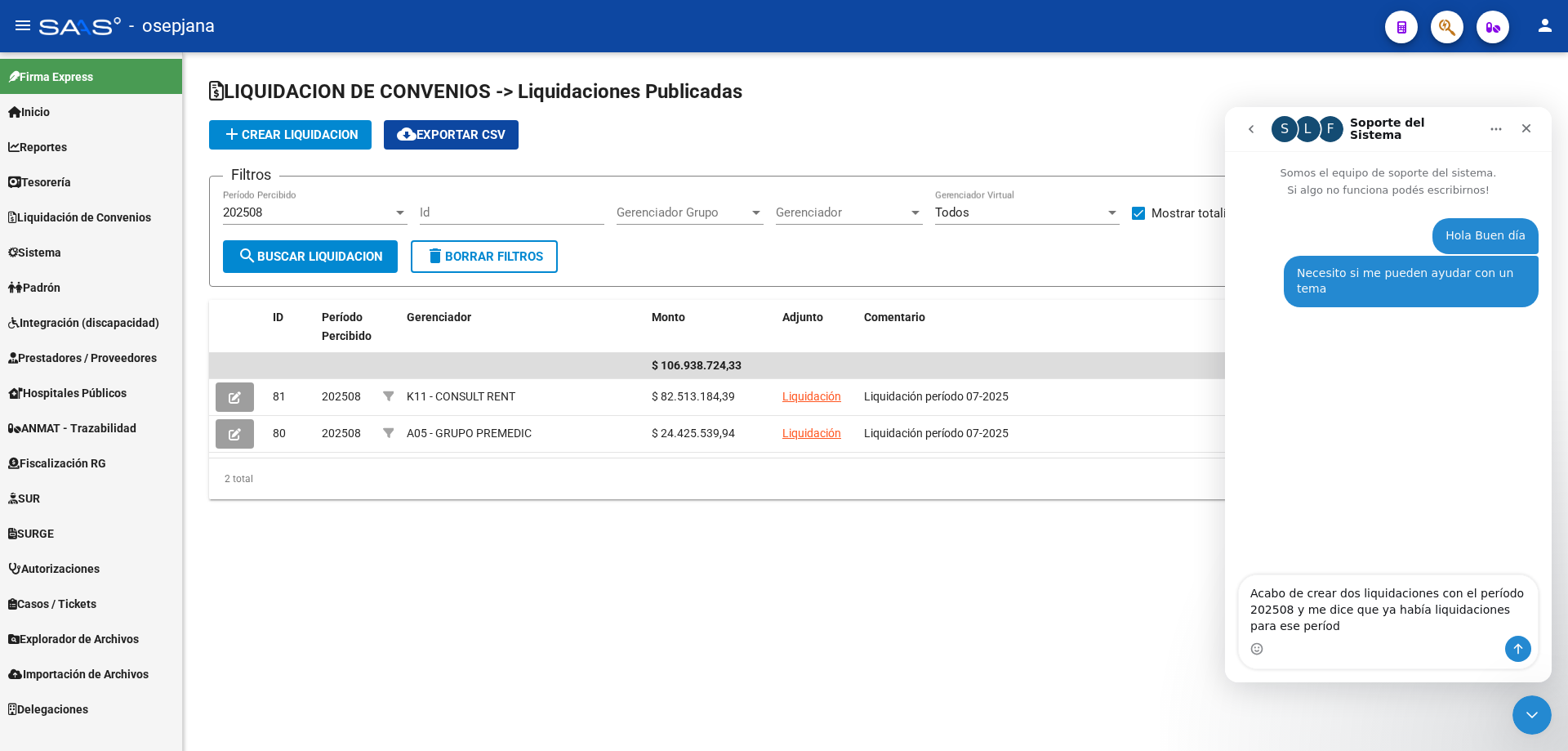
type textarea "Acabo de crear dos liquidaciones con el período 202508 y me dice que ya había l…"
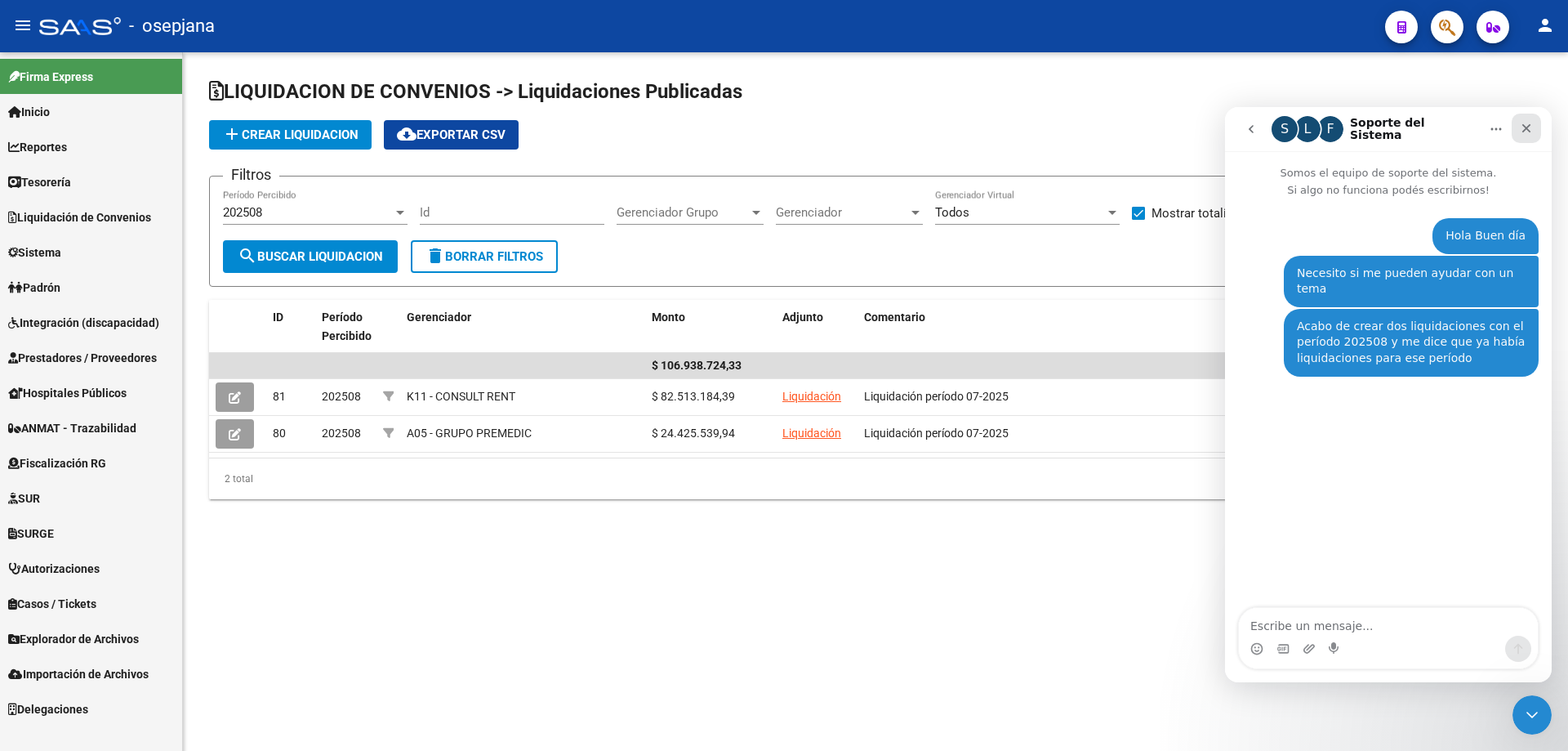
click at [1534, 125] on div "Cerrar" at bounding box center [1526, 128] width 29 height 29
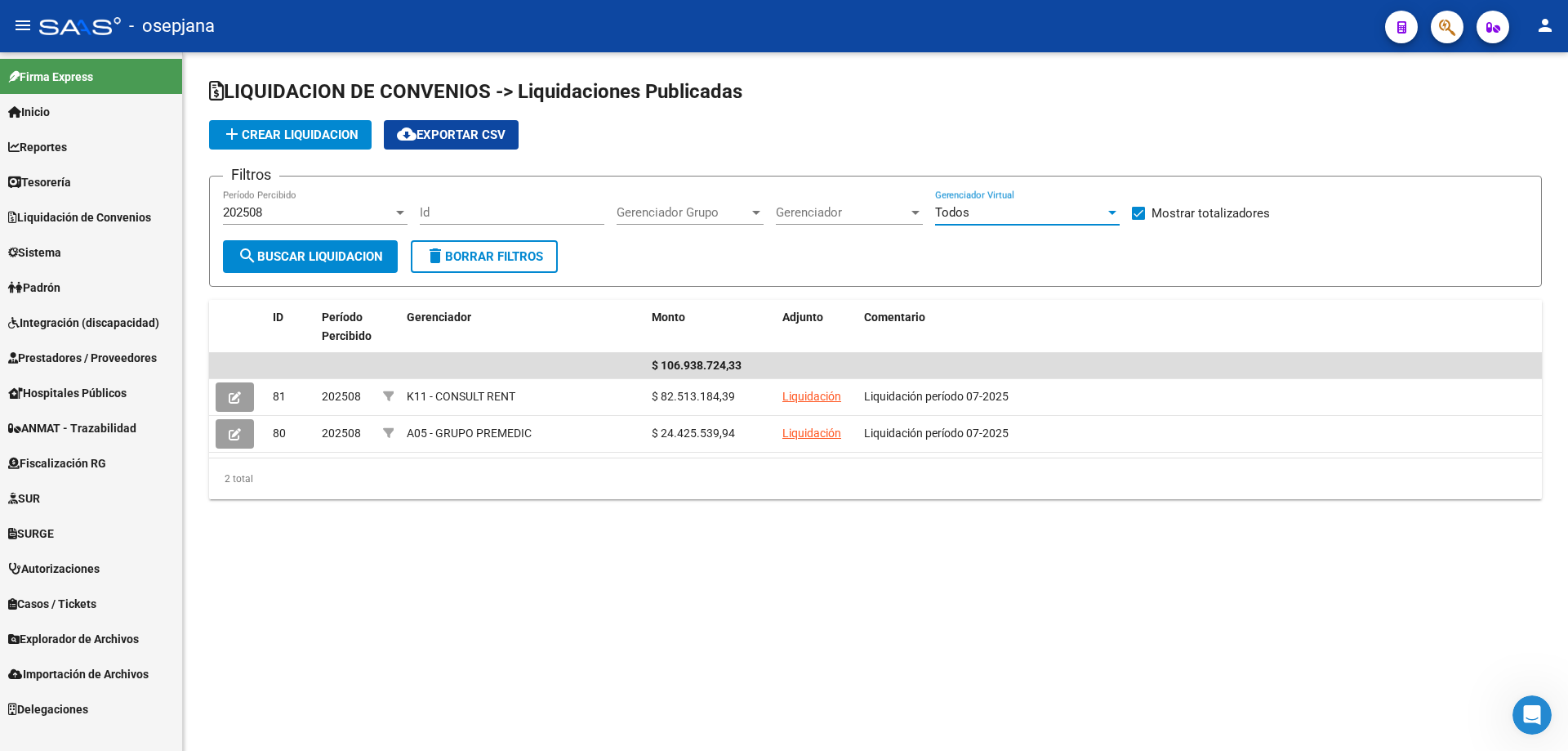
click at [972, 214] on div "Todos" at bounding box center [1019, 212] width 170 height 15
click at [678, 217] on span "Gerenciador Grupo" at bounding box center [683, 212] width 132 height 15
click at [678, 217] on input "dropdown search" at bounding box center [712, 212] width 217 height 37
click at [736, 245] on span "Todos" at bounding box center [712, 250] width 191 height 37
click at [833, 224] on div "Gerenciador Gerenciador" at bounding box center [849, 207] width 147 height 35
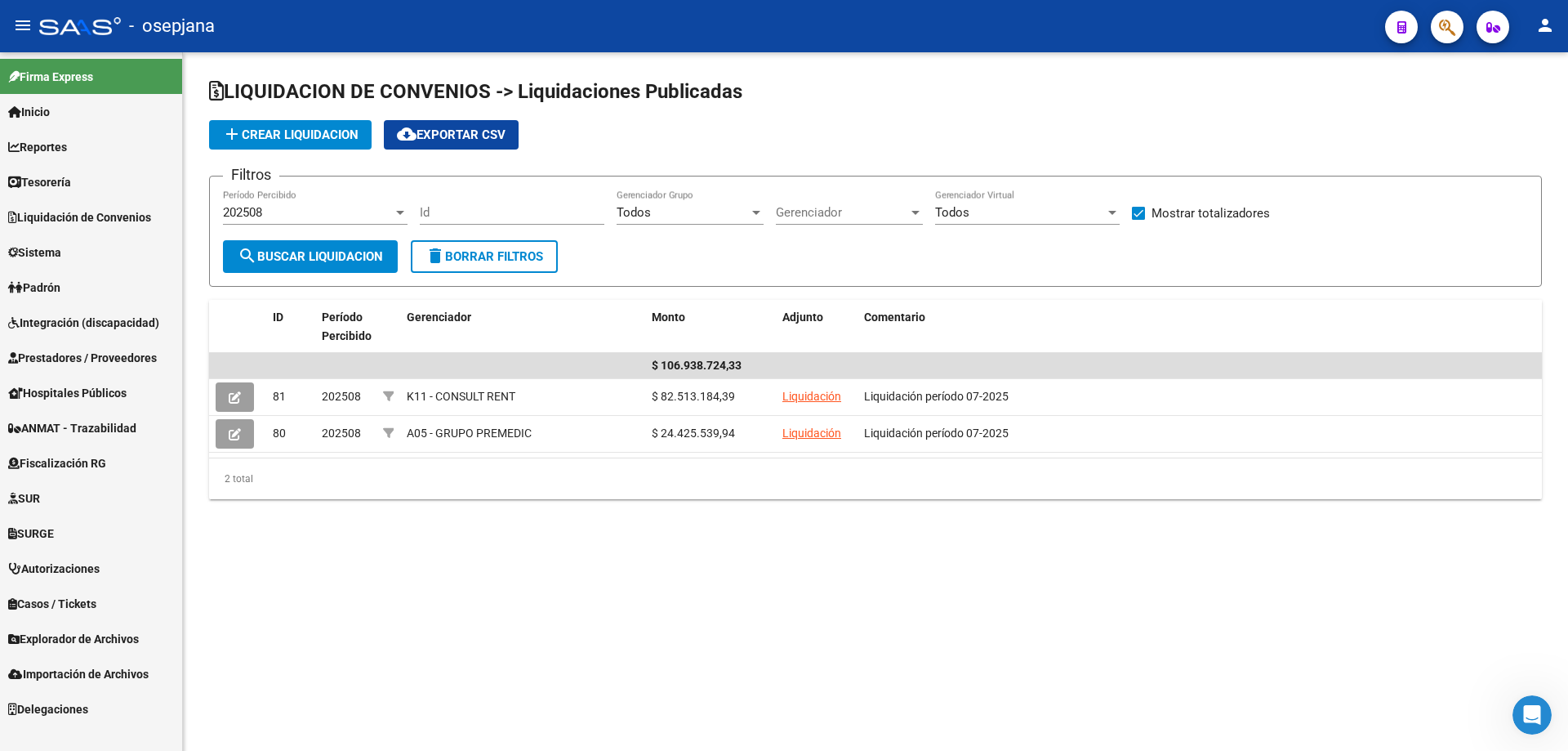
click at [960, 215] on span "Todos" at bounding box center [951, 212] width 34 height 15
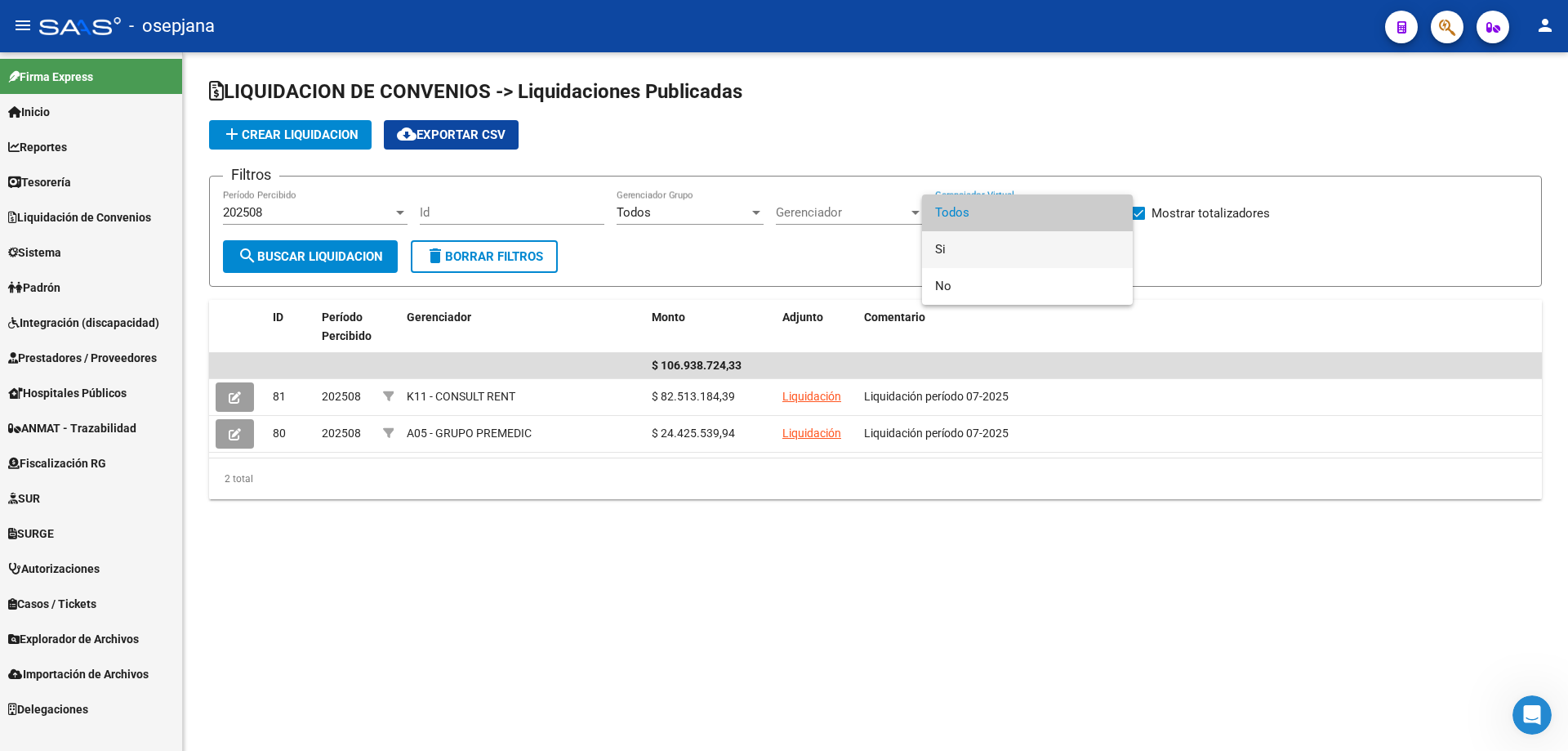
click at [953, 245] on span "Si" at bounding box center [1027, 250] width 185 height 37
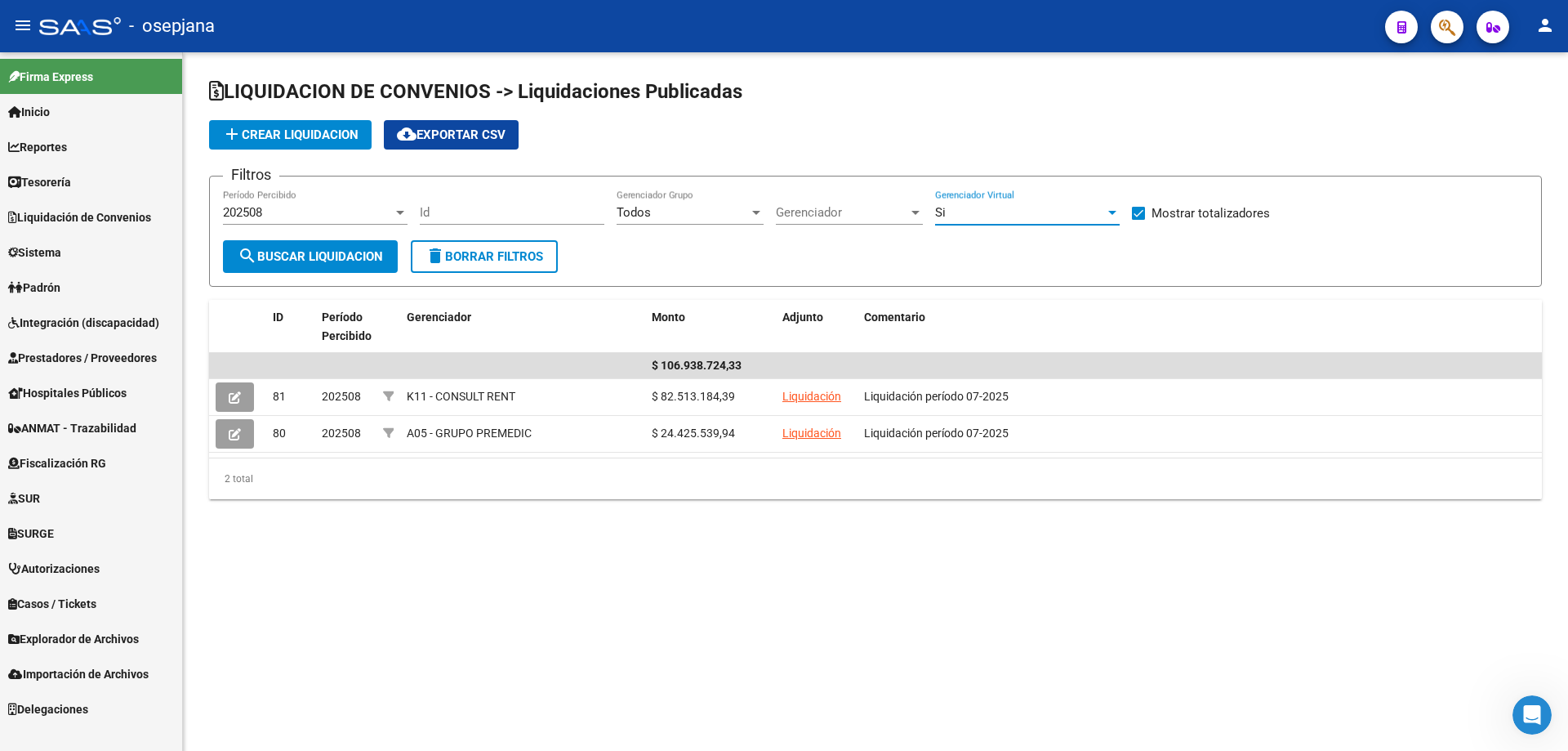
click at [971, 216] on div "Si" at bounding box center [1019, 212] width 170 height 15
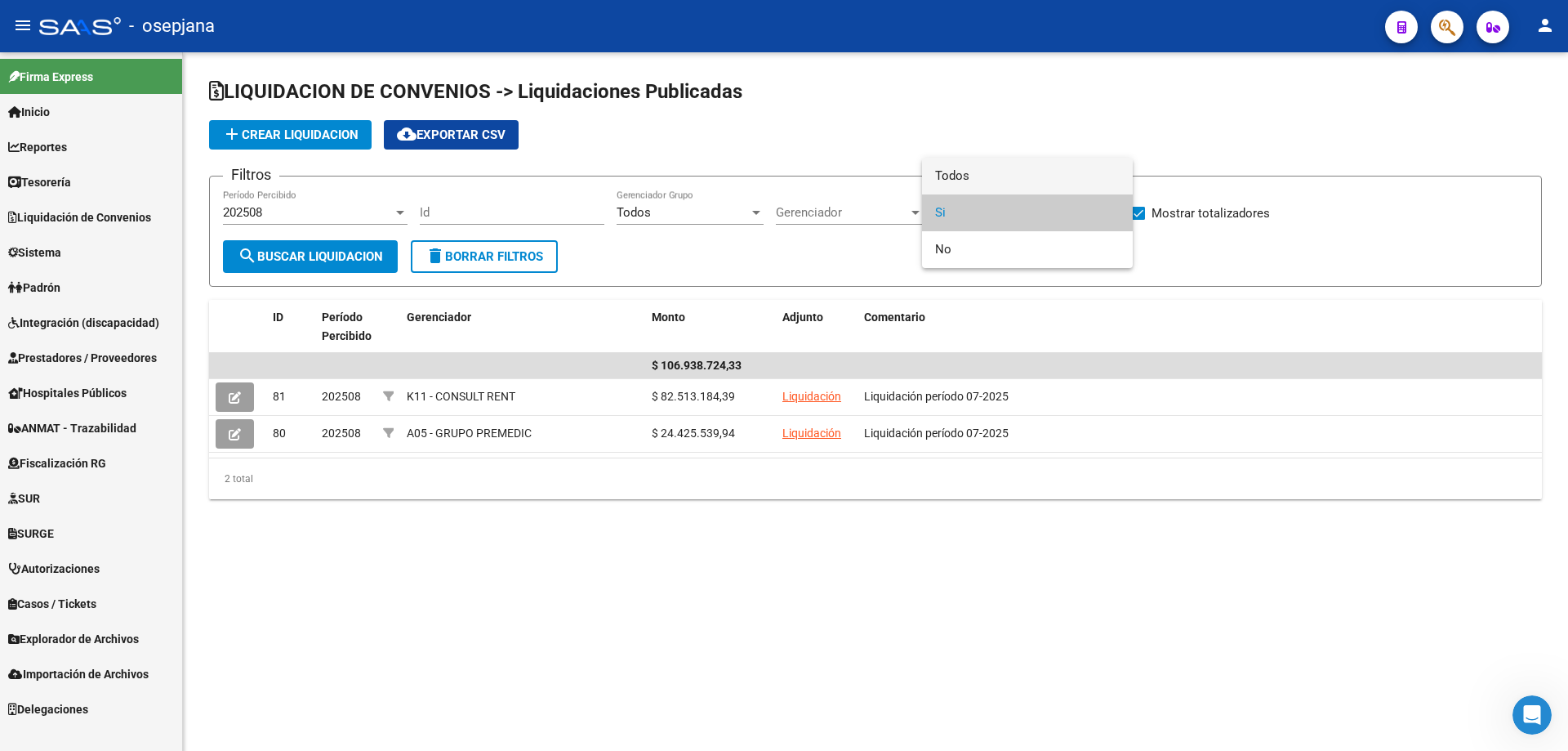
click at [972, 168] on span "Todos" at bounding box center [1027, 176] width 185 height 37
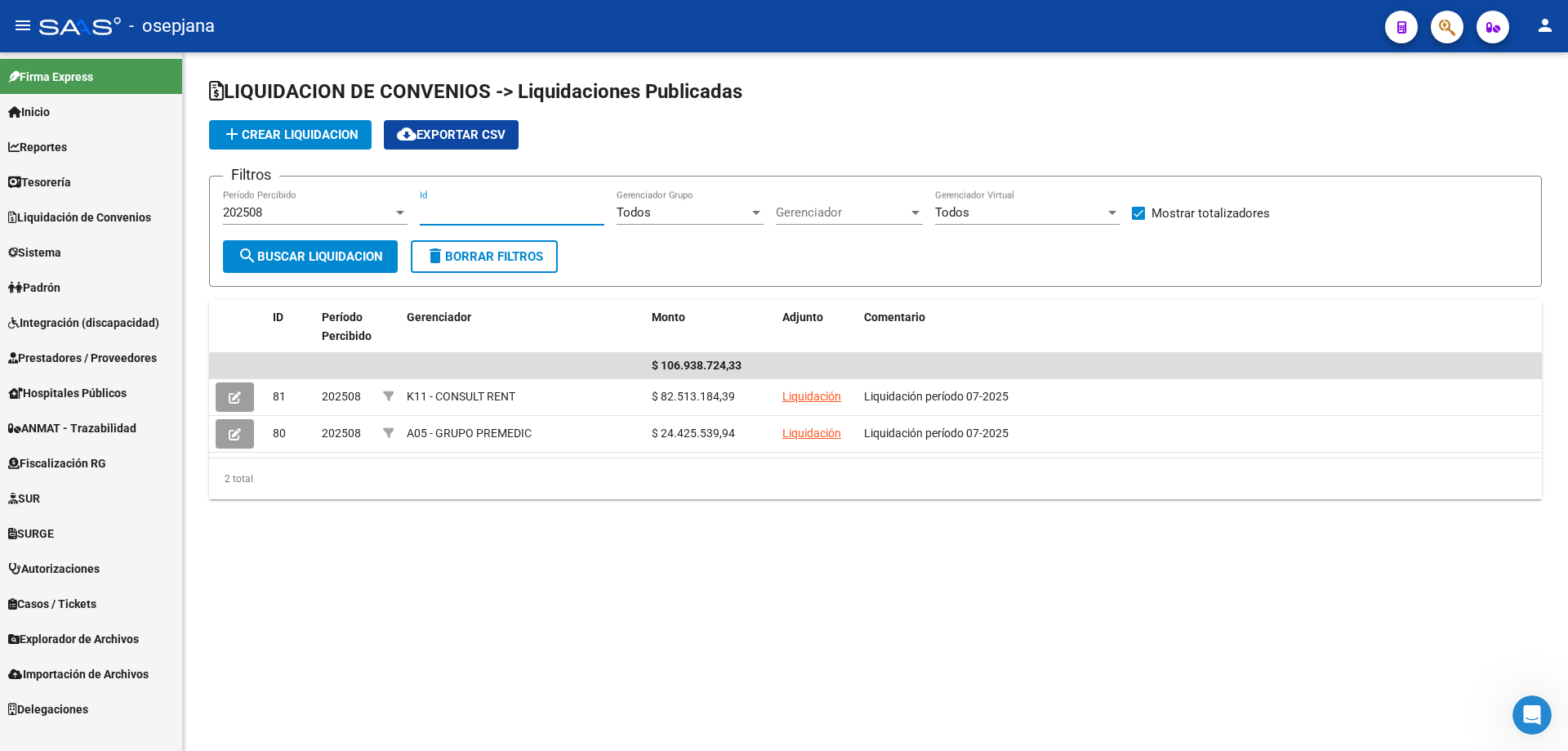
click at [459, 210] on input "Id" at bounding box center [513, 212] width 185 height 15
click at [341, 257] on span "search Buscar Liquidacion" at bounding box center [309, 256] width 145 height 15
drag, startPoint x: 298, startPoint y: 228, endPoint x: 303, endPoint y: 221, distance: 8.6
click at [298, 227] on div "202508 Período Percibido" at bounding box center [315, 215] width 185 height 51
click at [313, 211] on div "202508" at bounding box center [307, 212] width 170 height 15
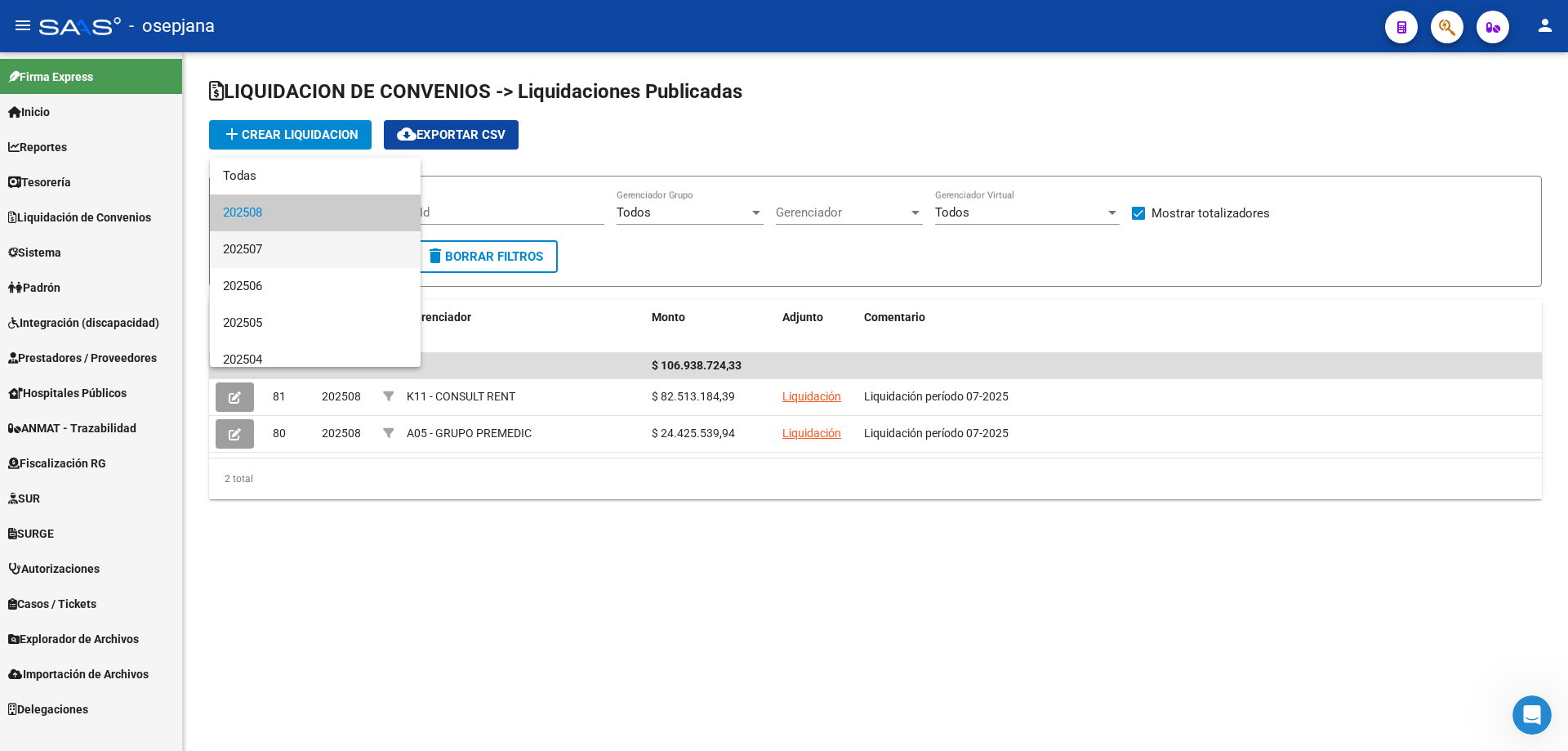
click at [319, 261] on span "202507" at bounding box center [315, 250] width 185 height 37
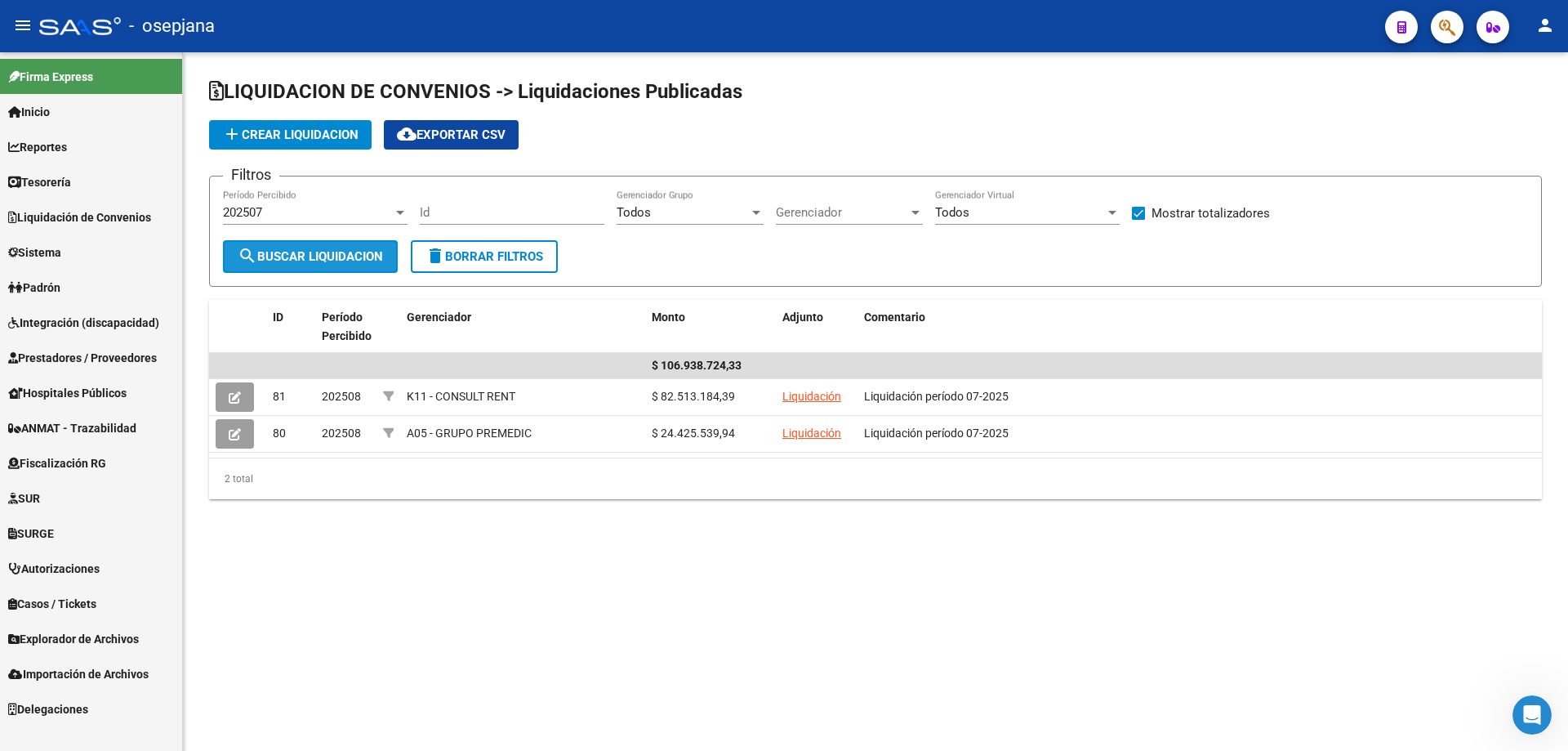
click at [323, 257] on span "search Buscar Liquidacion" at bounding box center [309, 256] width 145 height 15
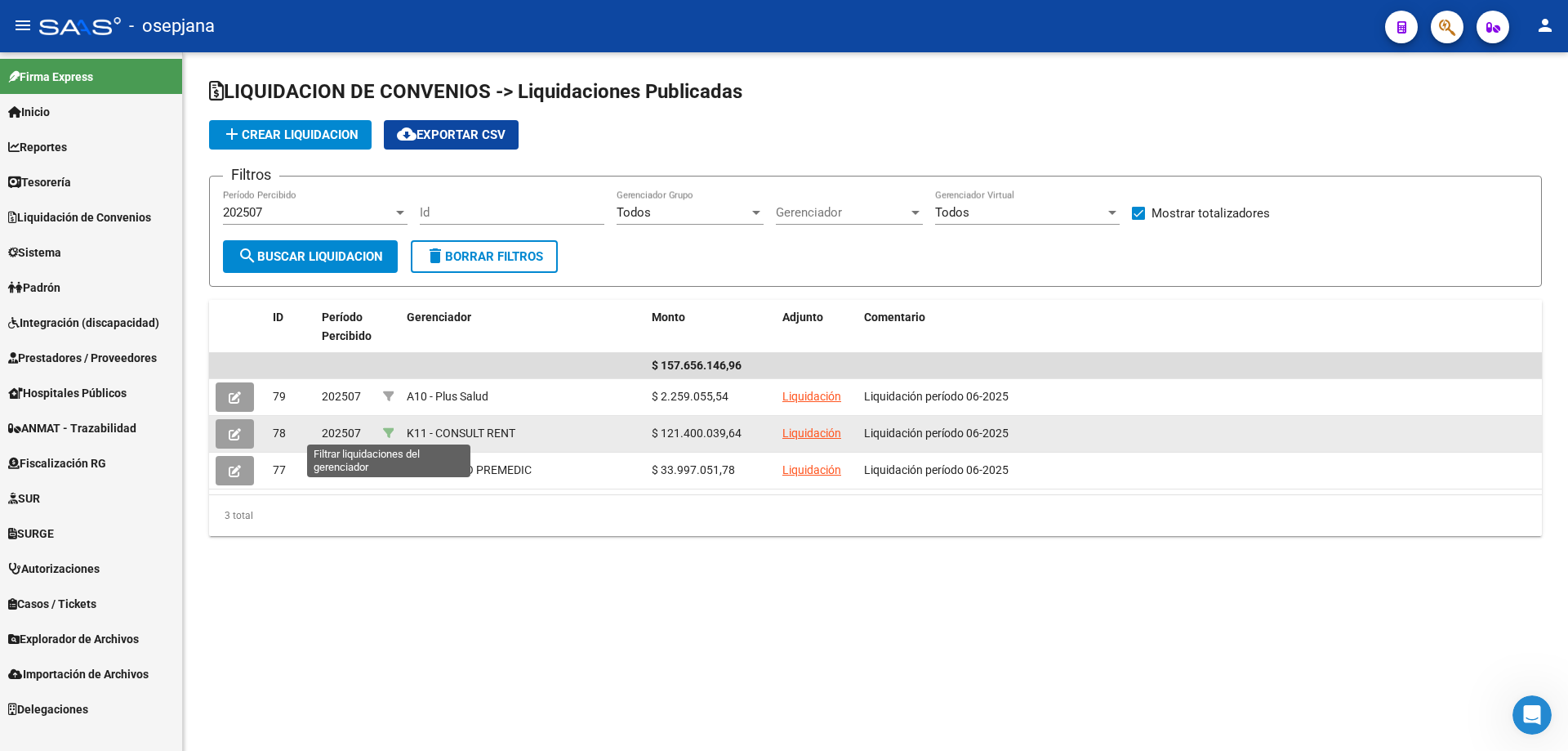
click at [389, 432] on icon at bounding box center [389, 433] width 12 height 12
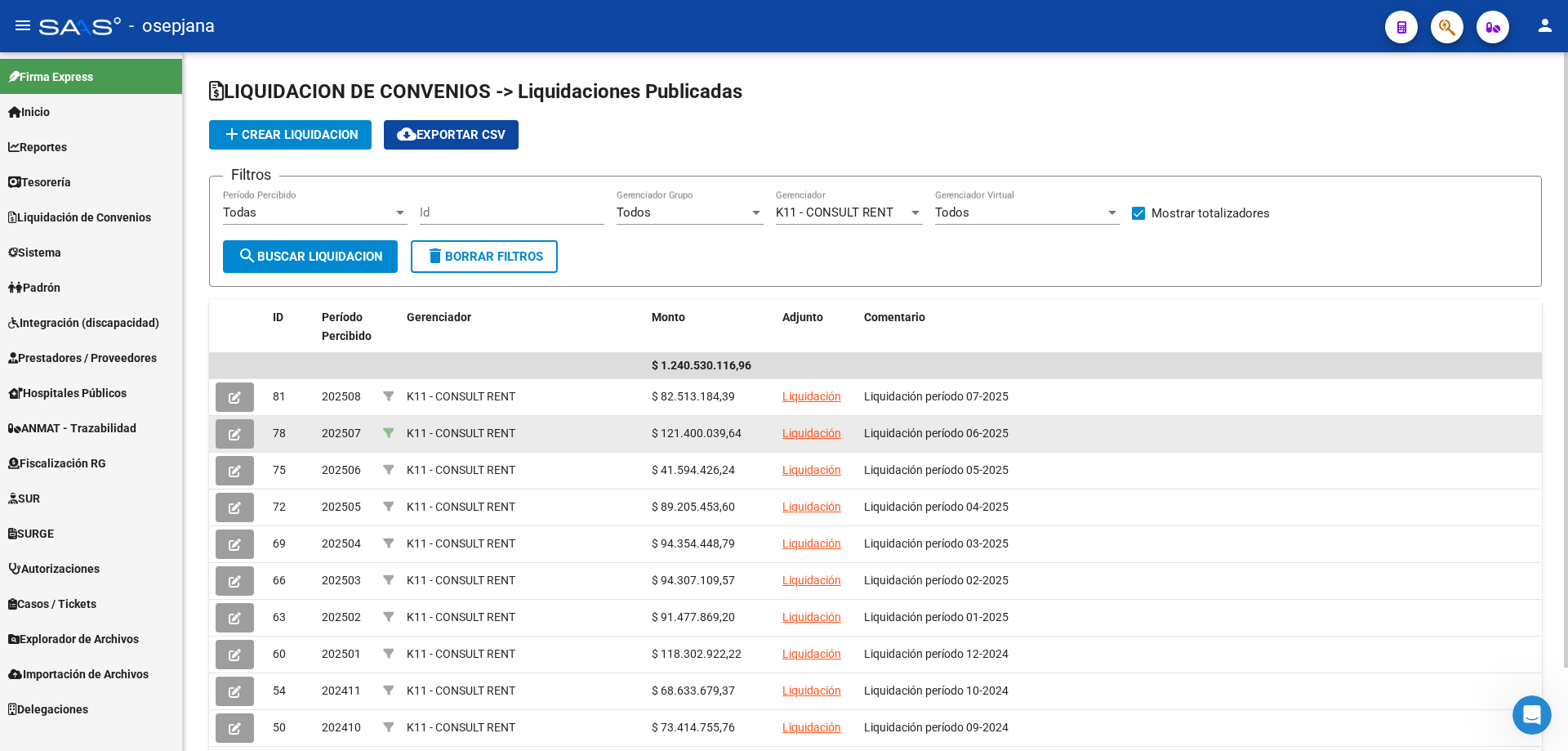
click at [389, 432] on icon at bounding box center [389, 433] width 12 height 12
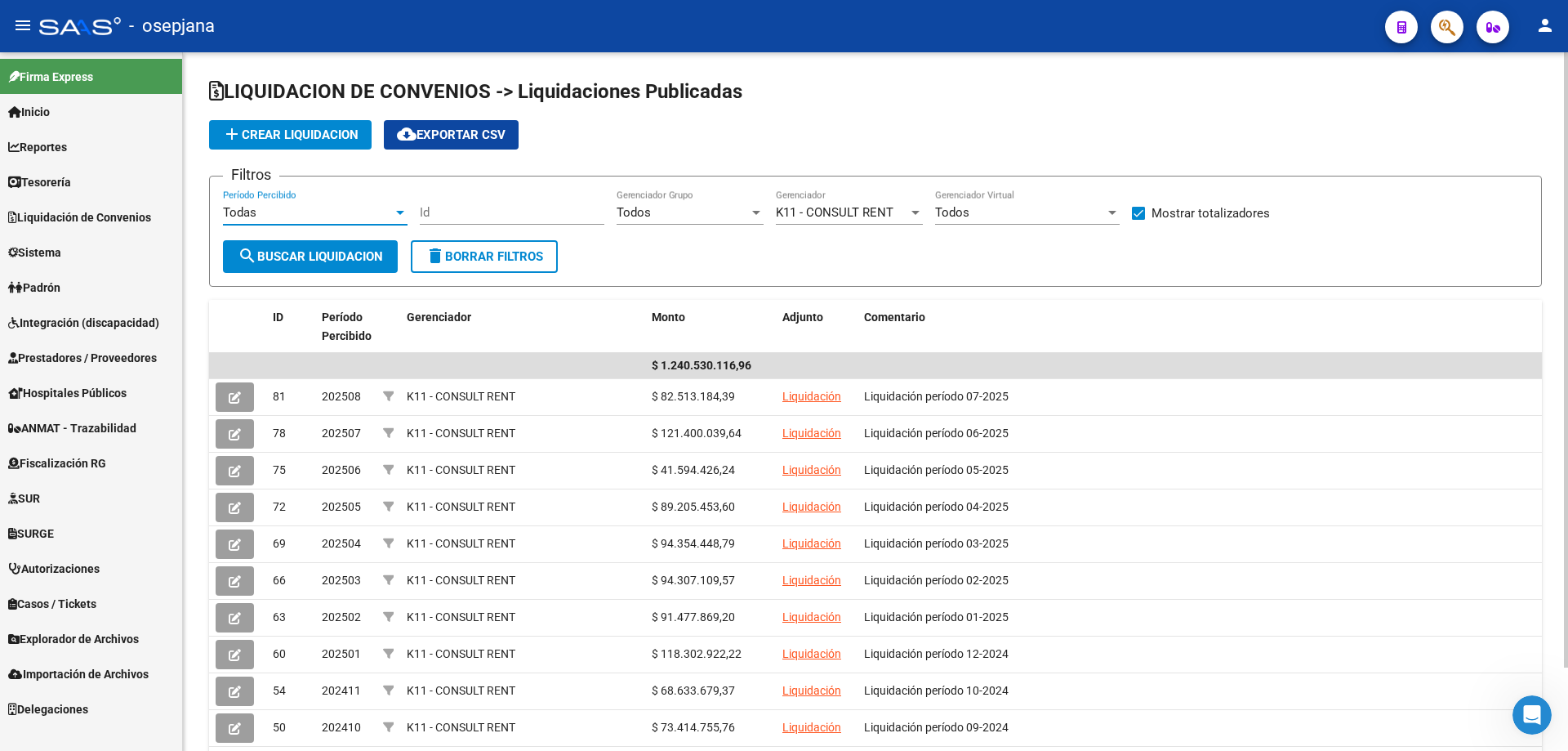
click at [304, 206] on div "Todas" at bounding box center [307, 212] width 170 height 15
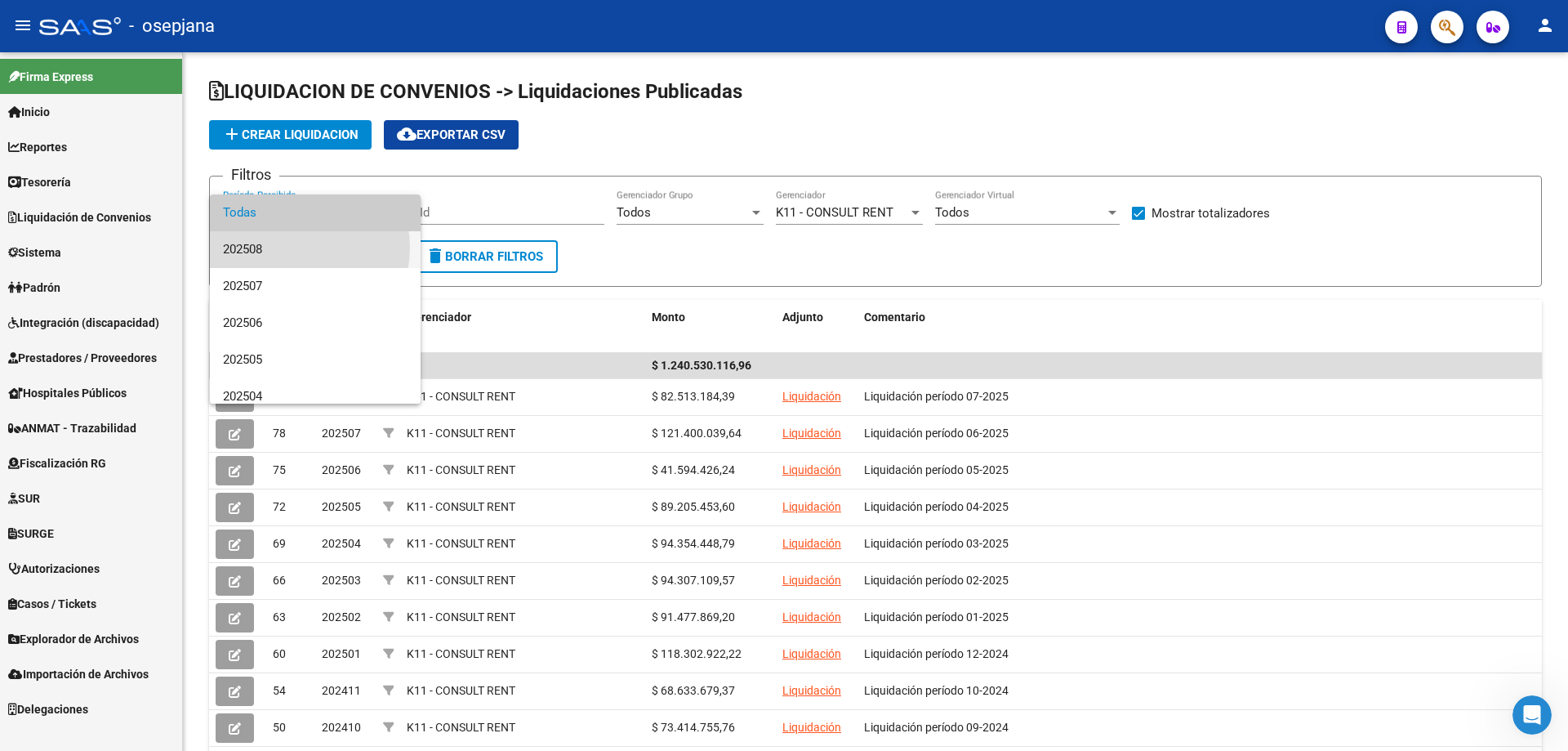
click at [294, 247] on span "202508" at bounding box center [315, 250] width 185 height 37
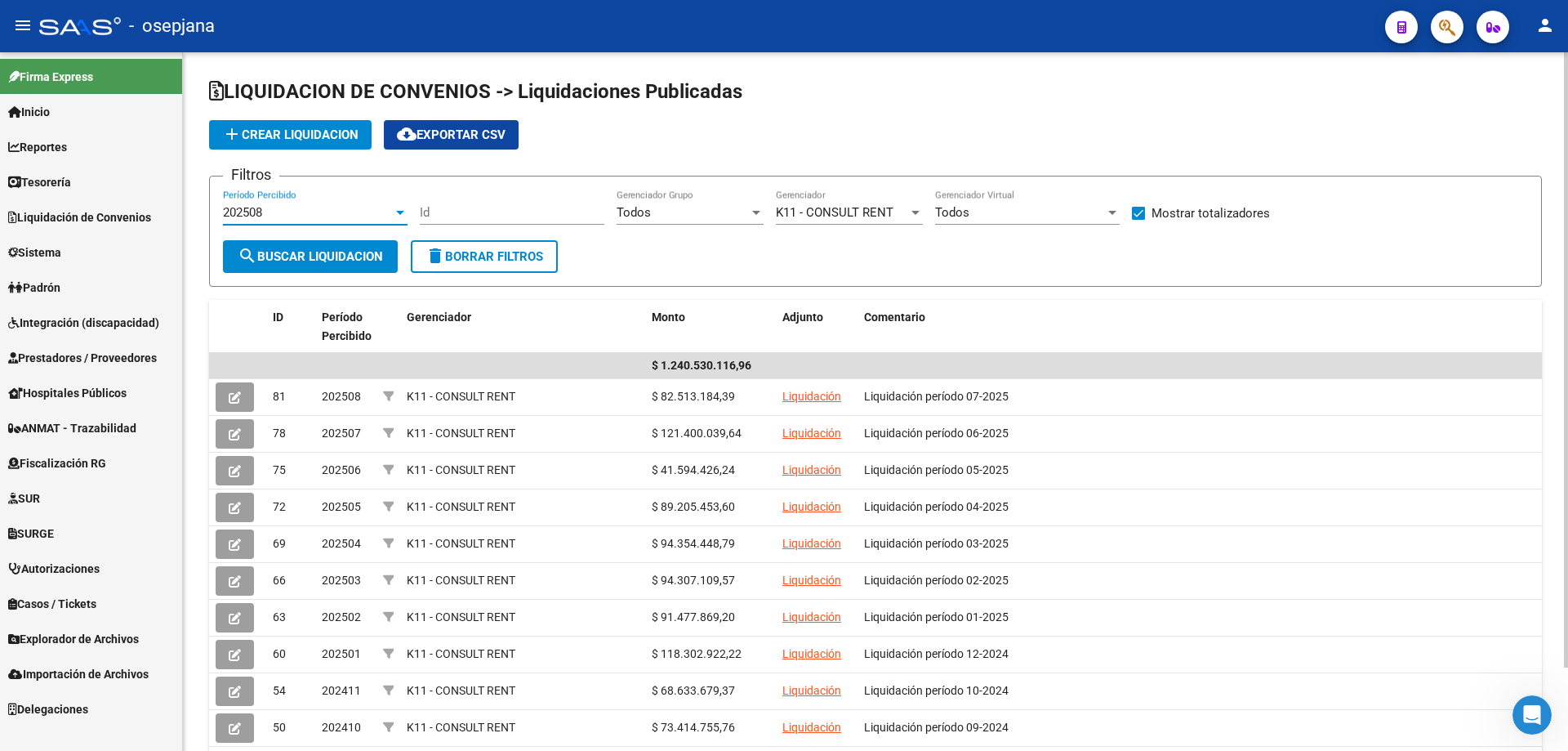
click at [490, 249] on span "delete Borrar Filtros" at bounding box center [483, 256] width 118 height 15
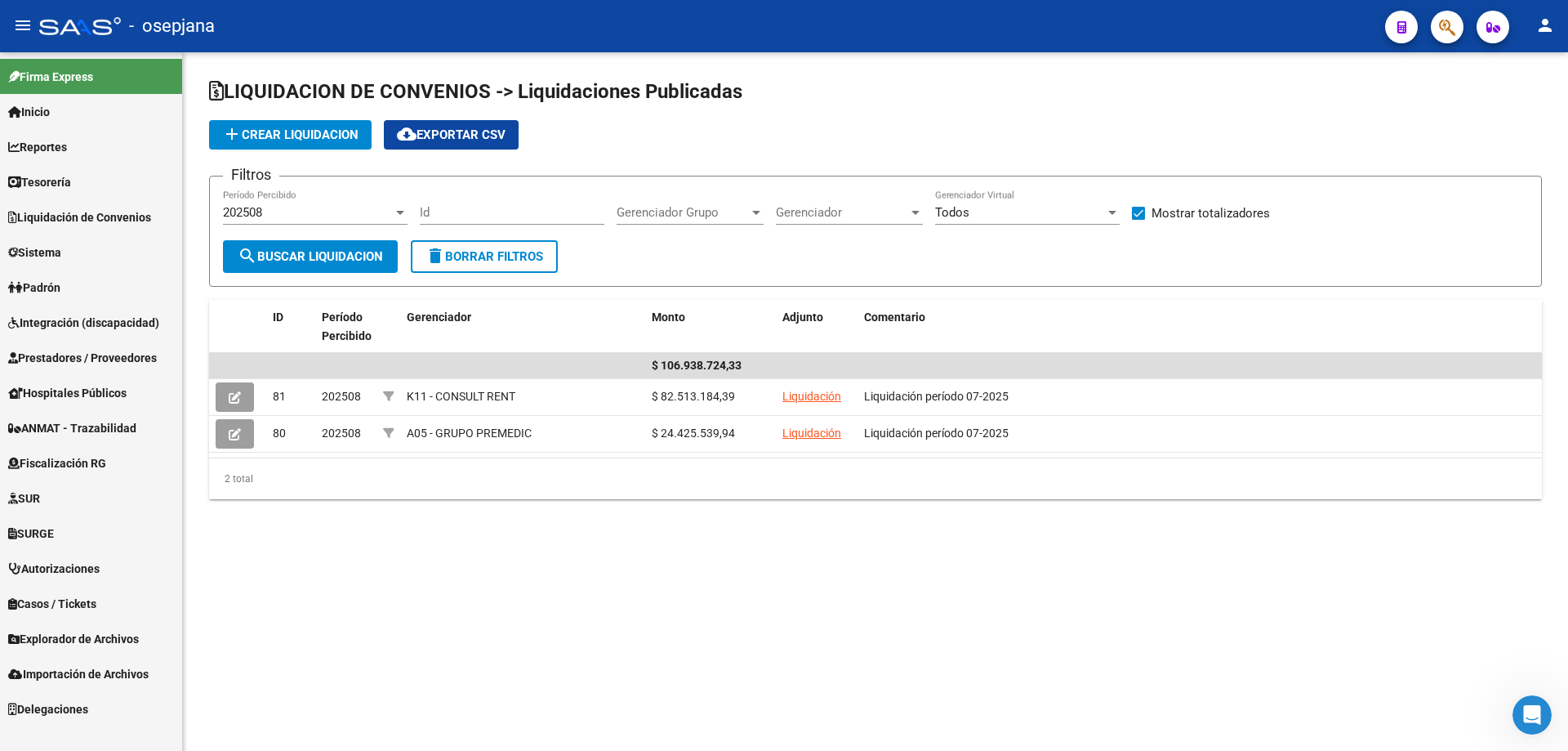
click at [319, 216] on div "202508" at bounding box center [307, 212] width 170 height 15
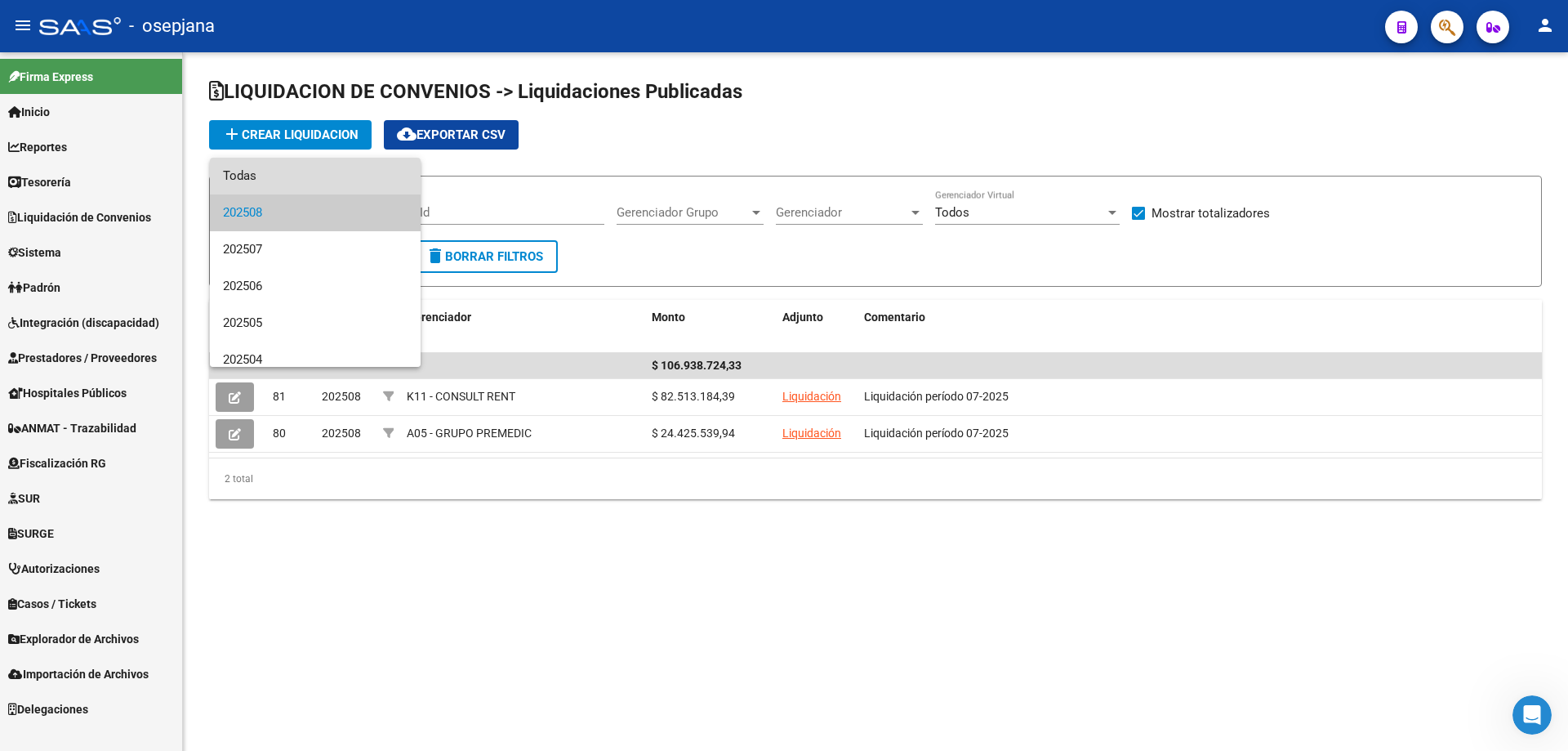
click at [325, 176] on span "Todas" at bounding box center [315, 176] width 185 height 37
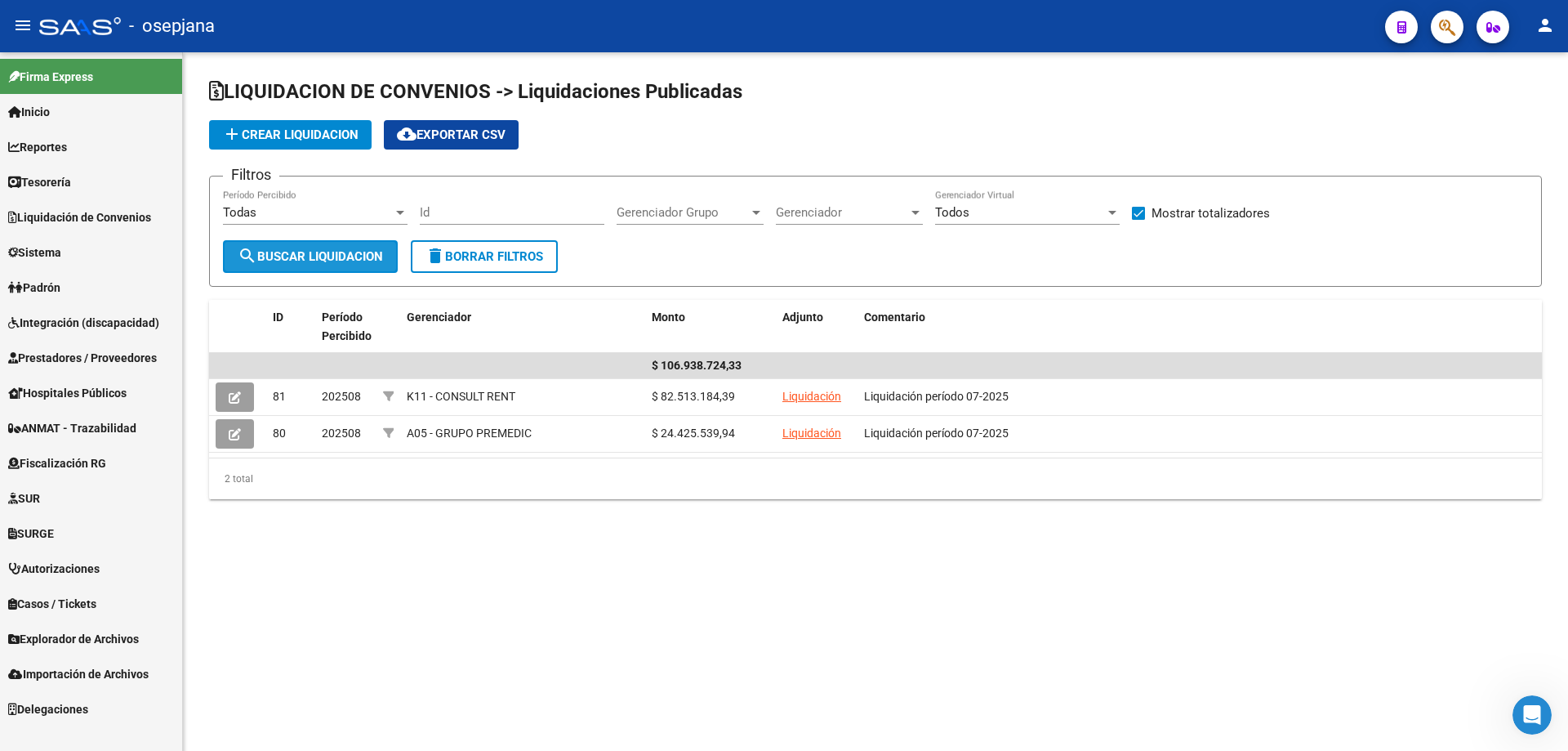
click at [324, 263] on span "search Buscar Liquidacion" at bounding box center [309, 256] width 145 height 15
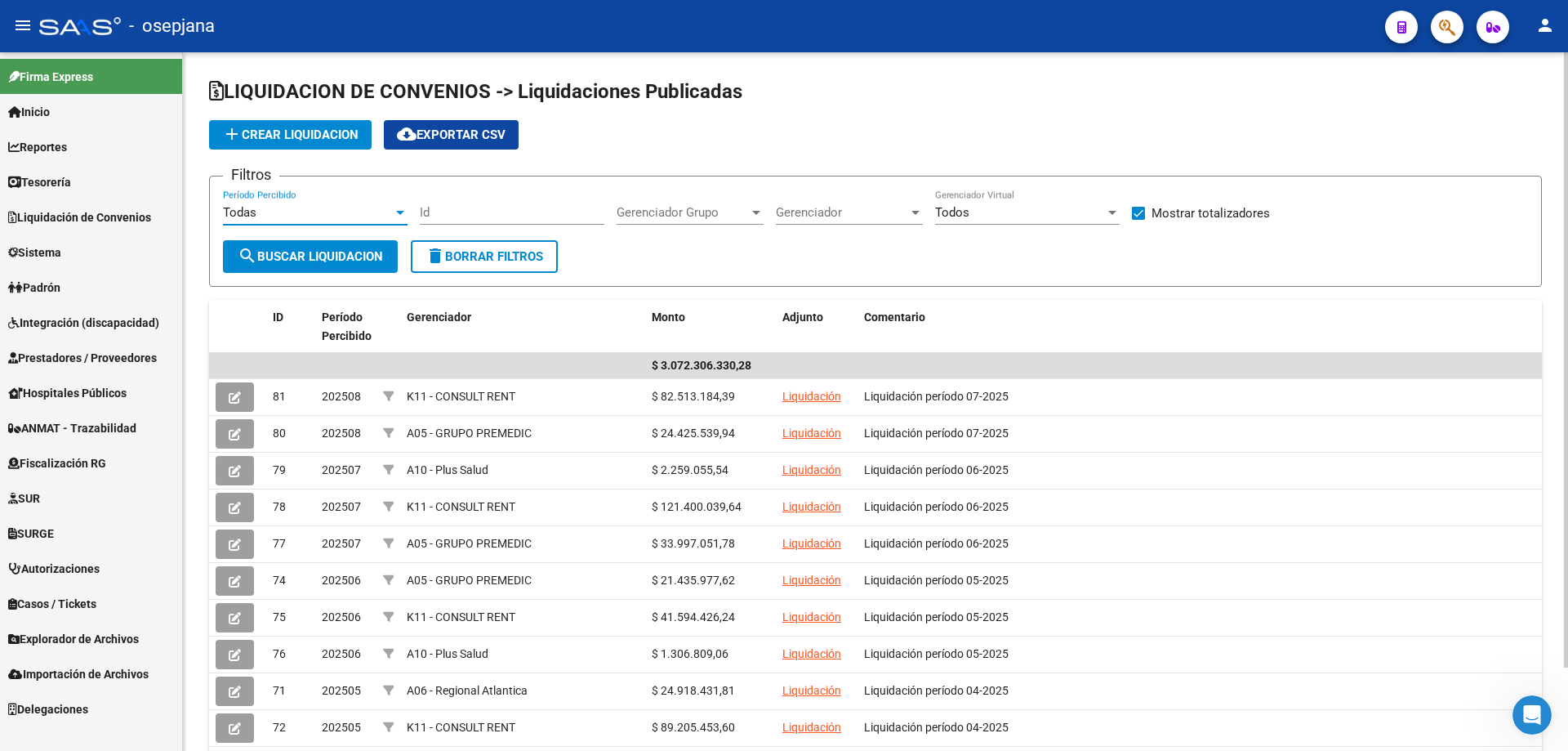
click at [308, 211] on div "Todas" at bounding box center [307, 212] width 170 height 15
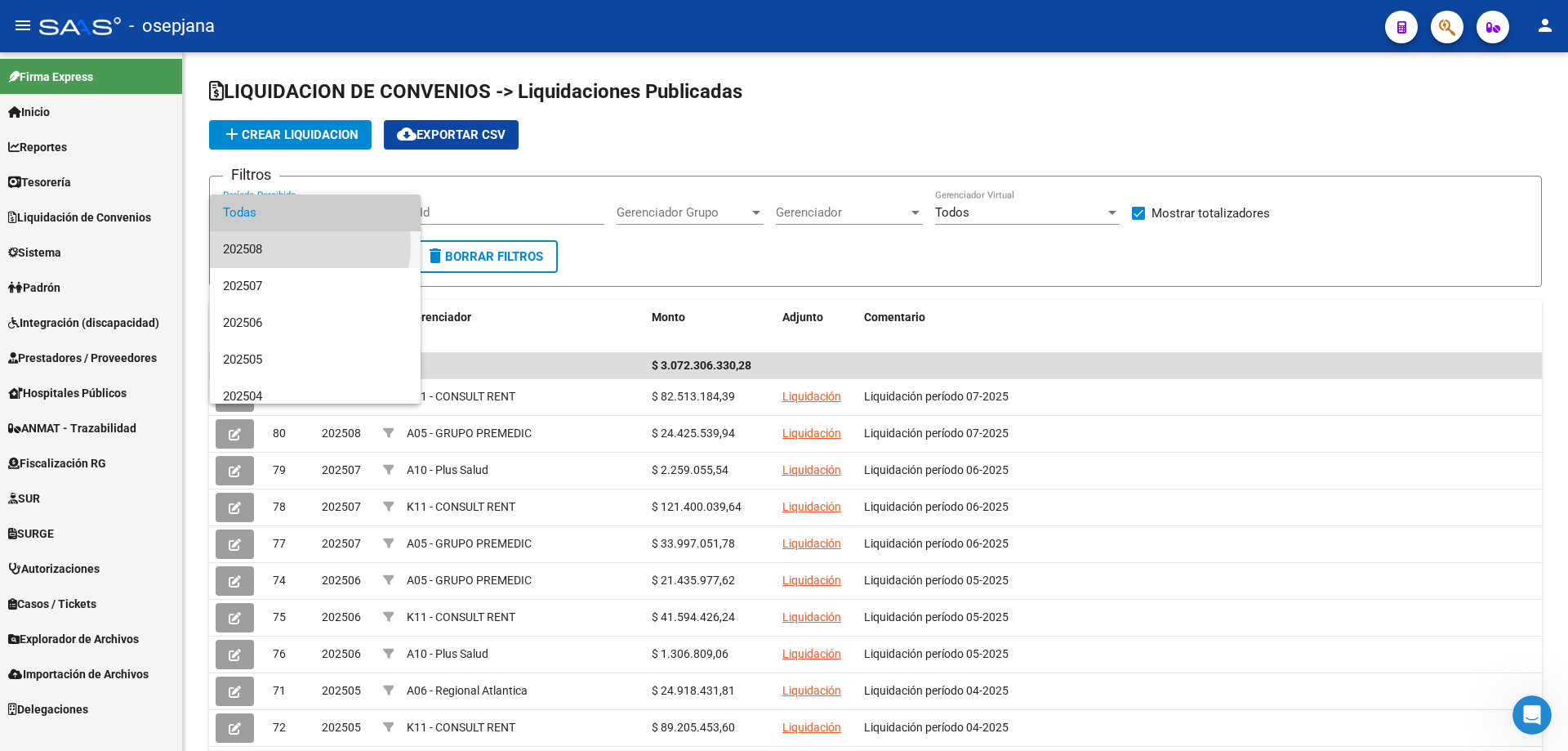
click at [288, 244] on span "202508" at bounding box center [315, 250] width 185 height 37
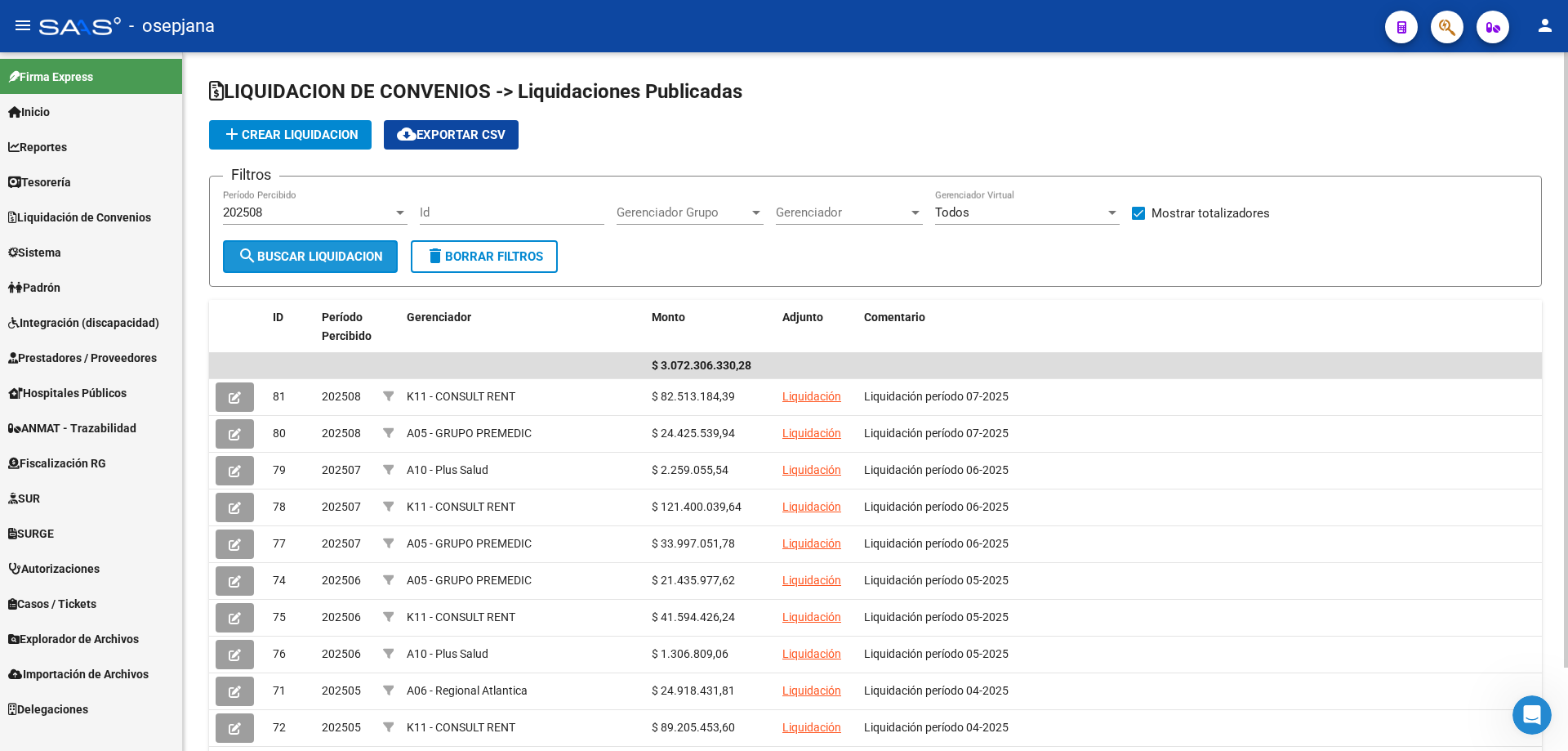
click at [355, 260] on span "search Buscar Liquidacion" at bounding box center [309, 256] width 145 height 15
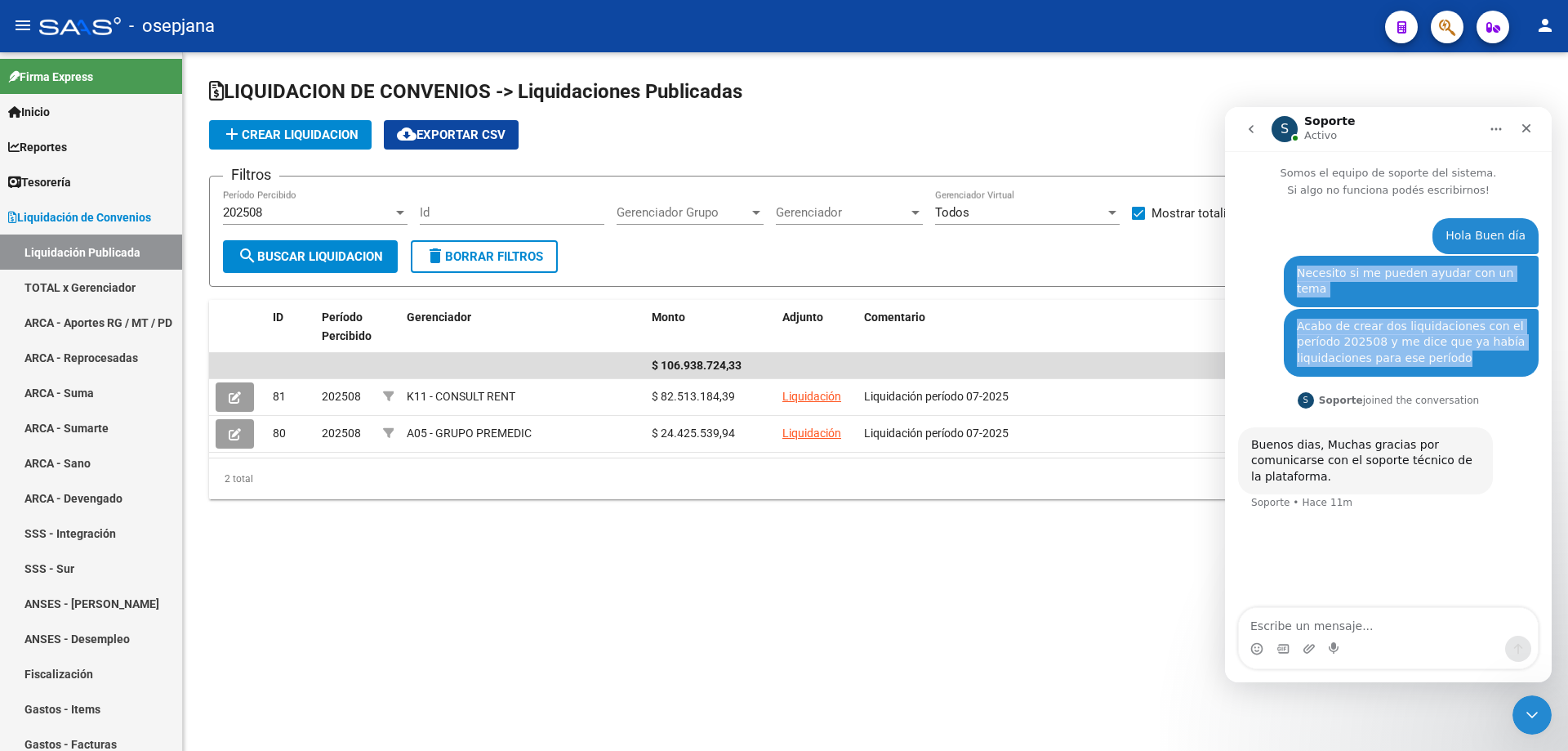
drag, startPoint x: 1306, startPoint y: 271, endPoint x: 1475, endPoint y: 350, distance: 186.6
click at [1475, 350] on div "Hola Buen día Diego • Hace 14m Necesito si me pueden ayudar con un tema Diego •…" at bounding box center [1388, 374] width 301 height 312
copy div "Necesito si me pueden ayudar con un tema Diego • Hace 14m Acabo de crear dos li…"
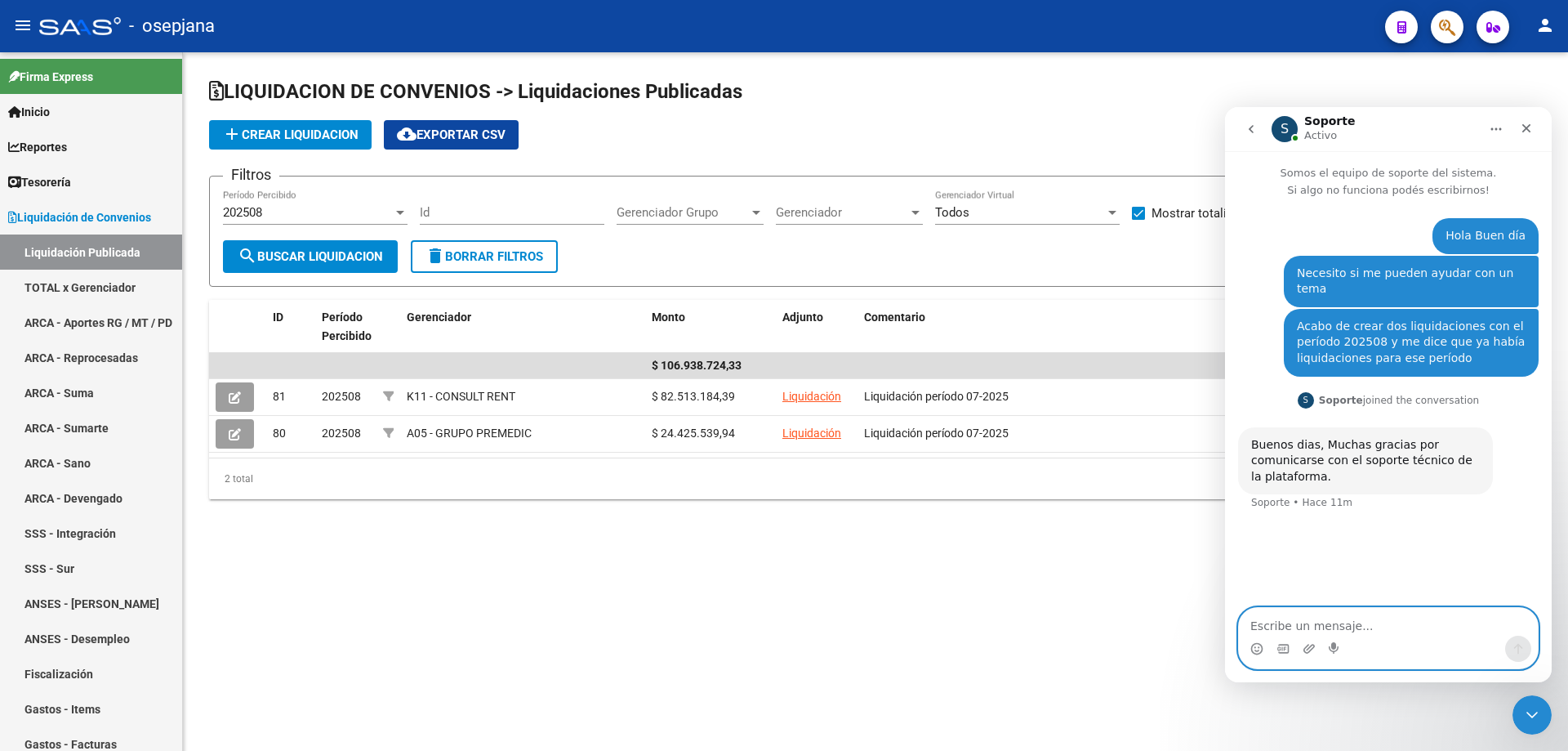
click at [1329, 618] on textarea "Escribe un mensaje..." at bounding box center [1388, 622] width 299 height 28
paste textarea "Necesito si me pueden ayudar con un tema Diego • Hace 14m Acabo de crear dos li…"
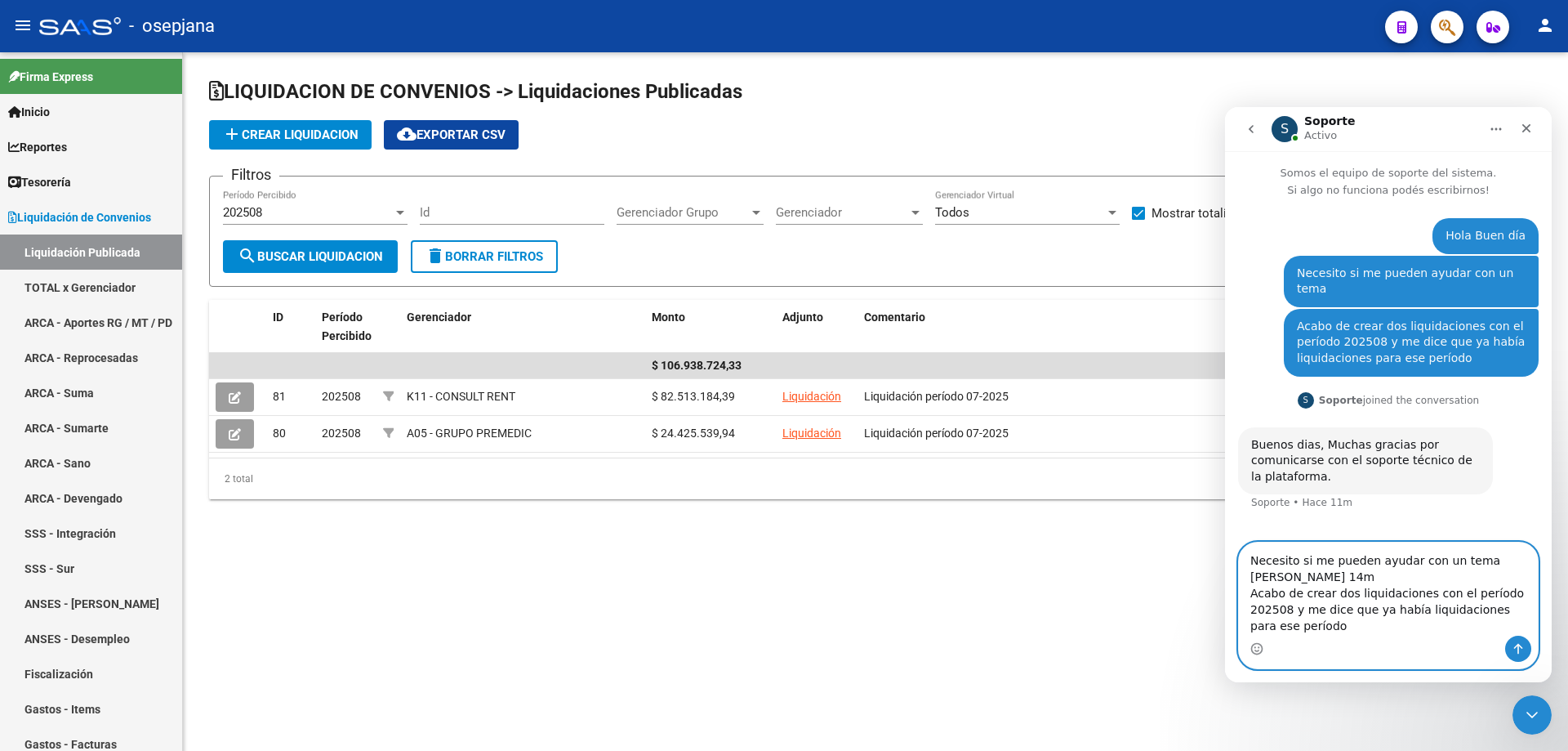
drag, startPoint x: 1353, startPoint y: 579, endPoint x: 1235, endPoint y: 583, distance: 118.1
click at [1235, 583] on div "Necesito si me pueden ayudar con un tema Diego • Hace 14m Acabo de crear dos li…" at bounding box center [1389, 605] width 327 height 127
click at [1316, 620] on textarea "Necesito si me pueden ayudar con un tema. Acabo de crear dos liquidaciones con …" at bounding box center [1388, 596] width 299 height 77
type textarea "Necesito si me pueden ayudar con un tema. Acabo de crear dos liquidaciones con …"
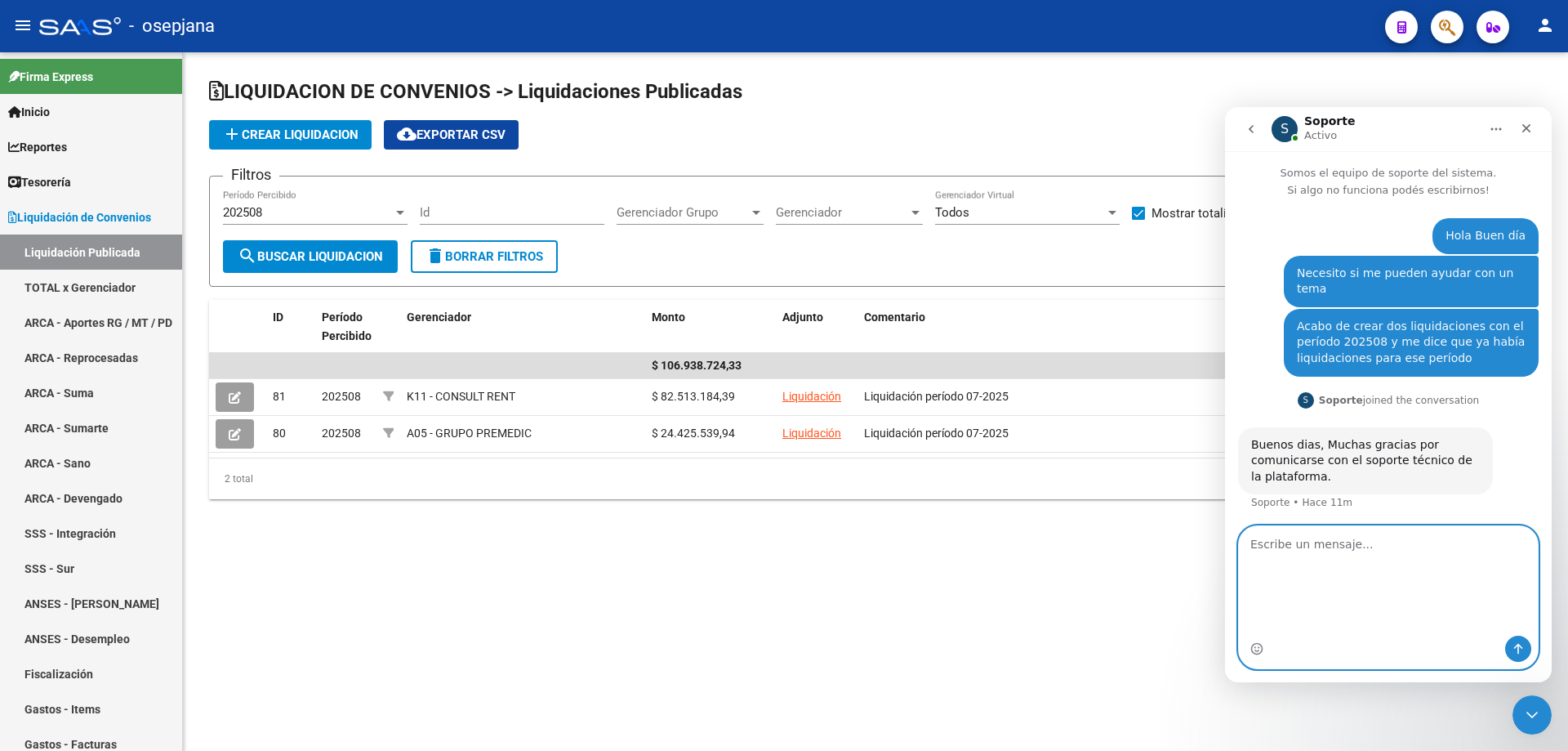
scroll to position [33, 0]
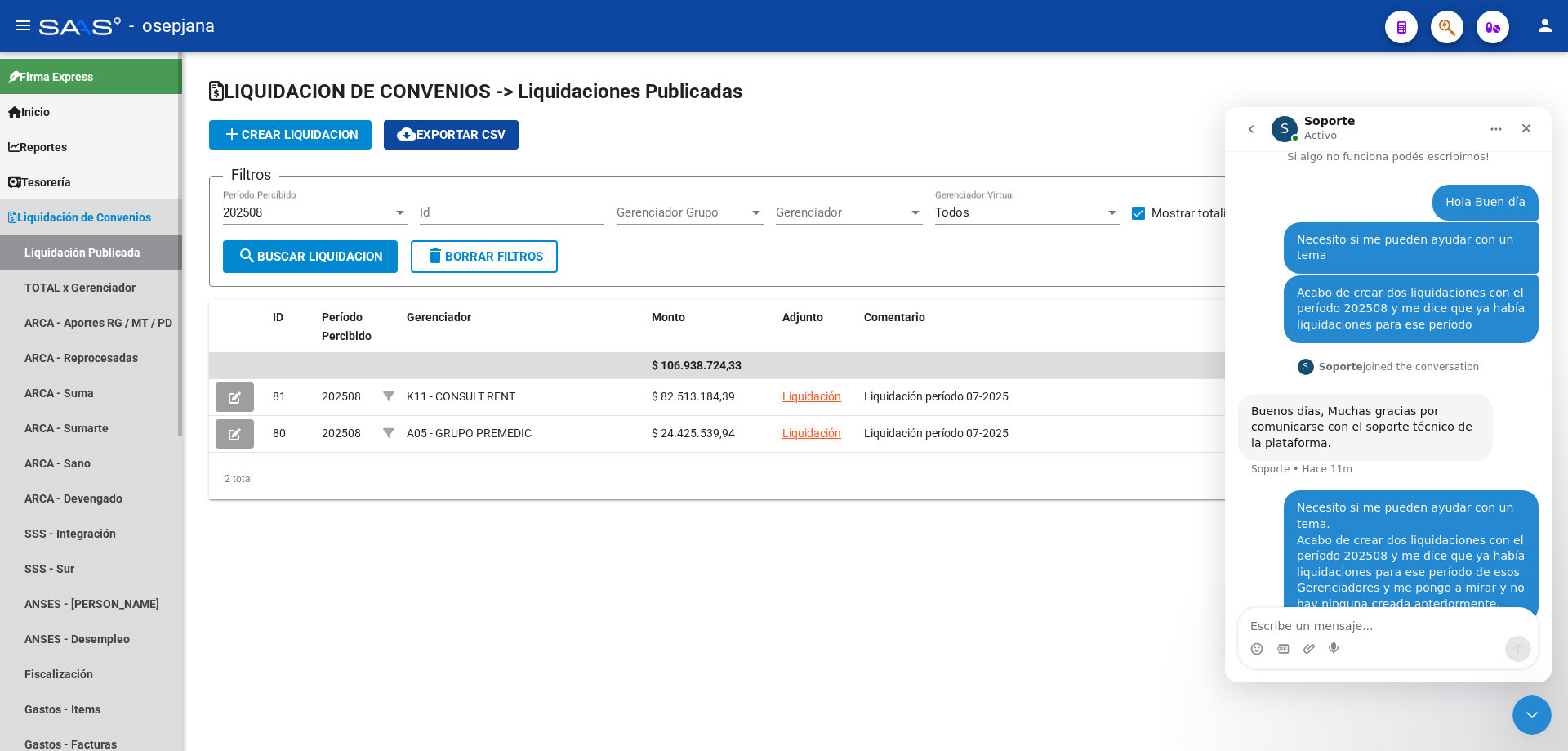
click at [84, 217] on span "Liquidación de Convenios" at bounding box center [79, 217] width 143 height 18
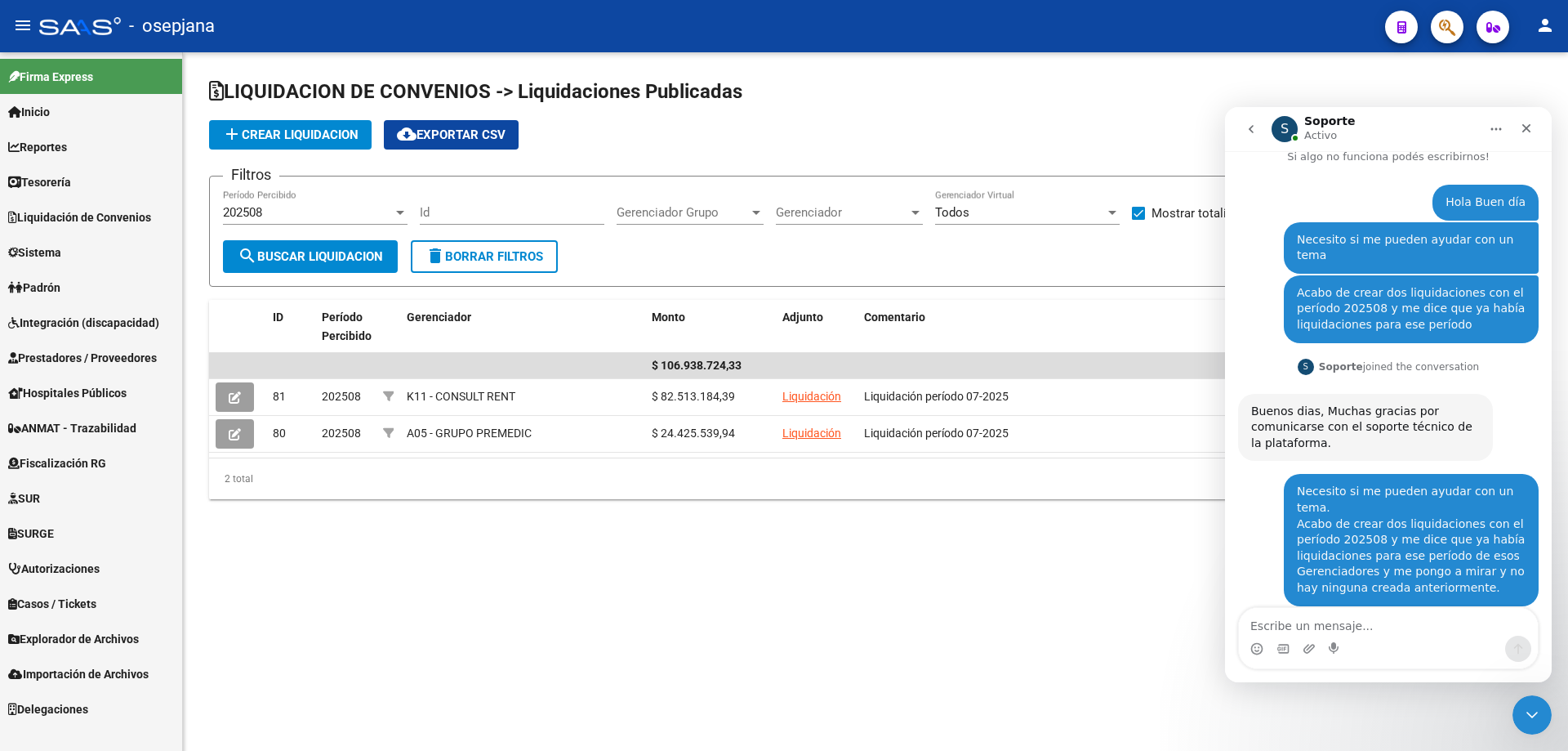
scroll to position [179, 0]
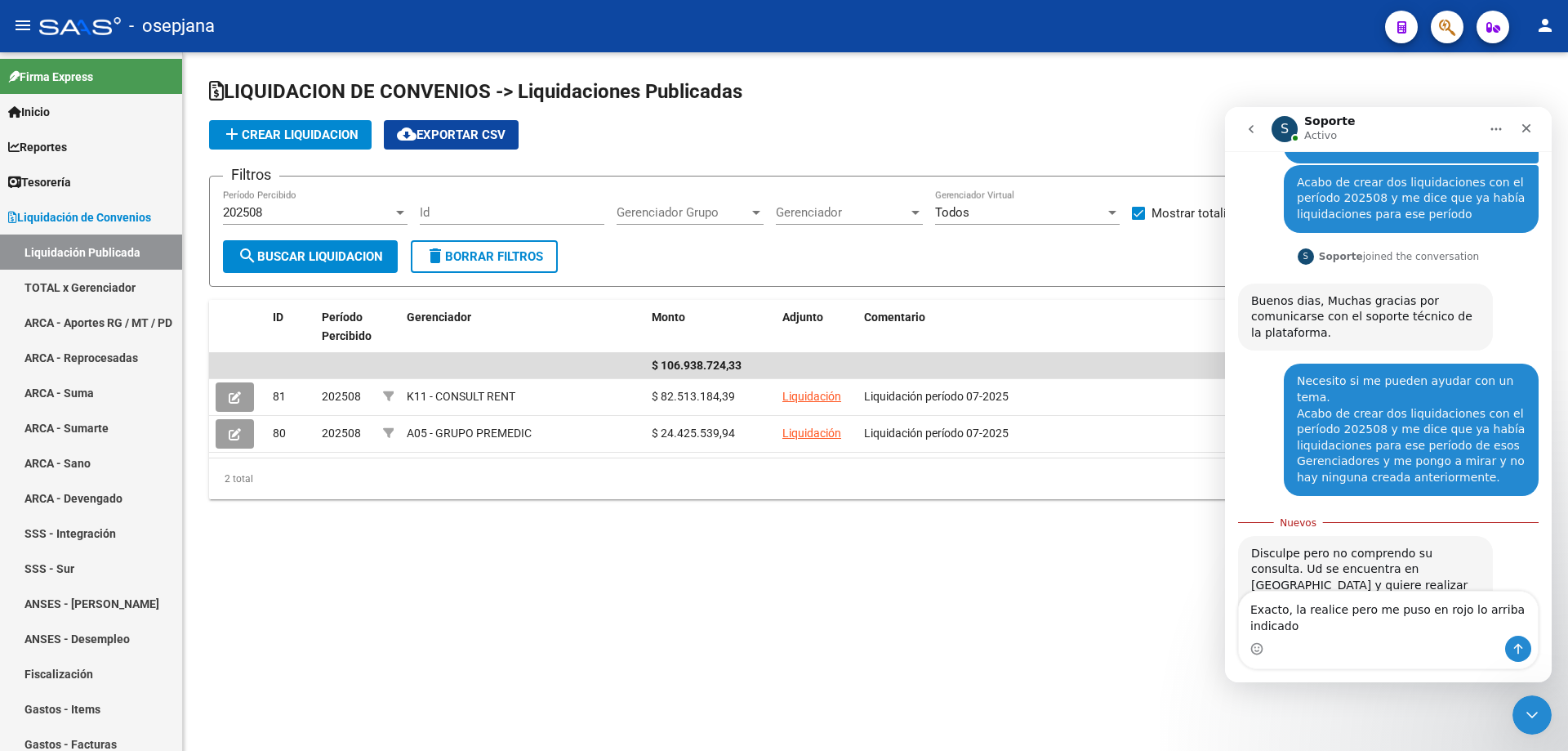
scroll to position [158, 0]
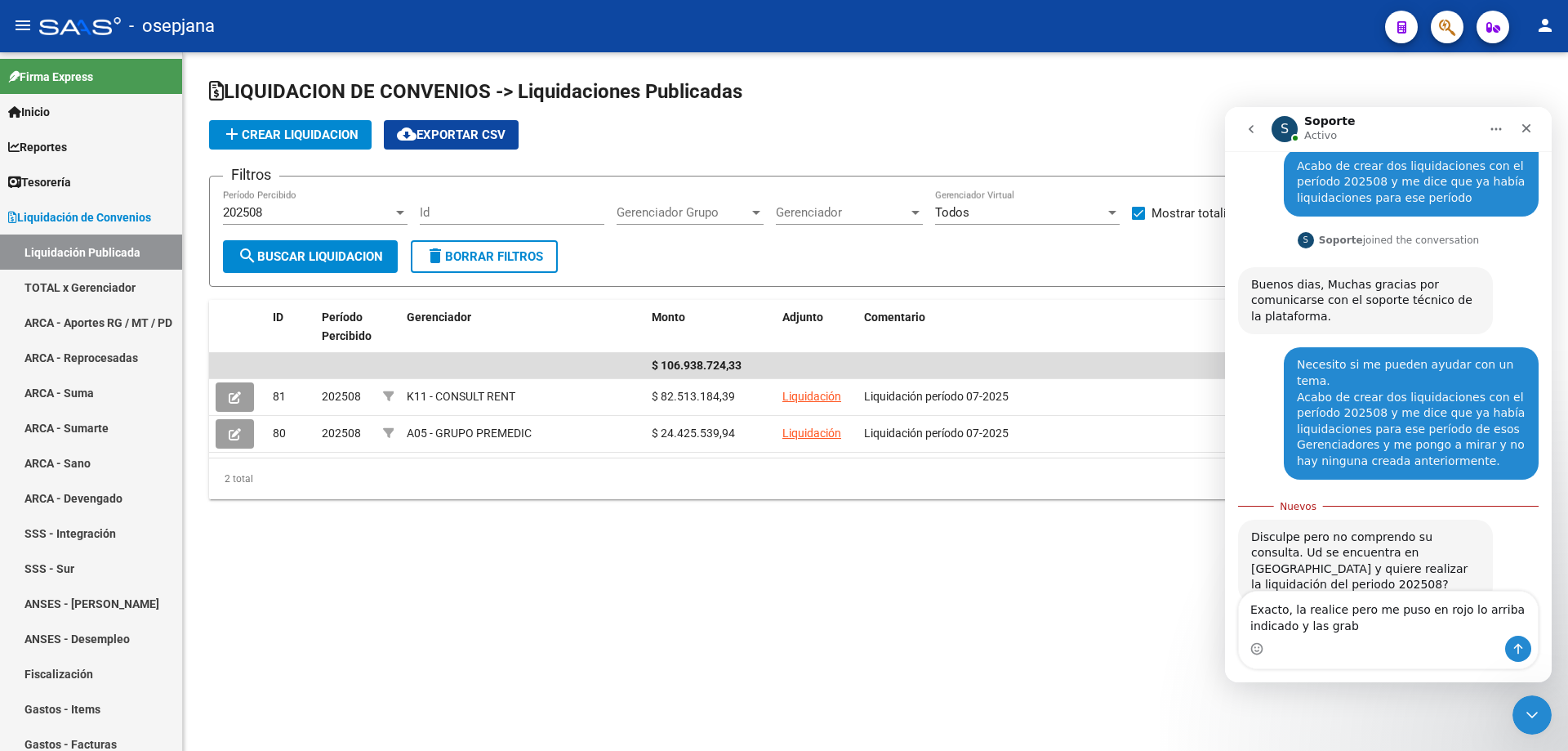
type textarea "Exacto, la realice pero me puso en rojo lo arriba indicado y las grabó"
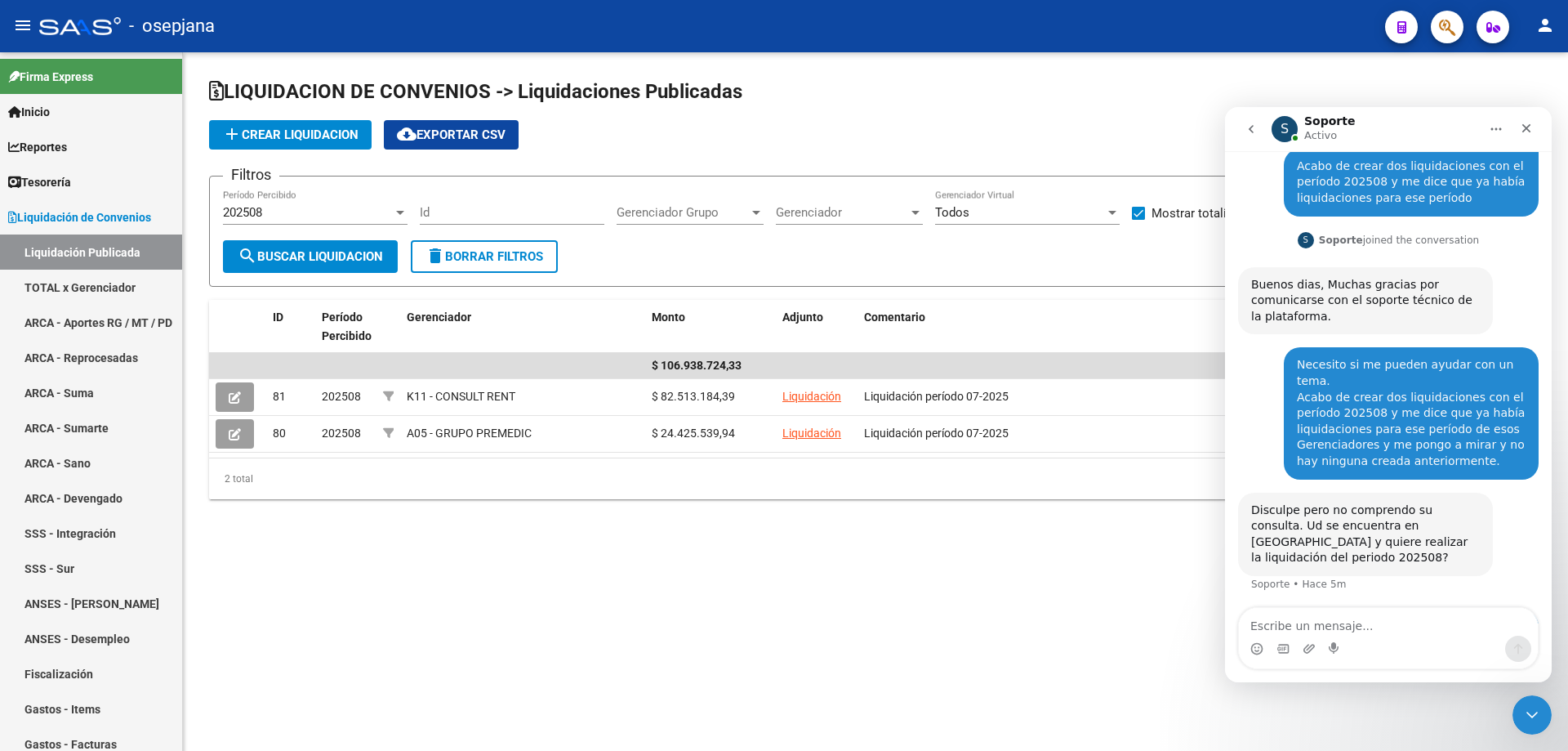
scroll to position [179, 0]
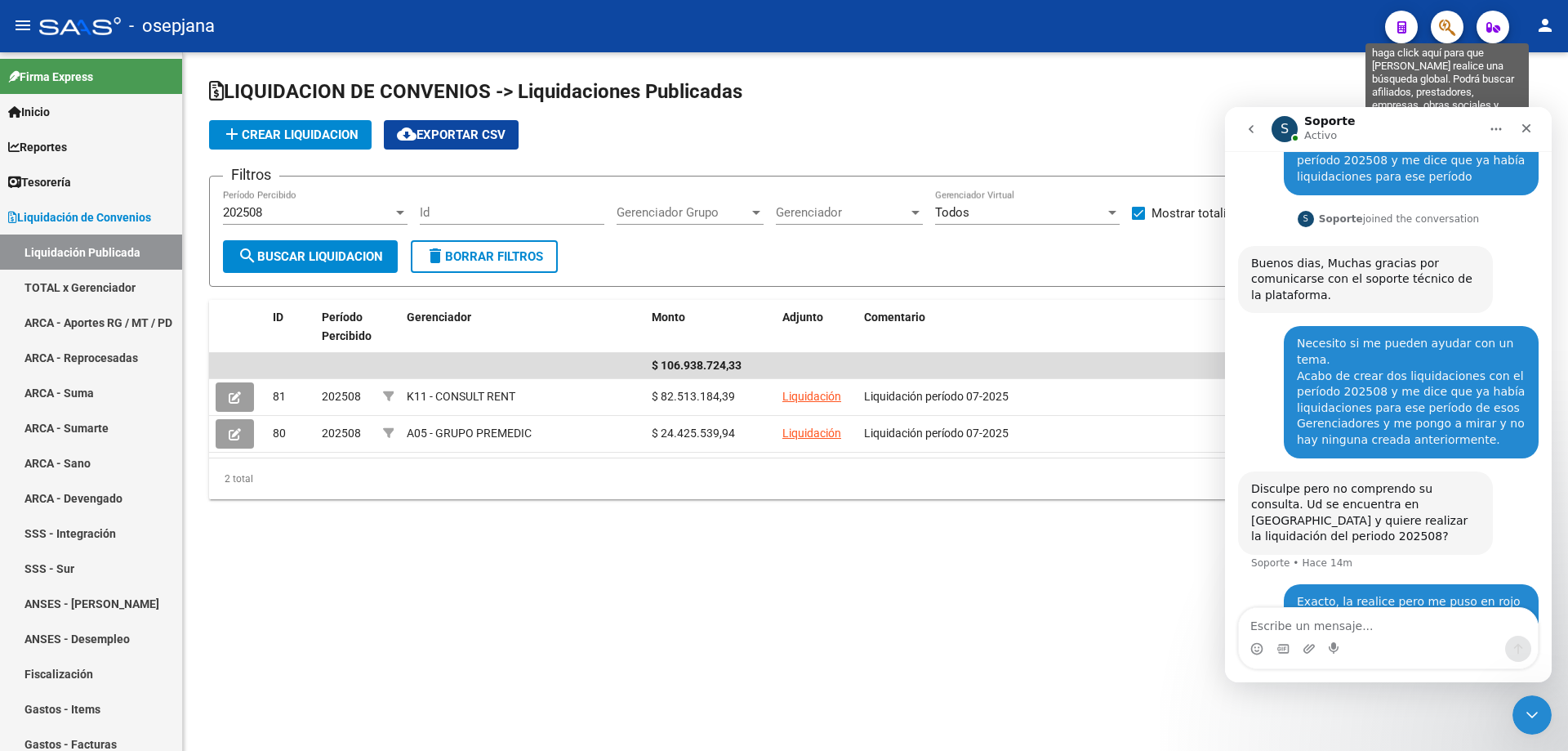
click at [1443, 28] on icon "button" at bounding box center [1447, 26] width 17 height 18
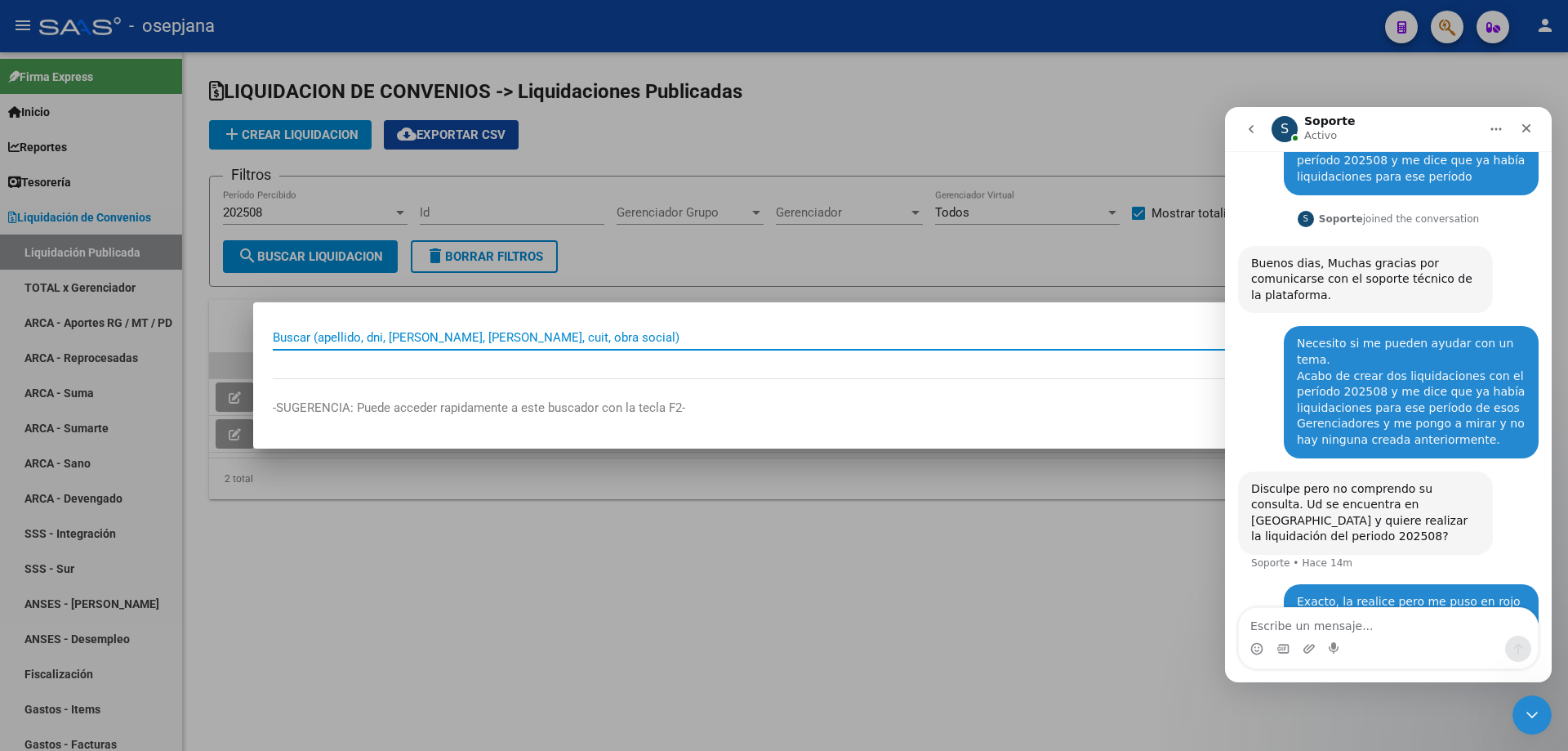
paste input "29116892"
type input "29116892"
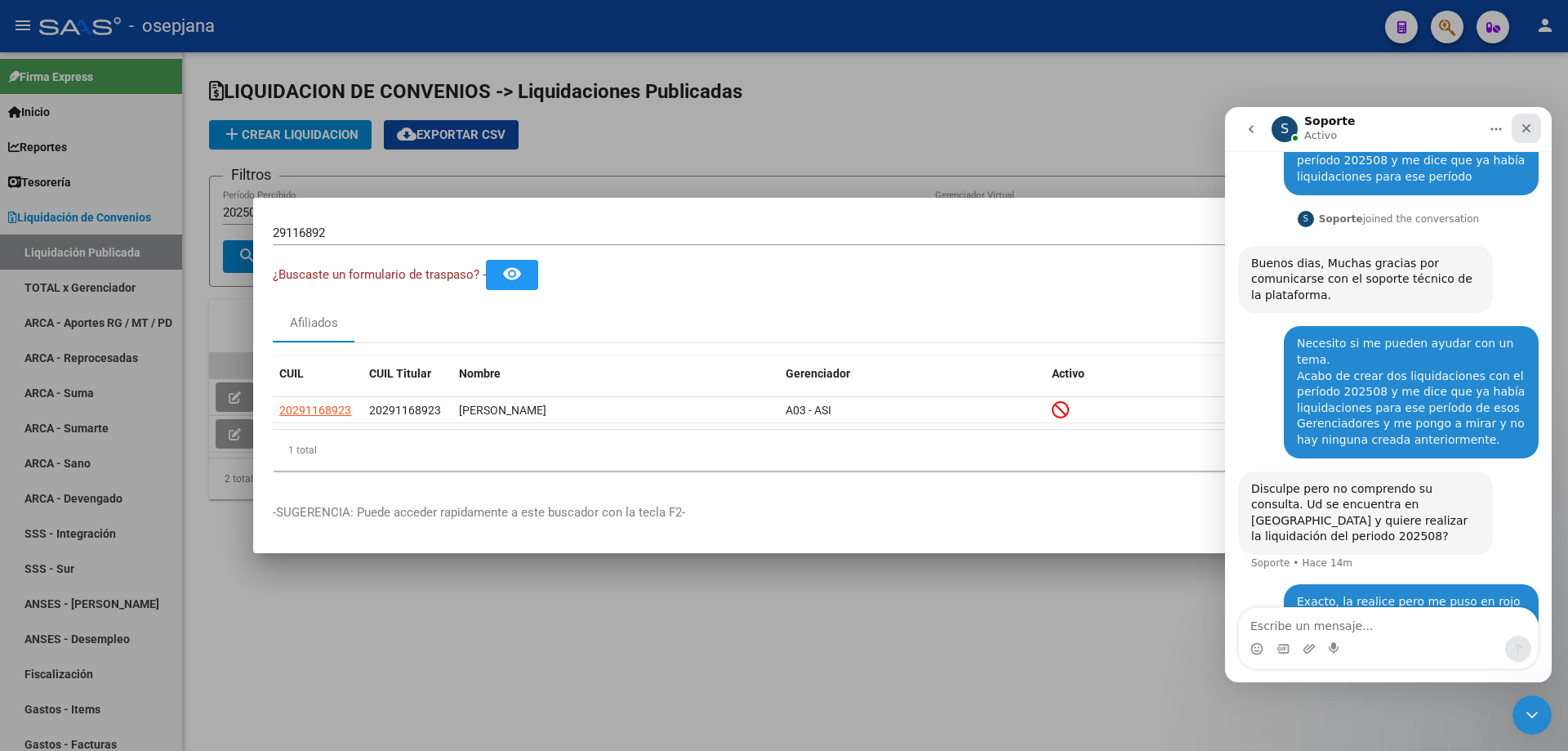
click at [1531, 126] on icon "Cerrar" at bounding box center [1526, 127] width 13 height 13
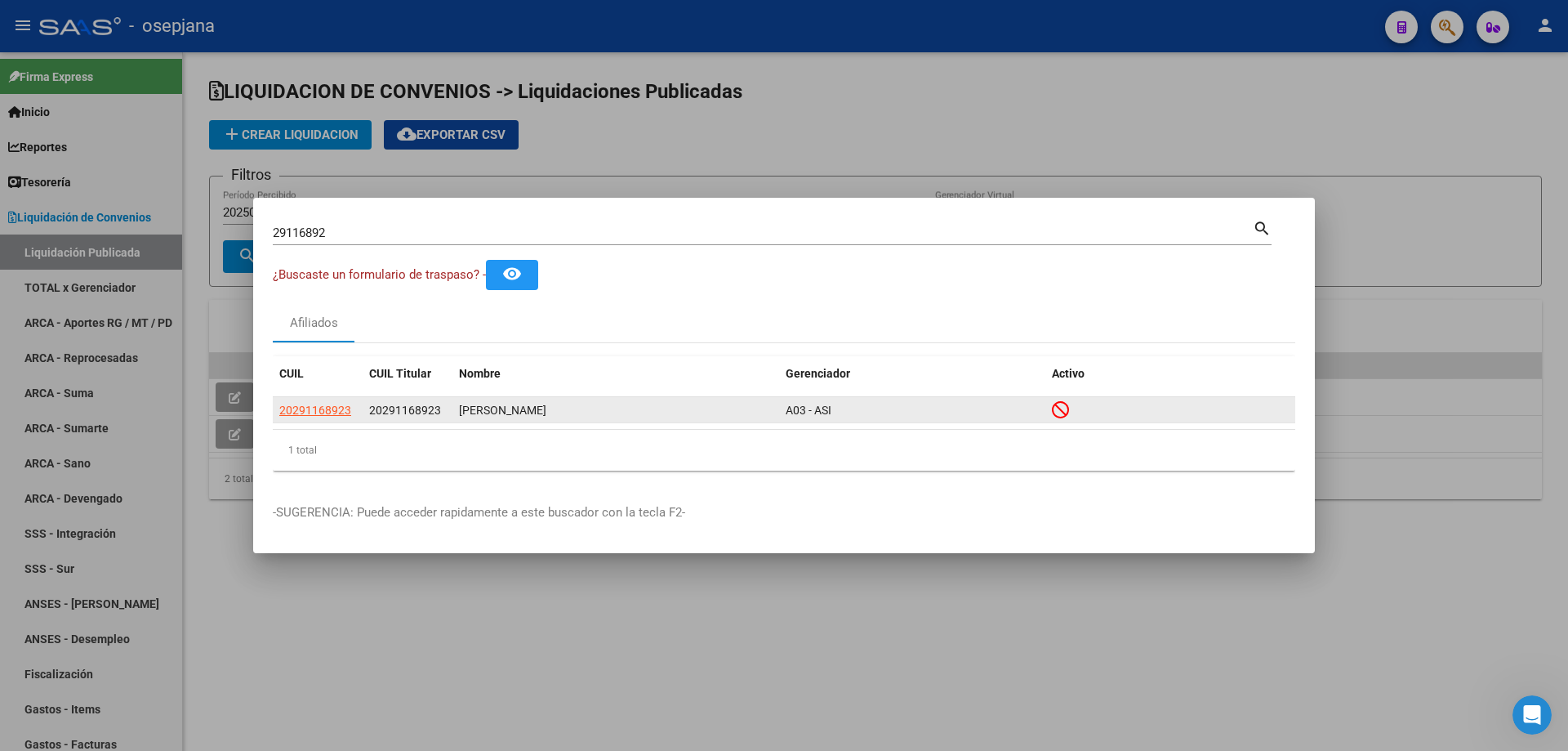
click at [322, 411] on span "20291168923" at bounding box center [315, 410] width 72 height 13
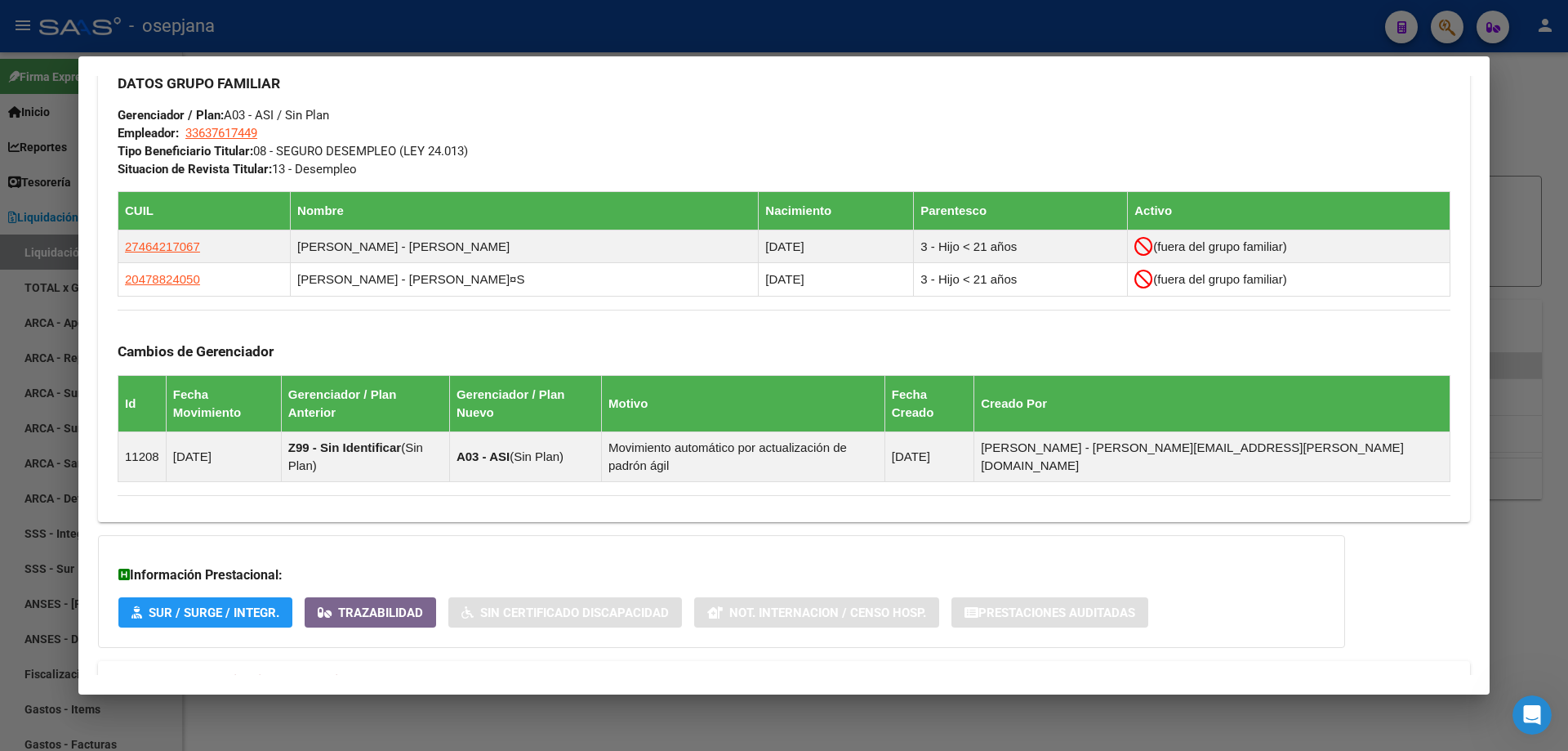
scroll to position [843, 0]
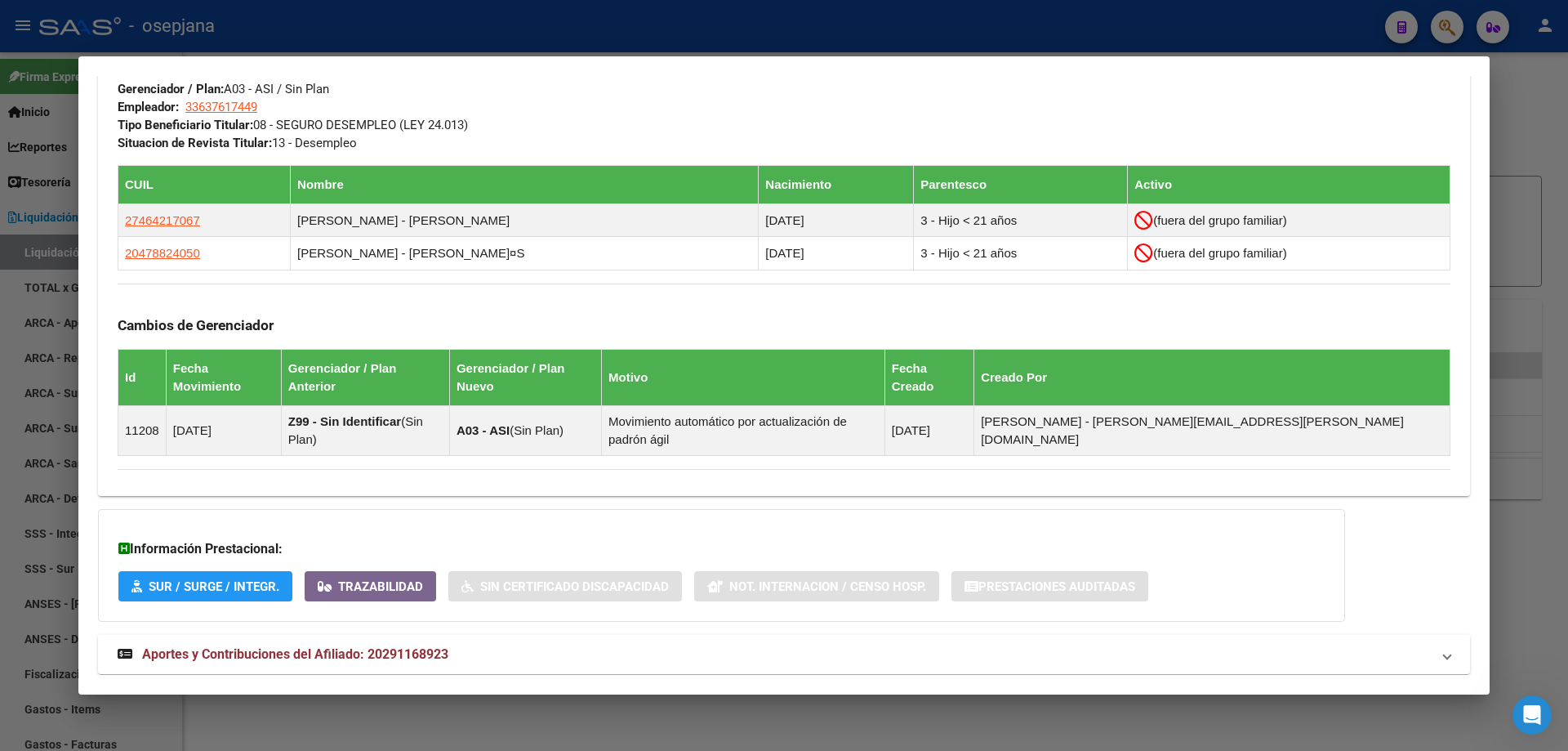
click at [434, 646] on span "Aportes y Contribuciones del Afiliado: 20291168923" at bounding box center [295, 654] width 306 height 16
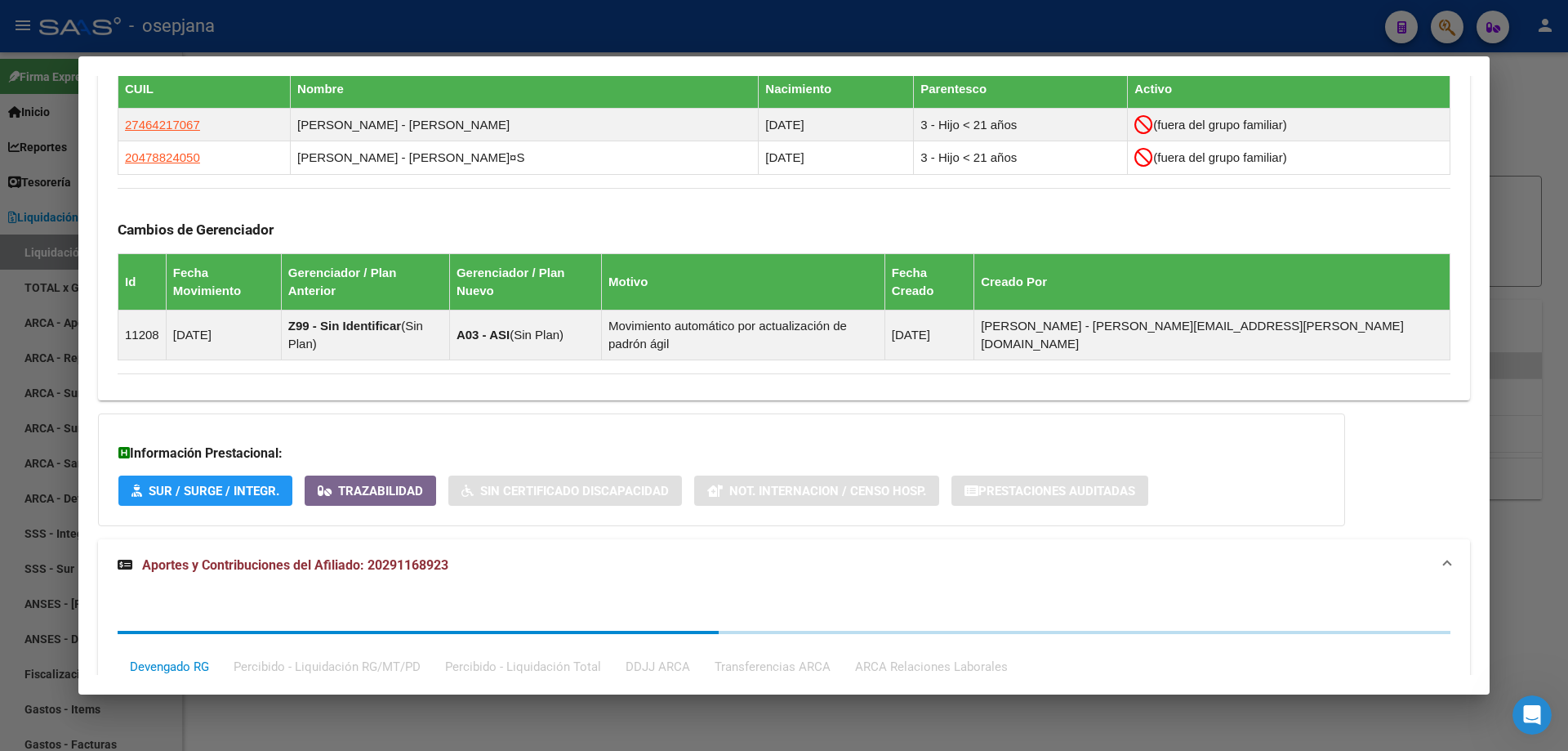
scroll to position [1253, 0]
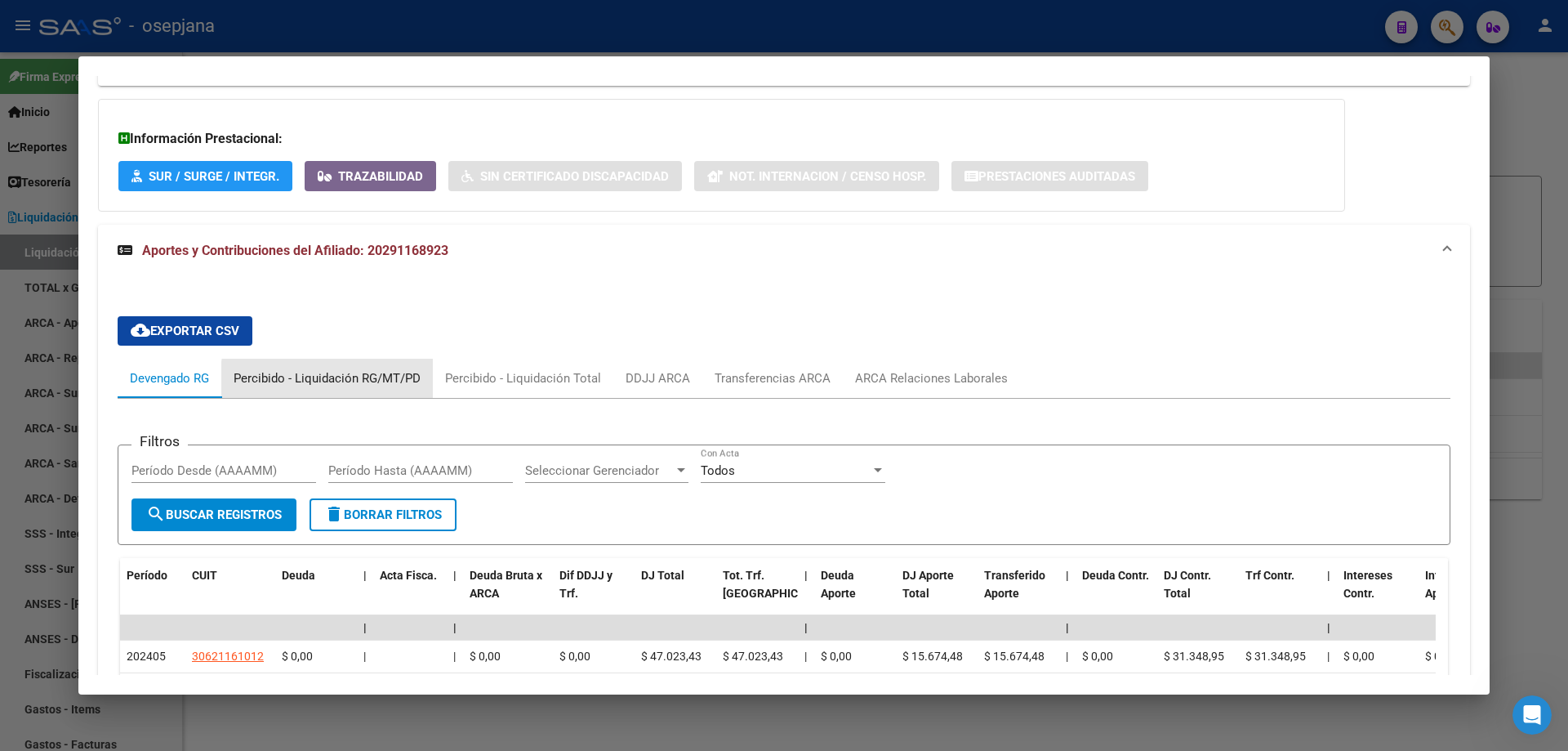
click at [379, 370] on div "Percibido - Liquidación RG/MT/PD" at bounding box center [327, 378] width 187 height 18
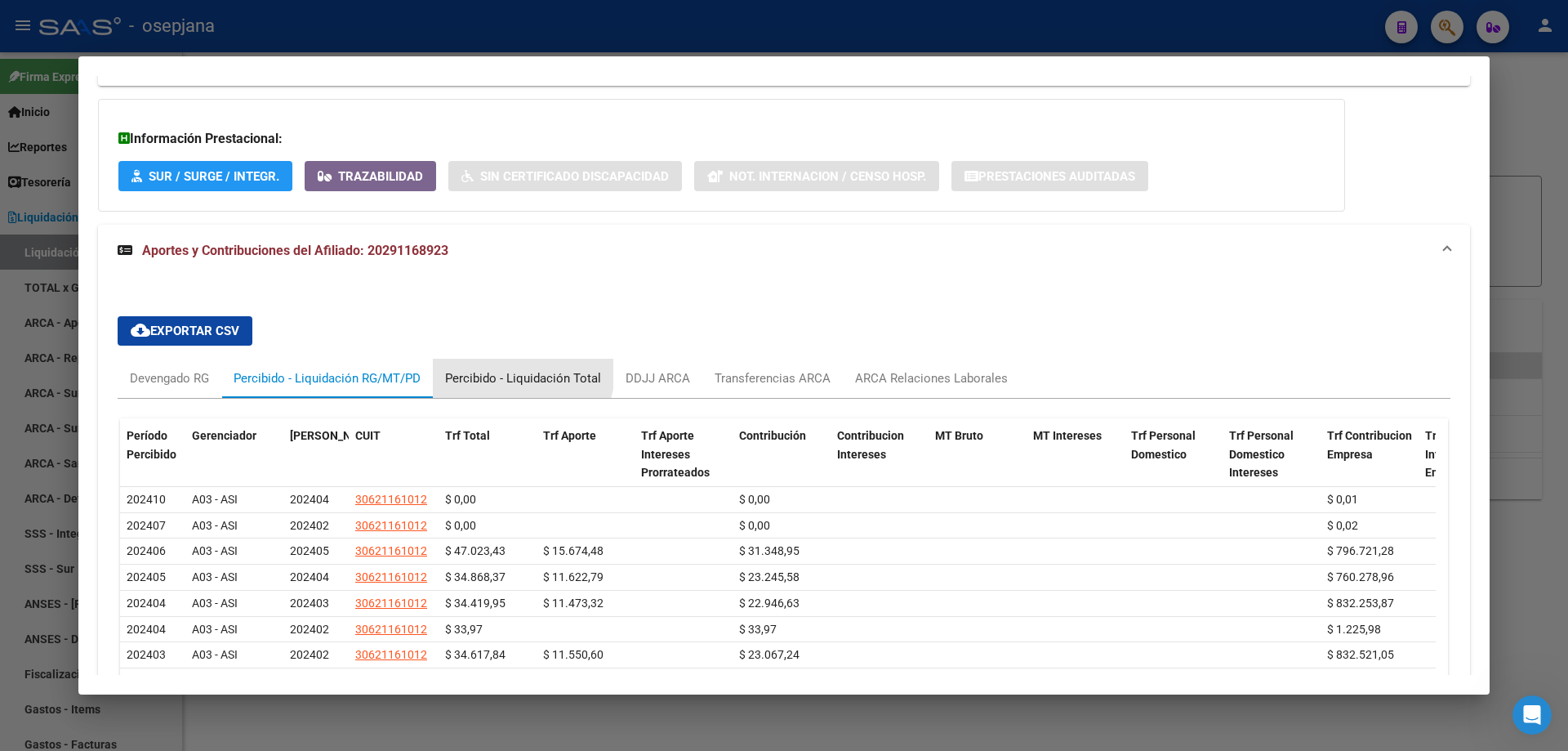
click at [507, 370] on div "Percibido - Liquidación Total" at bounding box center [523, 378] width 156 height 18
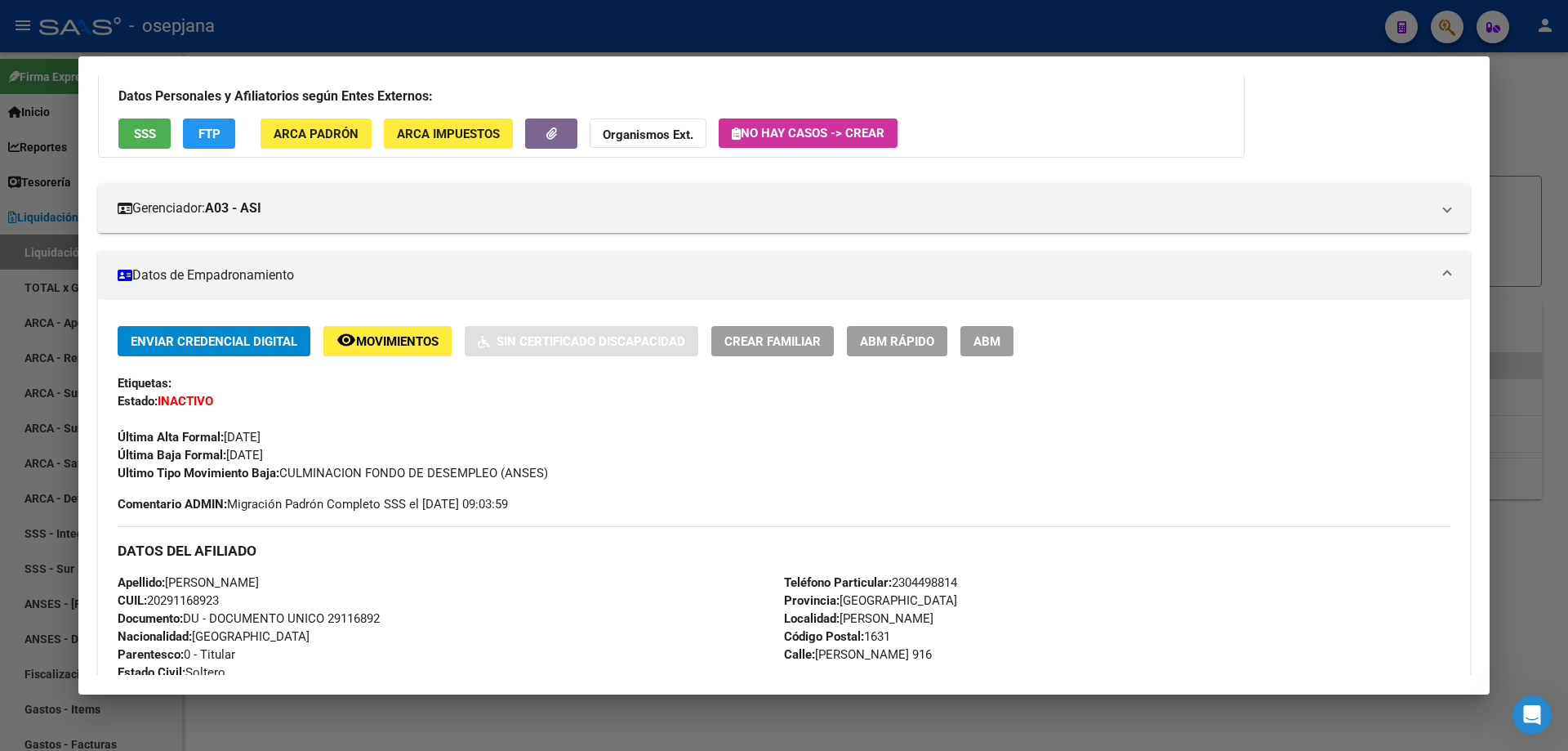
scroll to position [0, 0]
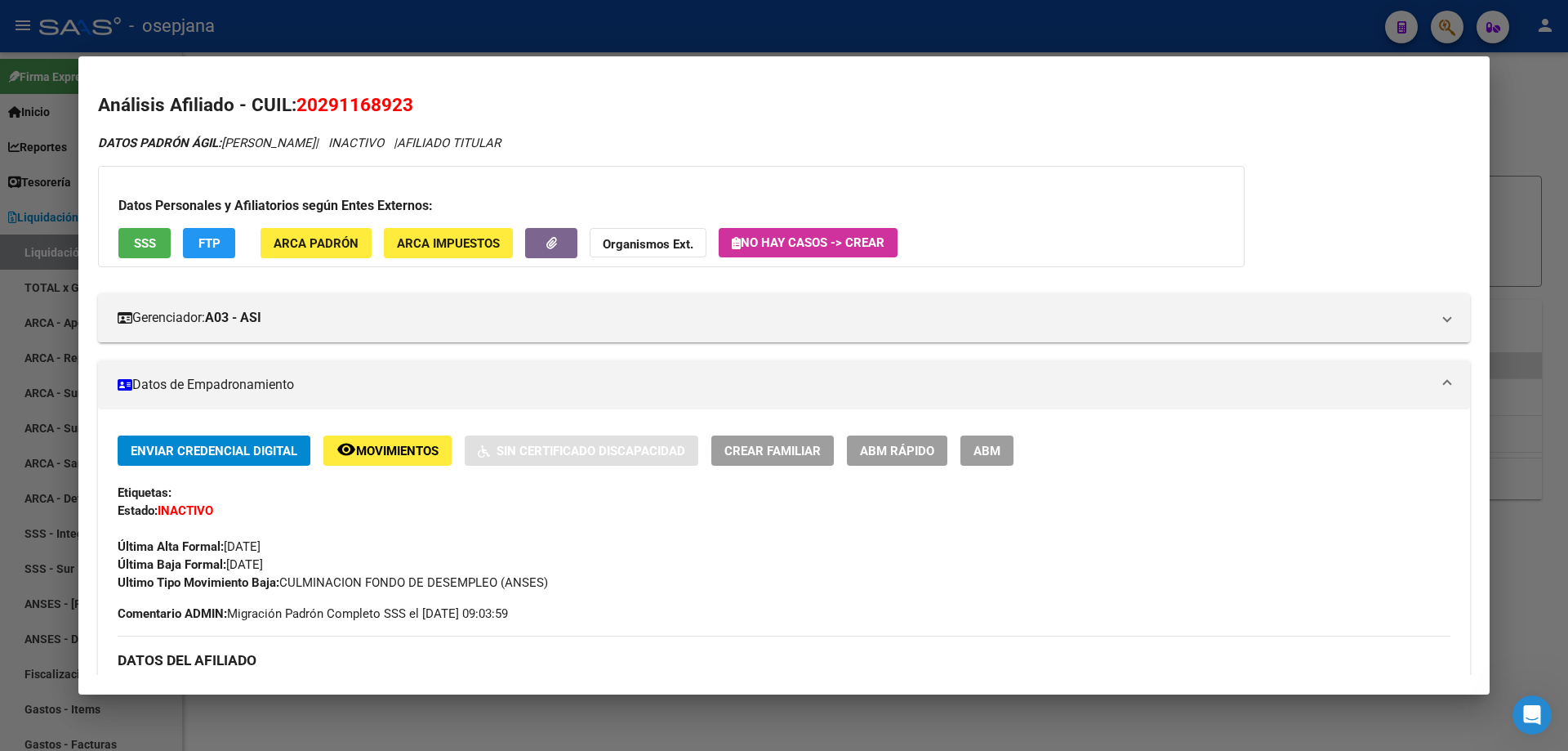
click at [1087, 27] on div at bounding box center [784, 376] width 1568 height 751
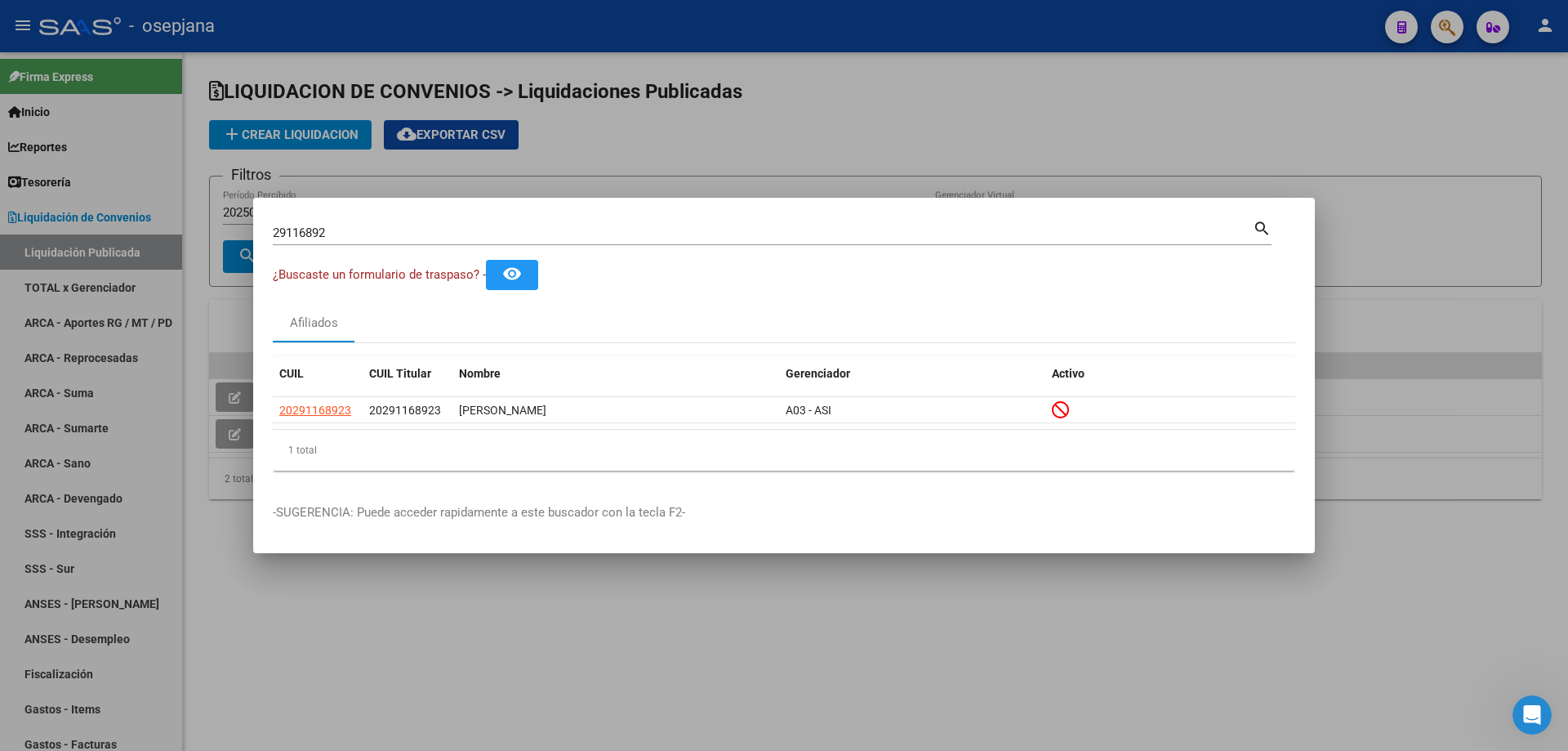
click at [77, 226] on div at bounding box center [784, 376] width 1568 height 751
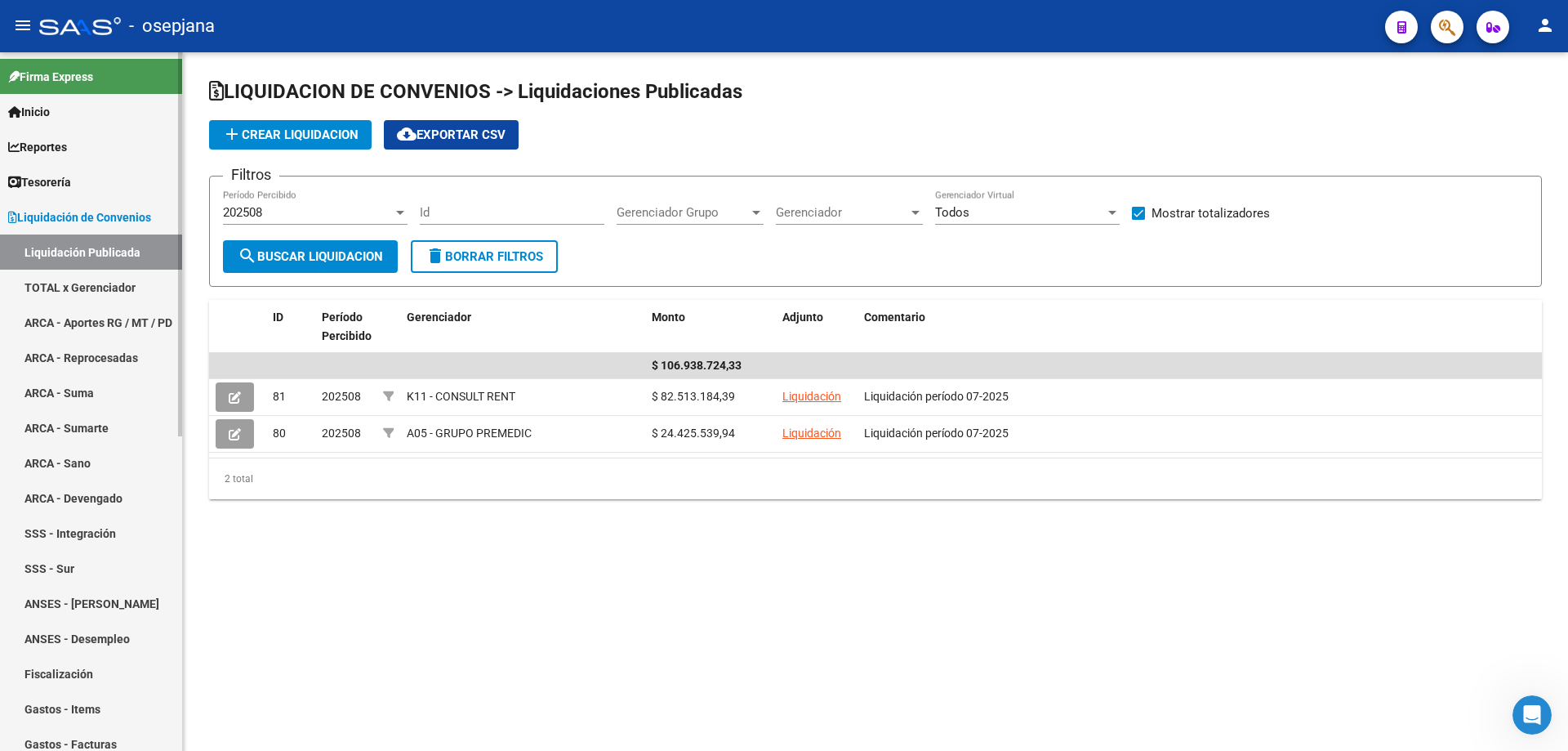
click at [69, 175] on span "Tesorería" at bounding box center [39, 182] width 63 height 18
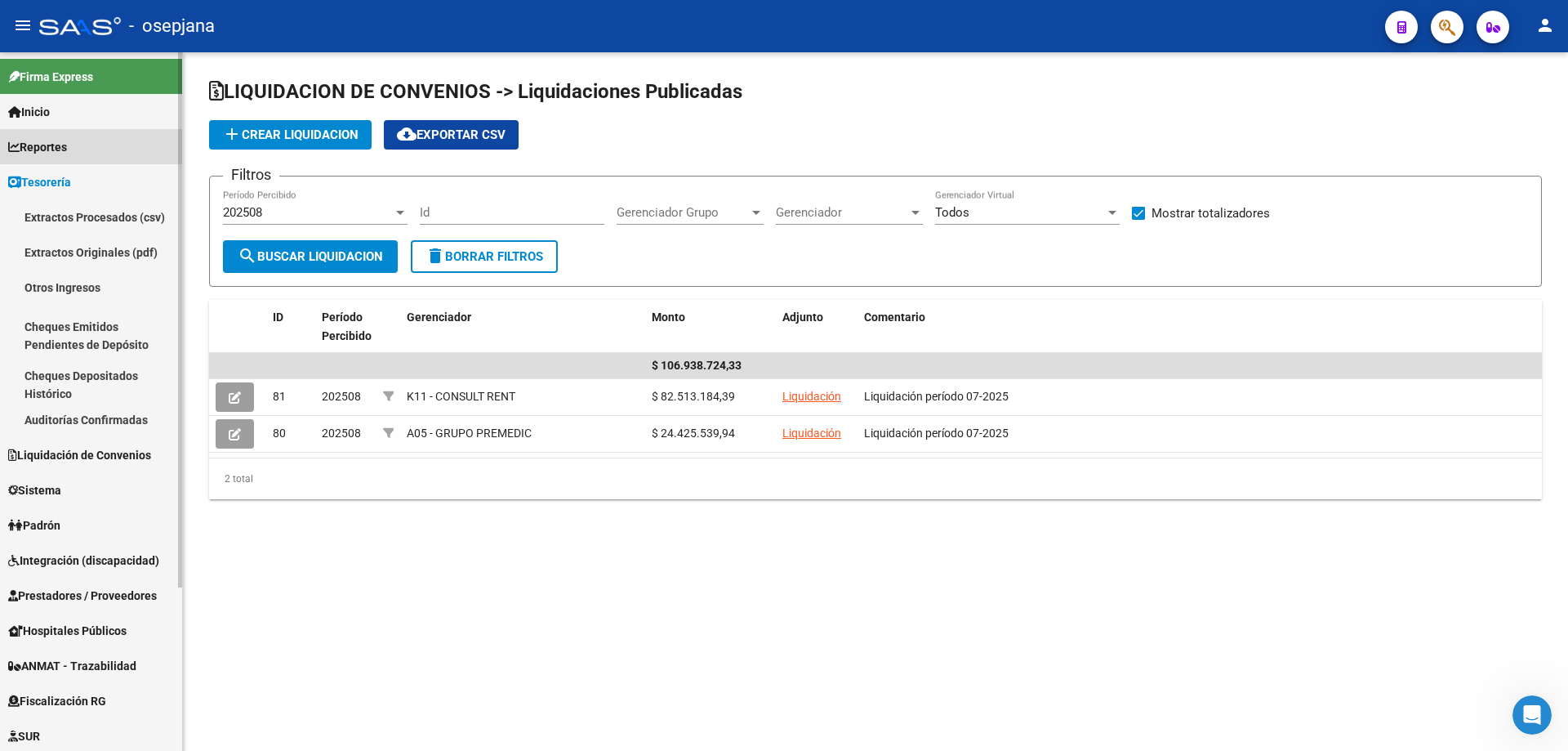
click at [67, 148] on span "Reportes" at bounding box center [37, 147] width 58 height 18
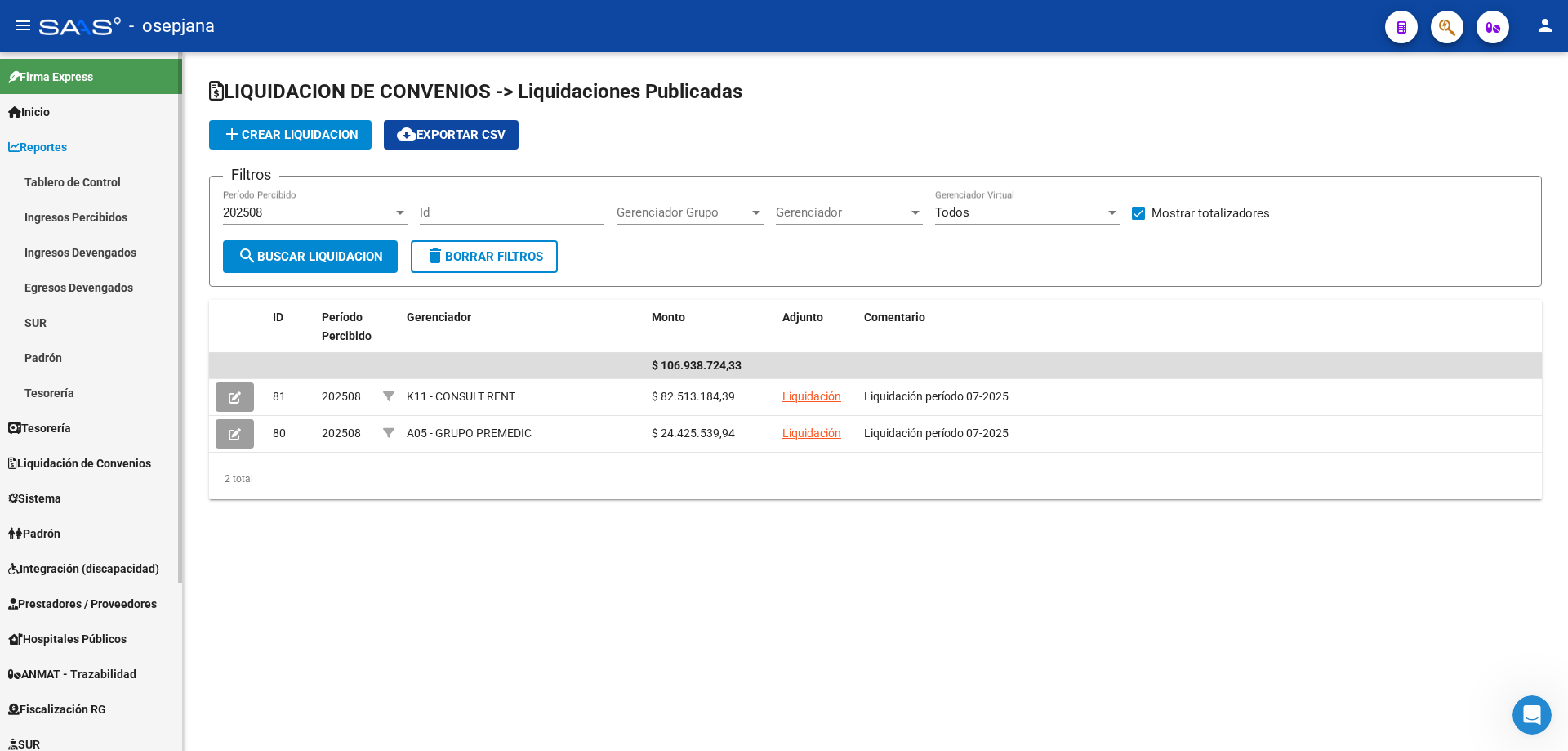
click at [89, 266] on link "Ingresos Devengados" at bounding box center [90, 252] width 182 height 35
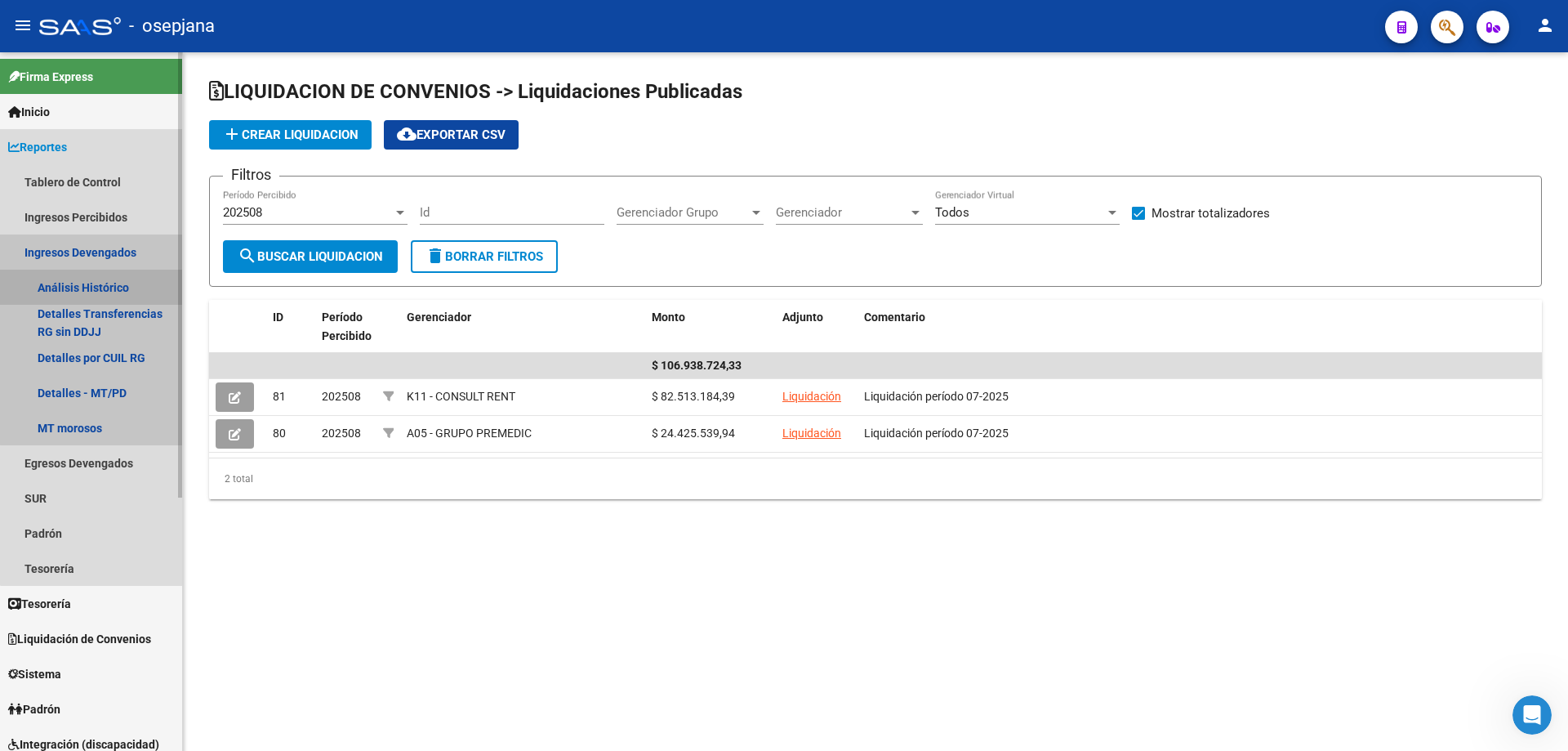
click at [134, 280] on link "Análisis Histórico" at bounding box center [90, 287] width 182 height 35
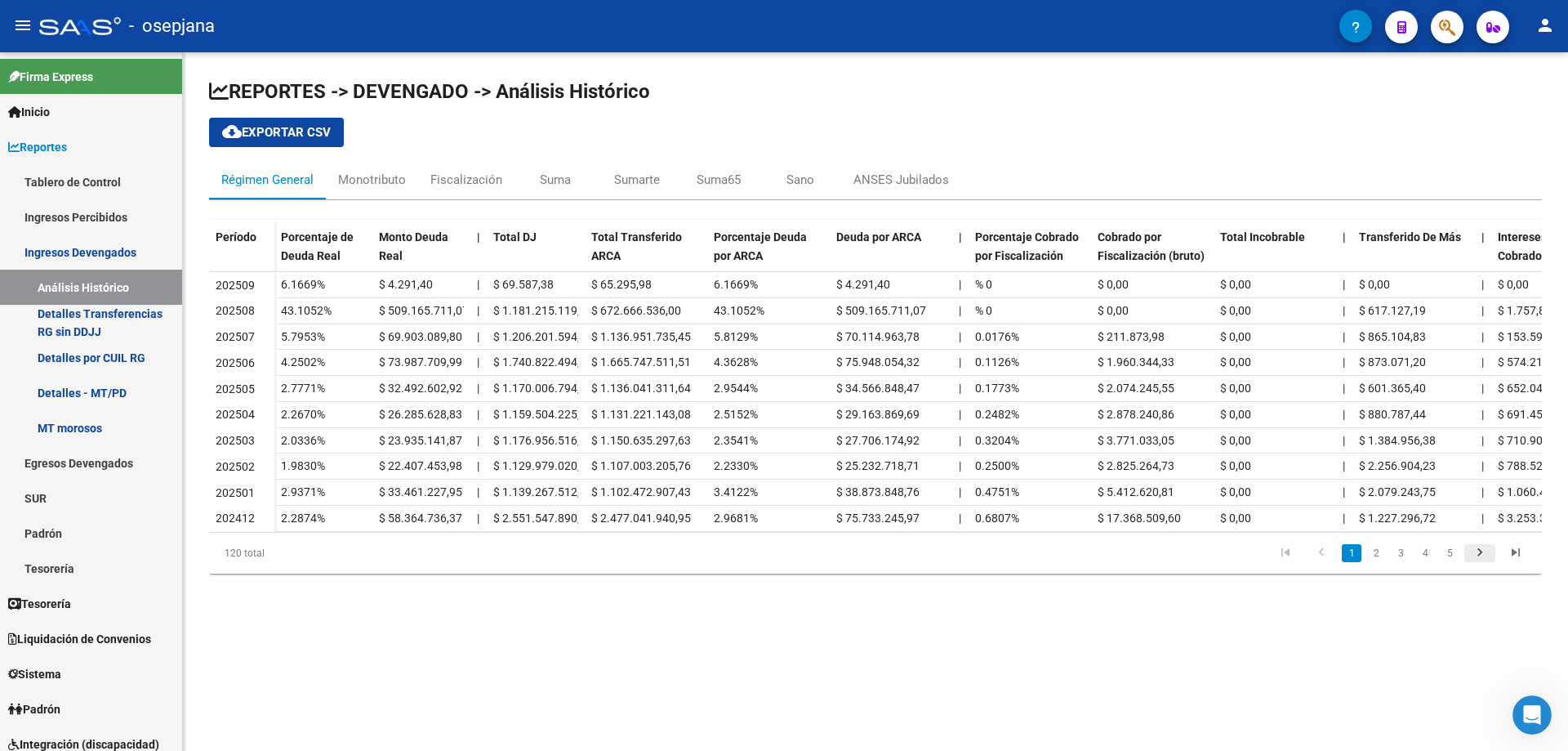
click at [1482, 558] on icon "go to next page" at bounding box center [1480, 554] width 21 height 19
click at [1321, 561] on icon "go to previous page" at bounding box center [1322, 554] width 21 height 19
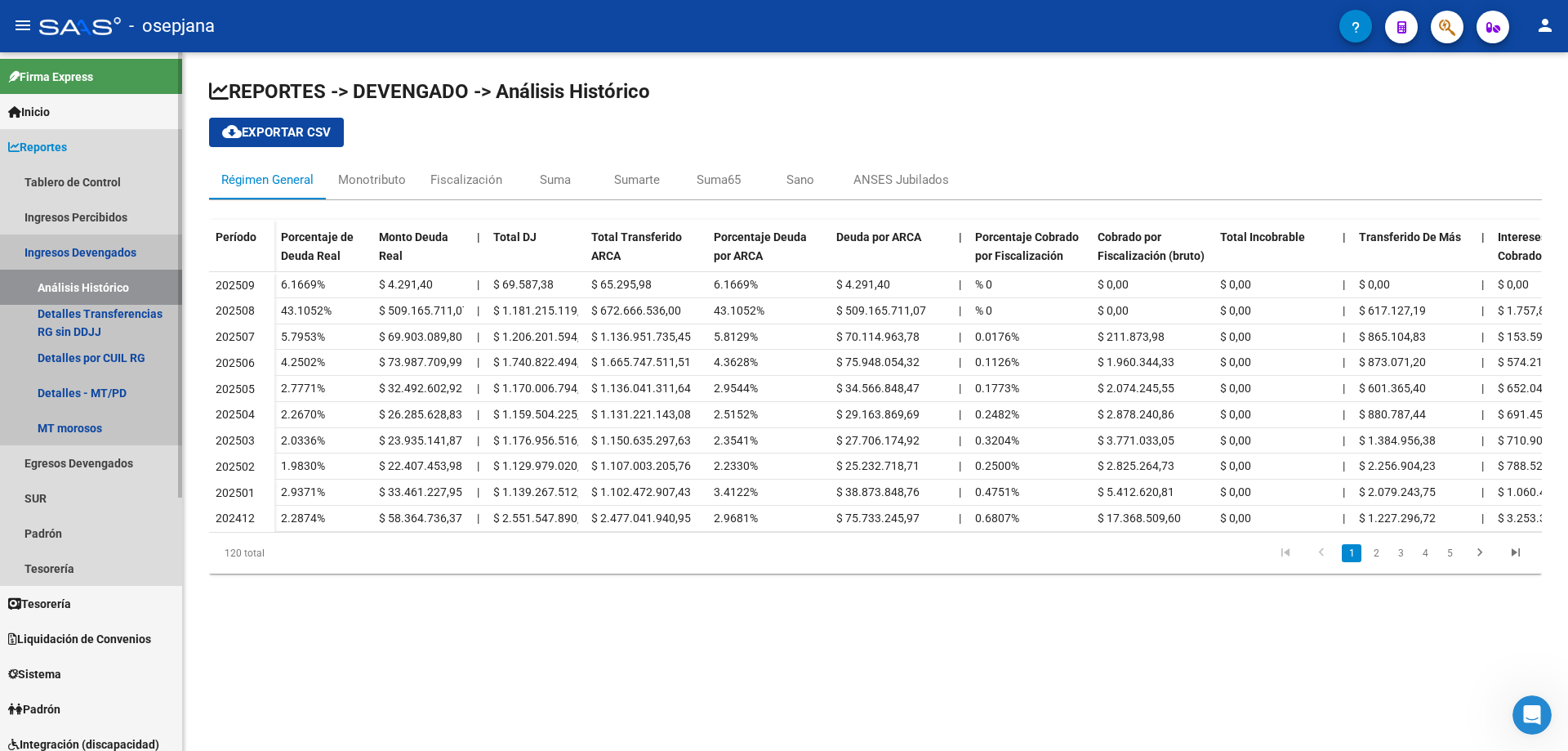
click at [100, 252] on link "Ingresos Devengados" at bounding box center [90, 252] width 182 height 35
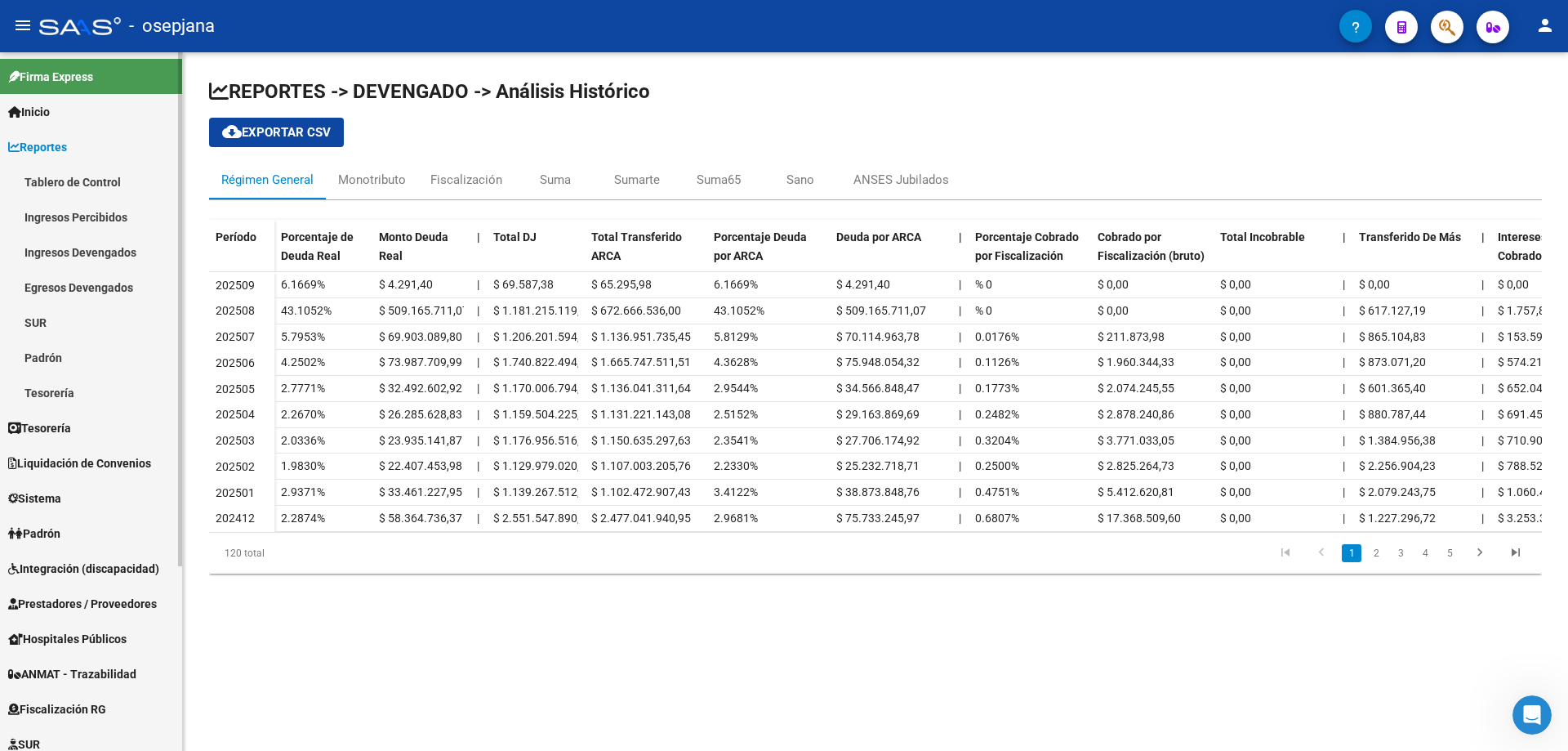
click at [51, 140] on span "Reportes" at bounding box center [37, 147] width 58 height 18
